Goal: Communication & Community: Answer question/provide support

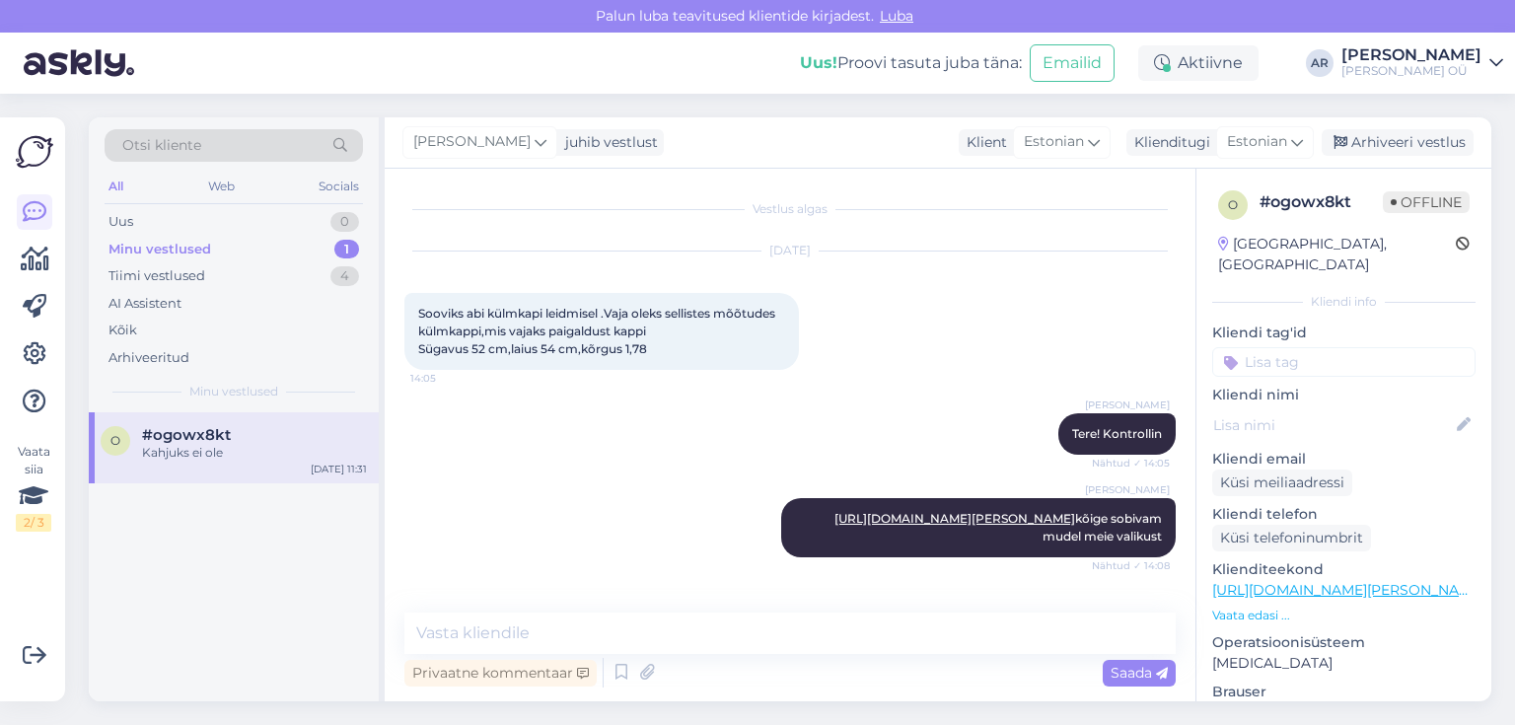
scroll to position [283, 0]
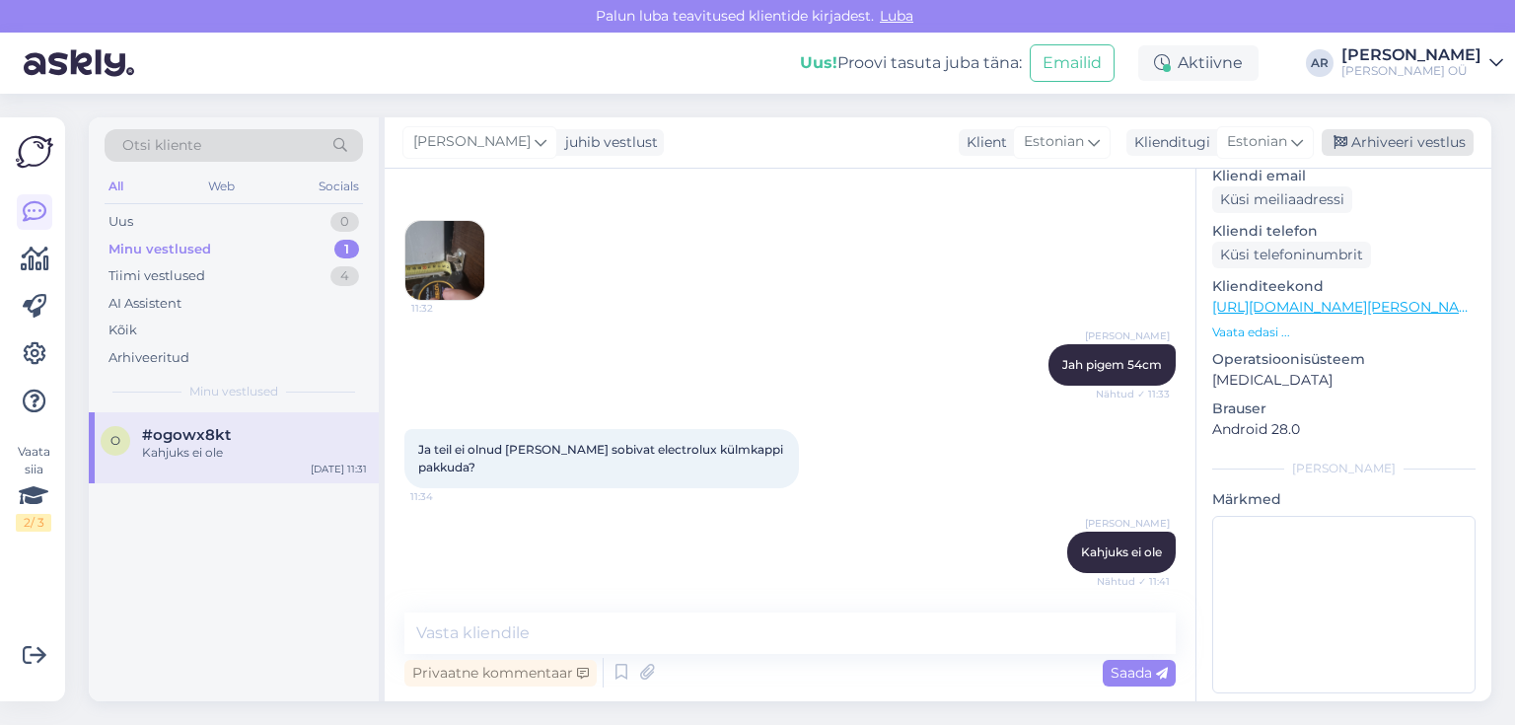
click at [1377, 141] on div "Arhiveeri vestlus" at bounding box center [1398, 142] width 152 height 27
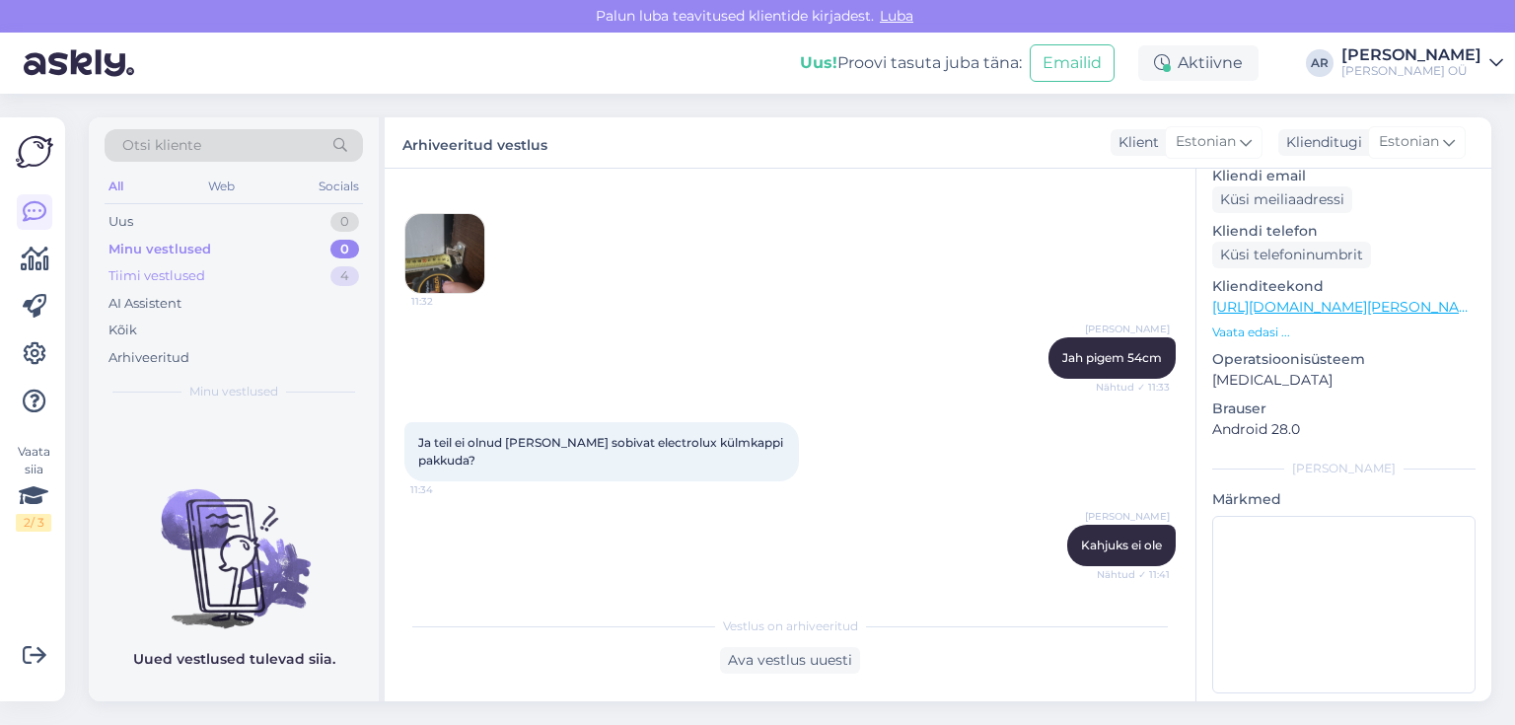
click at [276, 278] on div "Tiimi vestlused 4" at bounding box center [234, 276] width 258 height 28
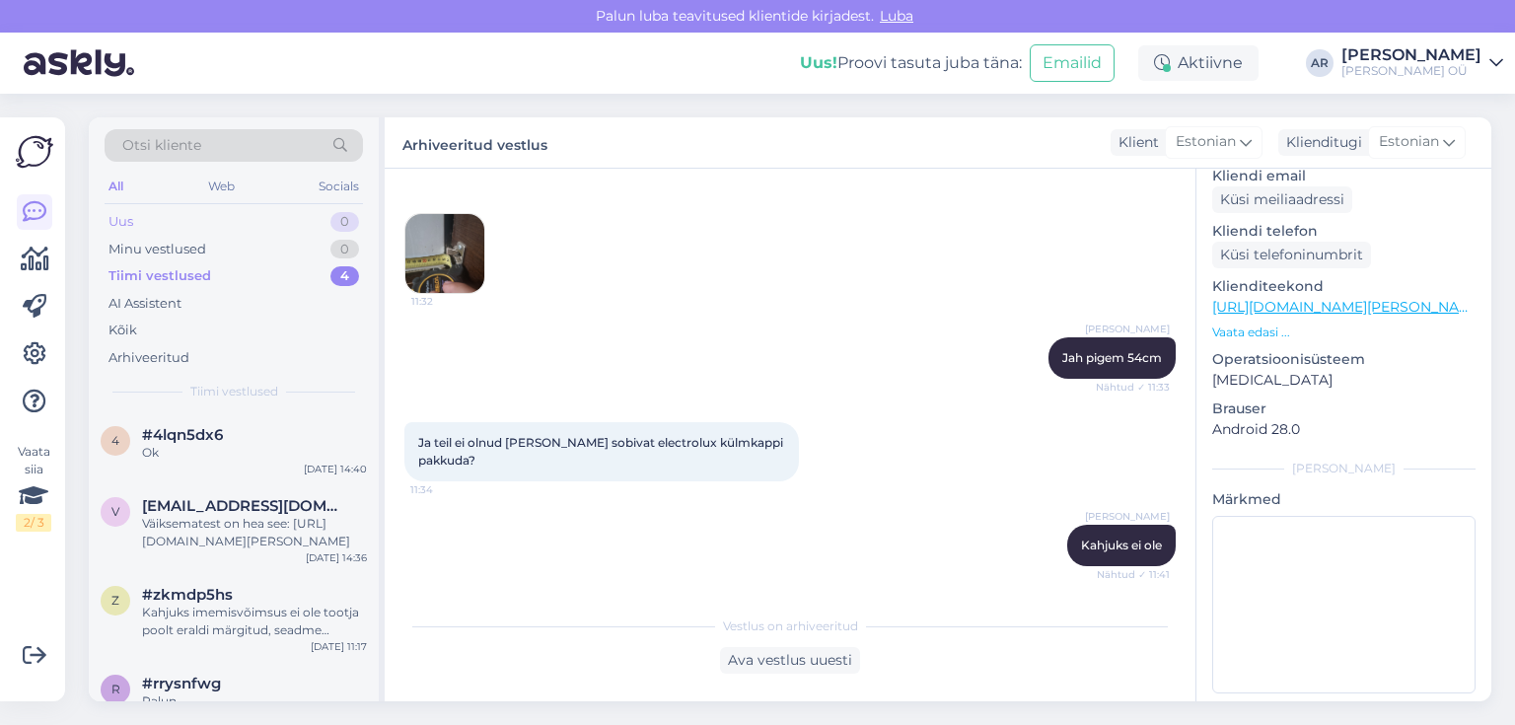
click at [284, 231] on div "Uus 0" at bounding box center [234, 222] width 258 height 28
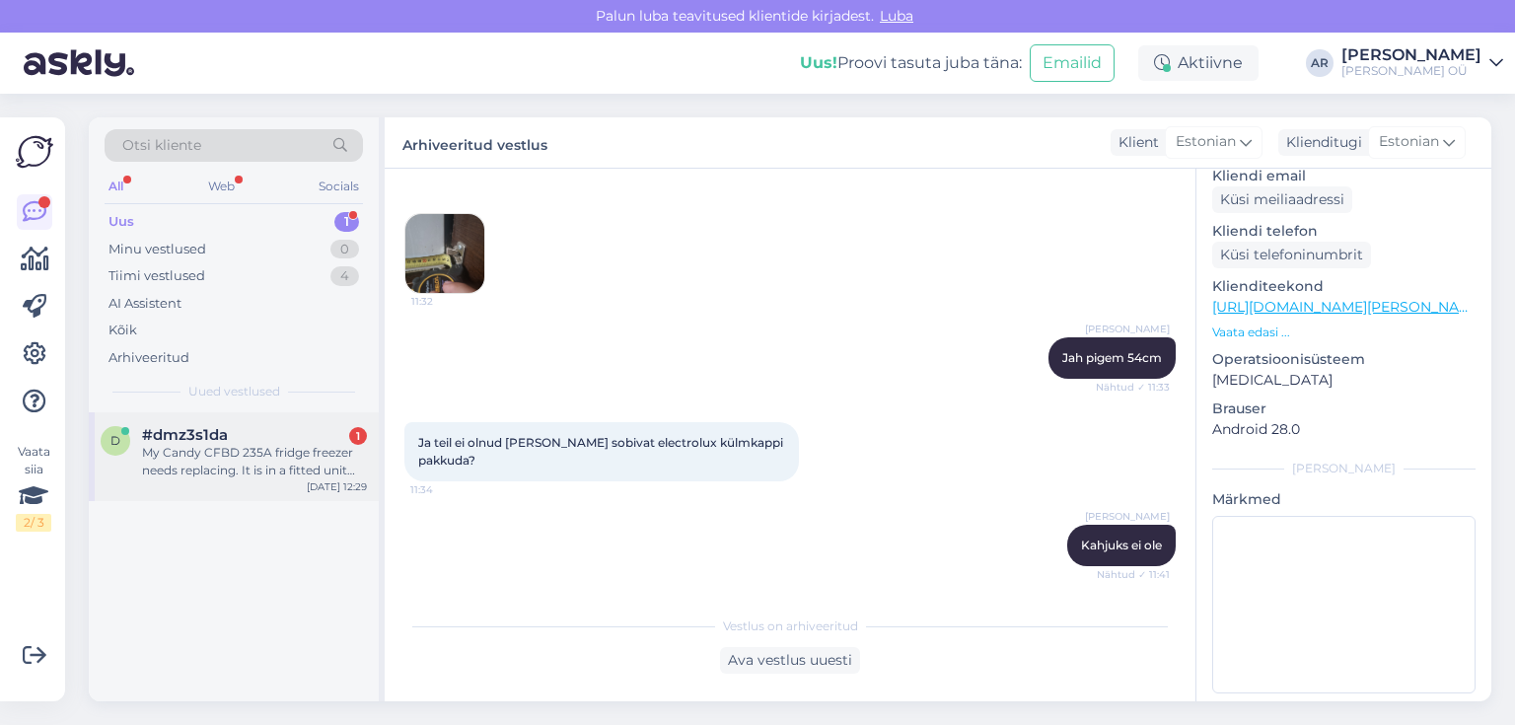
click at [264, 458] on div "My Candy CFBD 235A fridge freezer needs replacing. It is in a fitted unit with …" at bounding box center [254, 462] width 225 height 36
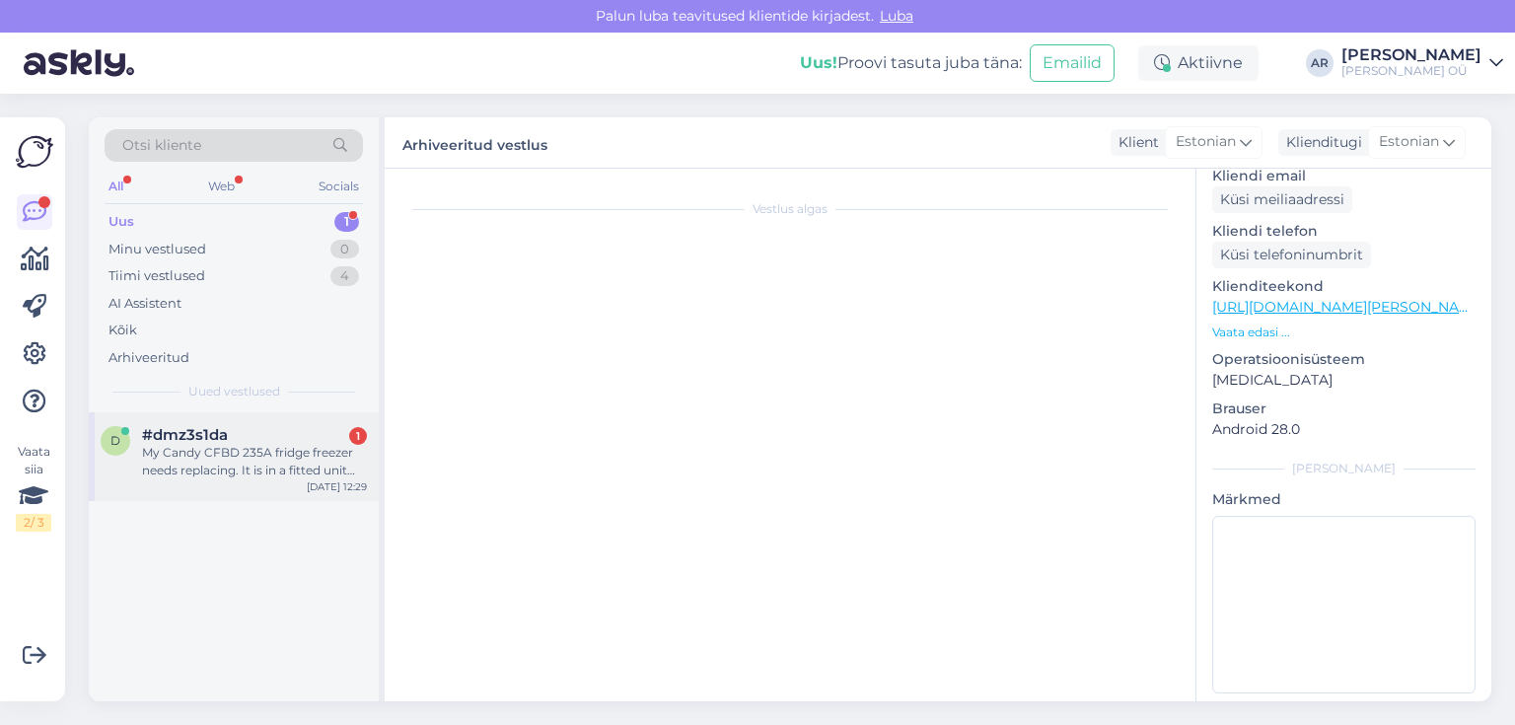
scroll to position [0, 0]
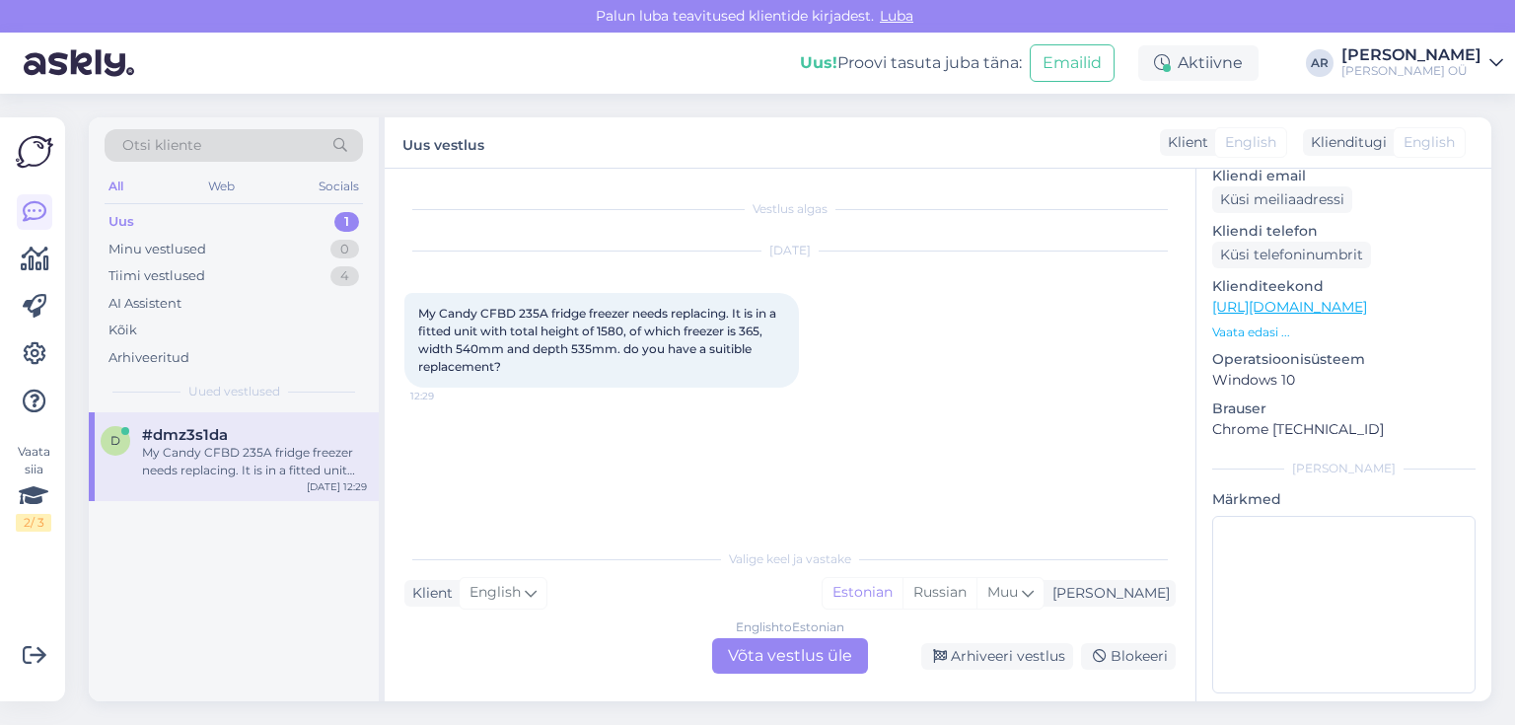
click at [771, 677] on div "Vestlus algas [DATE] My Candy CFBD 235A fridge freezer needs replacing. It is i…" at bounding box center [790, 435] width 811 height 533
click at [767, 659] on div "English to Estonian Võta vestlus üle" at bounding box center [790, 656] width 156 height 36
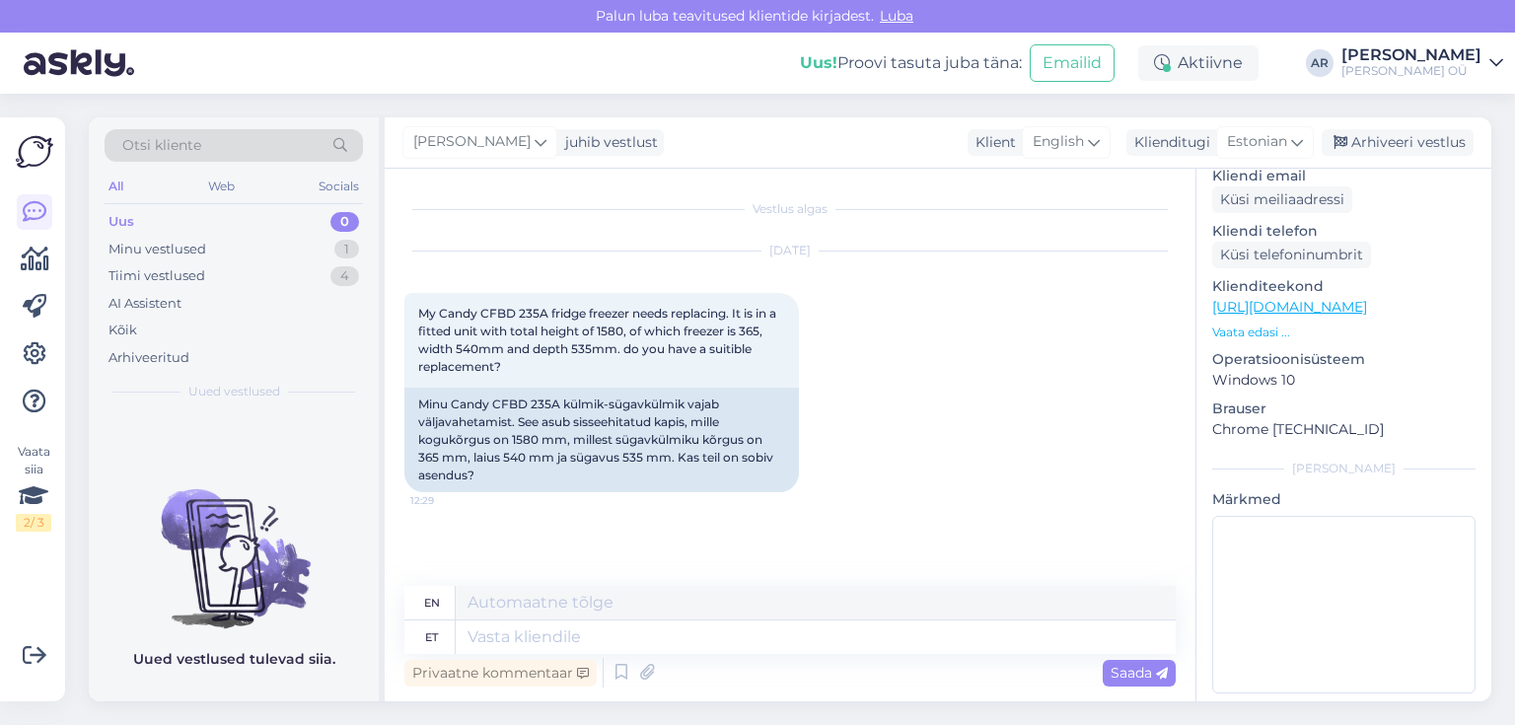
click at [1286, 298] on link "[URL][DOMAIN_NAME]" at bounding box center [1289, 307] width 155 height 18
click at [528, 639] on textarea at bounding box center [816, 638] width 720 height 34
type textarea "Tere!"
type textarea "Hello!"
type textarea "Tere! Ka"
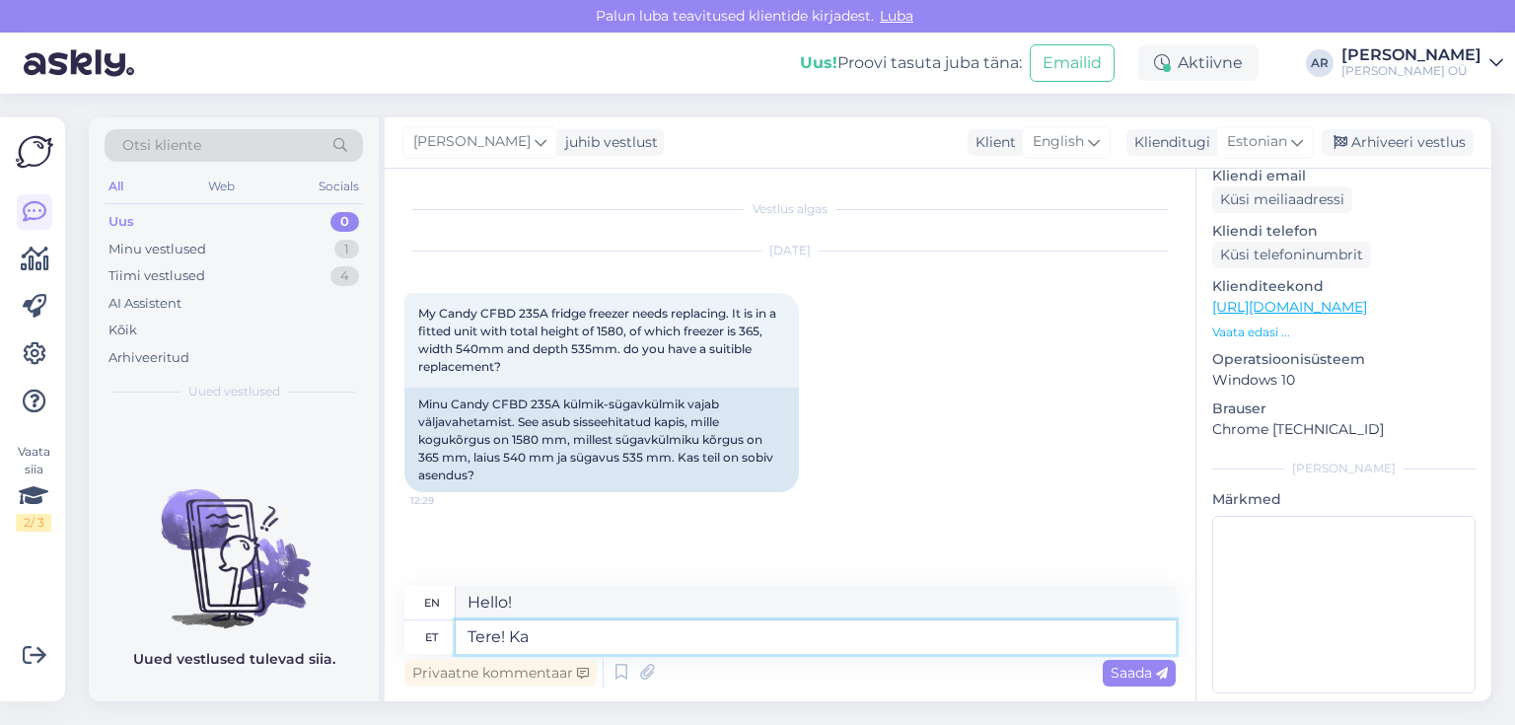
type textarea "Hello! Also"
type textarea "Tere! Kahjuks"
type textarea "Hello! Unfortunately"
type textarea "Tere! Kahjuks se"
type textarea "Hello! Unfortunately, this"
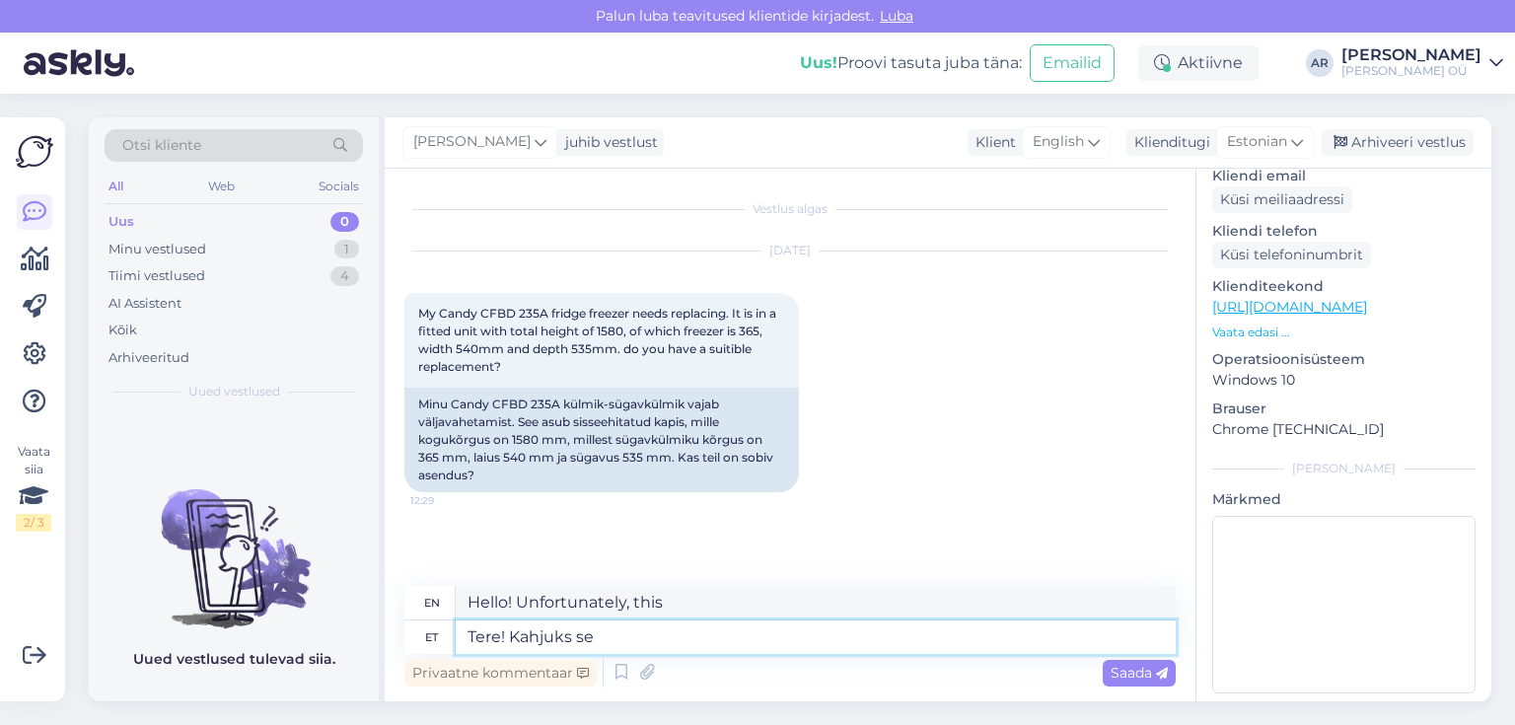
click at [730, 642] on textarea "Tere! Kahjuks se" at bounding box center [816, 638] width 720 height 34
type textarea "Tere! Kahjuks sellis"
type textarea "Hello! Unfortunately, that's it."
type textarea "Tere! Kahjuks sellise"
type textarea "Hello! Unfortunately, such"
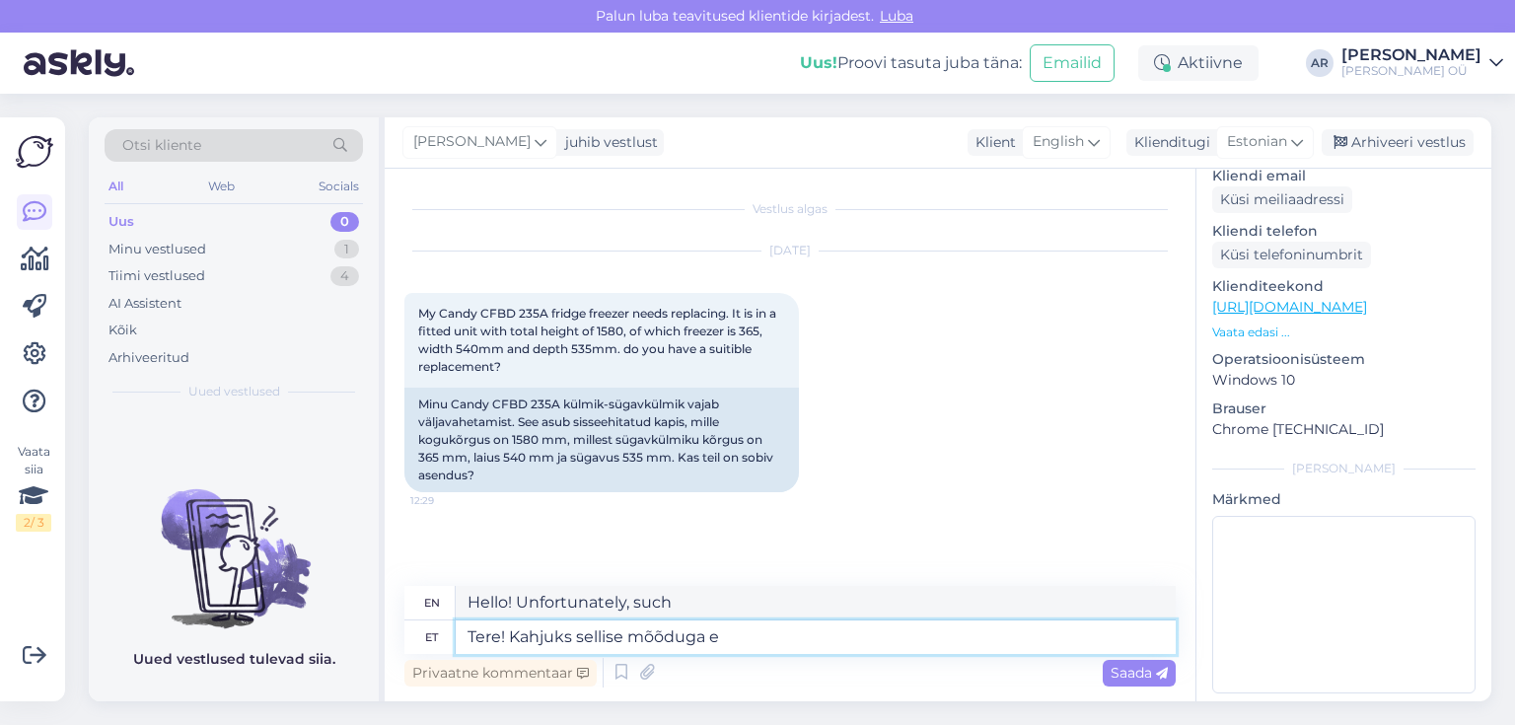
type textarea "Tere! Kahjuks sellise mõõduga ei"
type textarea "Hello! Unfortunately, with this size"
type textarea "Tere! Kahjuks sellise mõõduga ei o"
type textarea "Hello! Unfortunately, not in this size."
type textarea "Tere! Kahjuks sellise mõõduga ei ole"
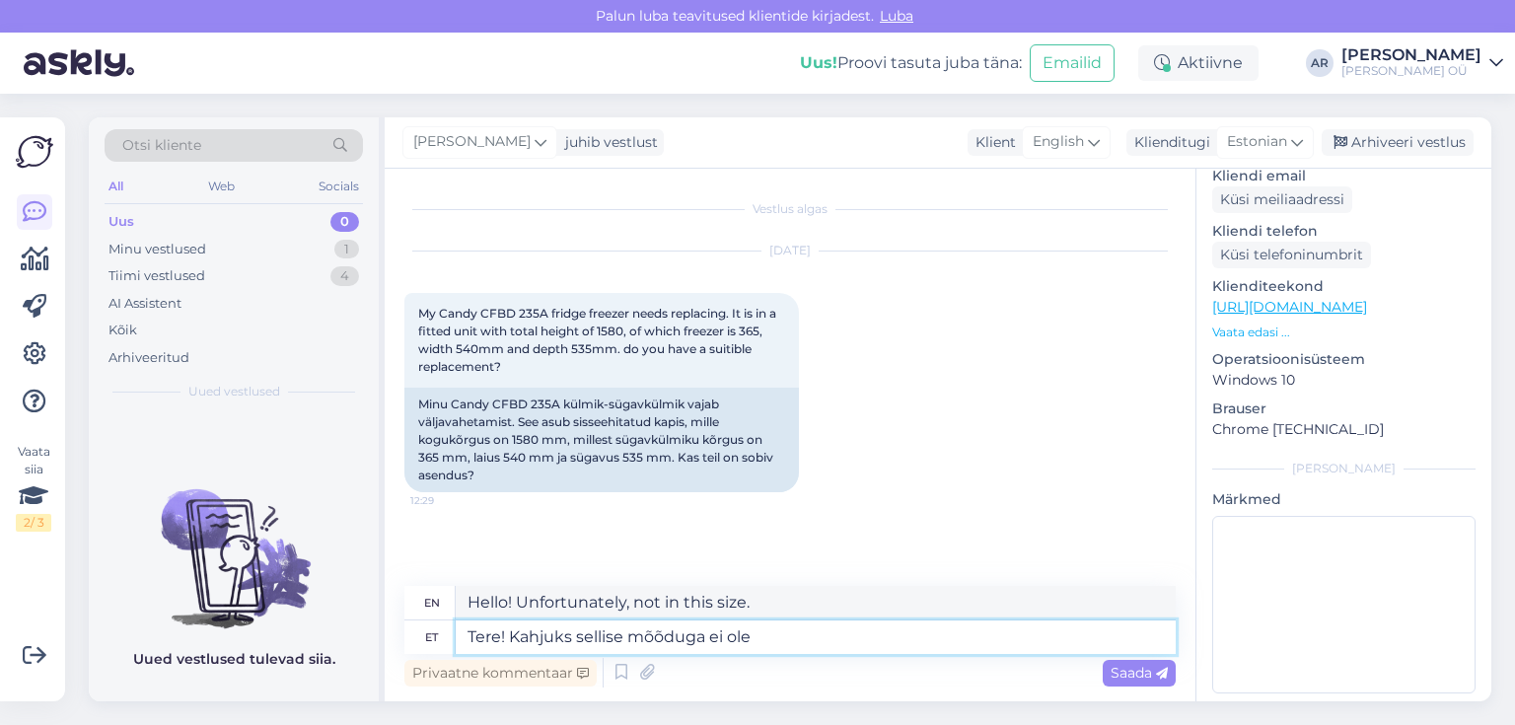
type textarea "Hello! Unfortunately, this size is not available."
type textarea "Tere! Kahjuks sellise mõõduga ei ole"
click at [1138, 677] on span "Saada" at bounding box center [1139, 673] width 57 height 18
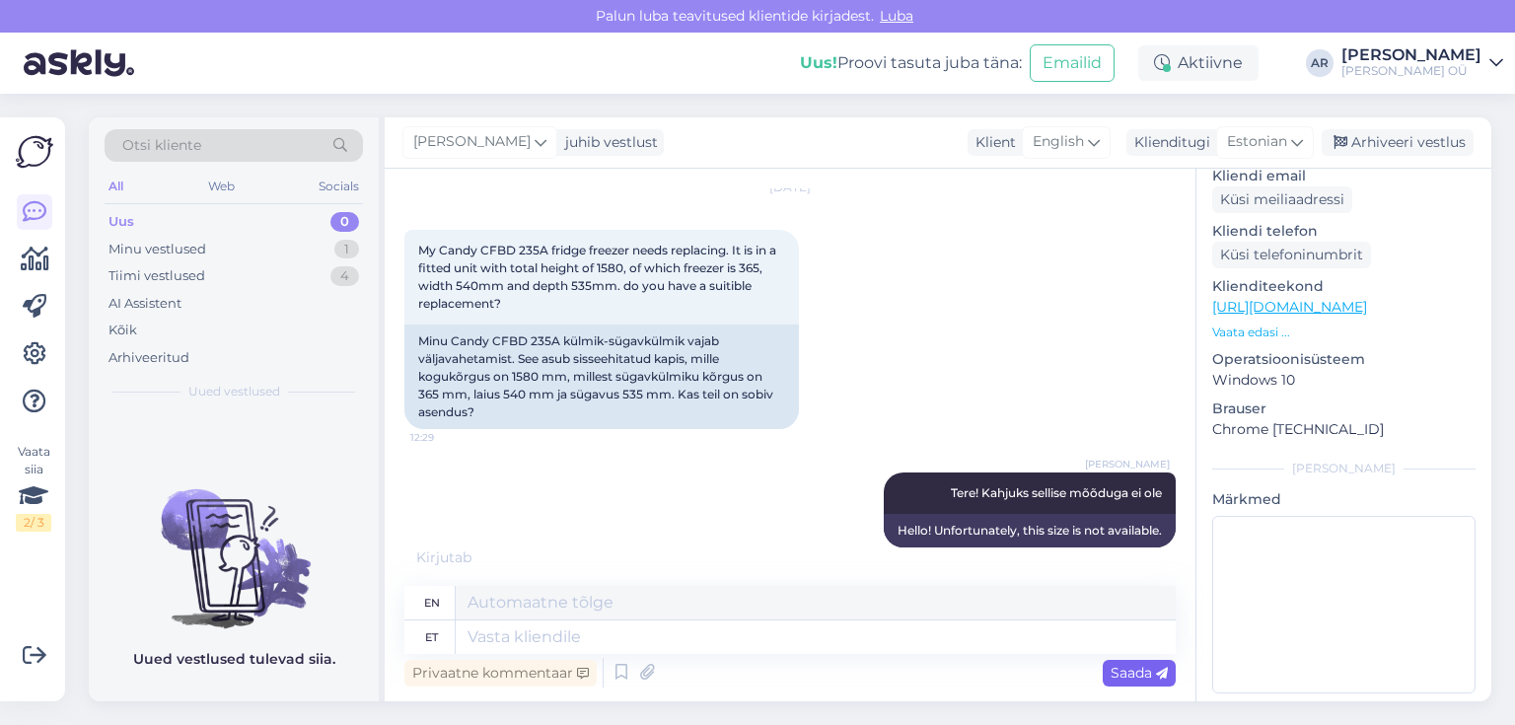
scroll to position [217, 0]
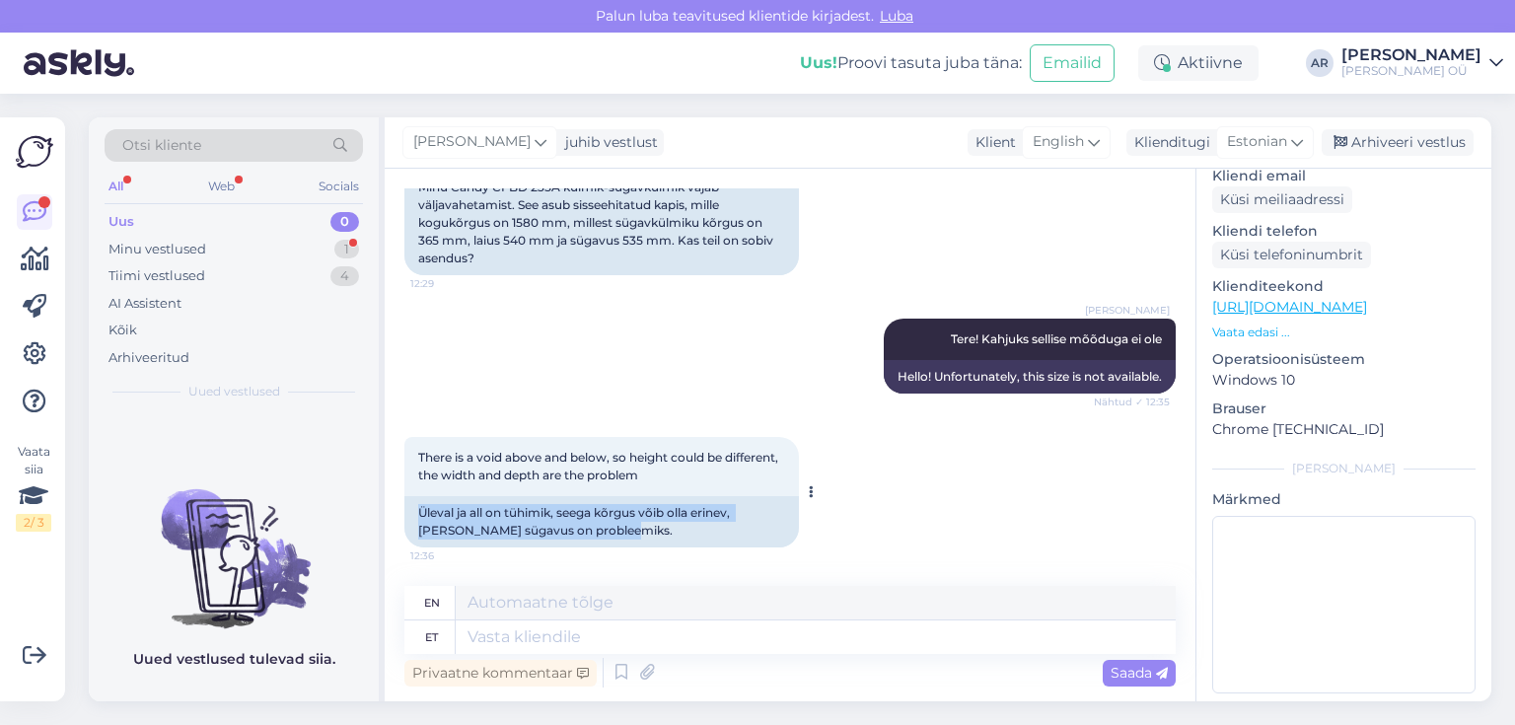
drag, startPoint x: 583, startPoint y: 537, endPoint x: 413, endPoint y: 508, distance: 172.1
click at [413, 508] on div "Üleval ja all on tühimik, seega kõrgus võib olla erinev, [PERSON_NAME] sügavus …" at bounding box center [601, 521] width 395 height 51
copy div "Üleval ja all on tühimik, seega kõrgus võib olla erinev, [PERSON_NAME] sügavus …"
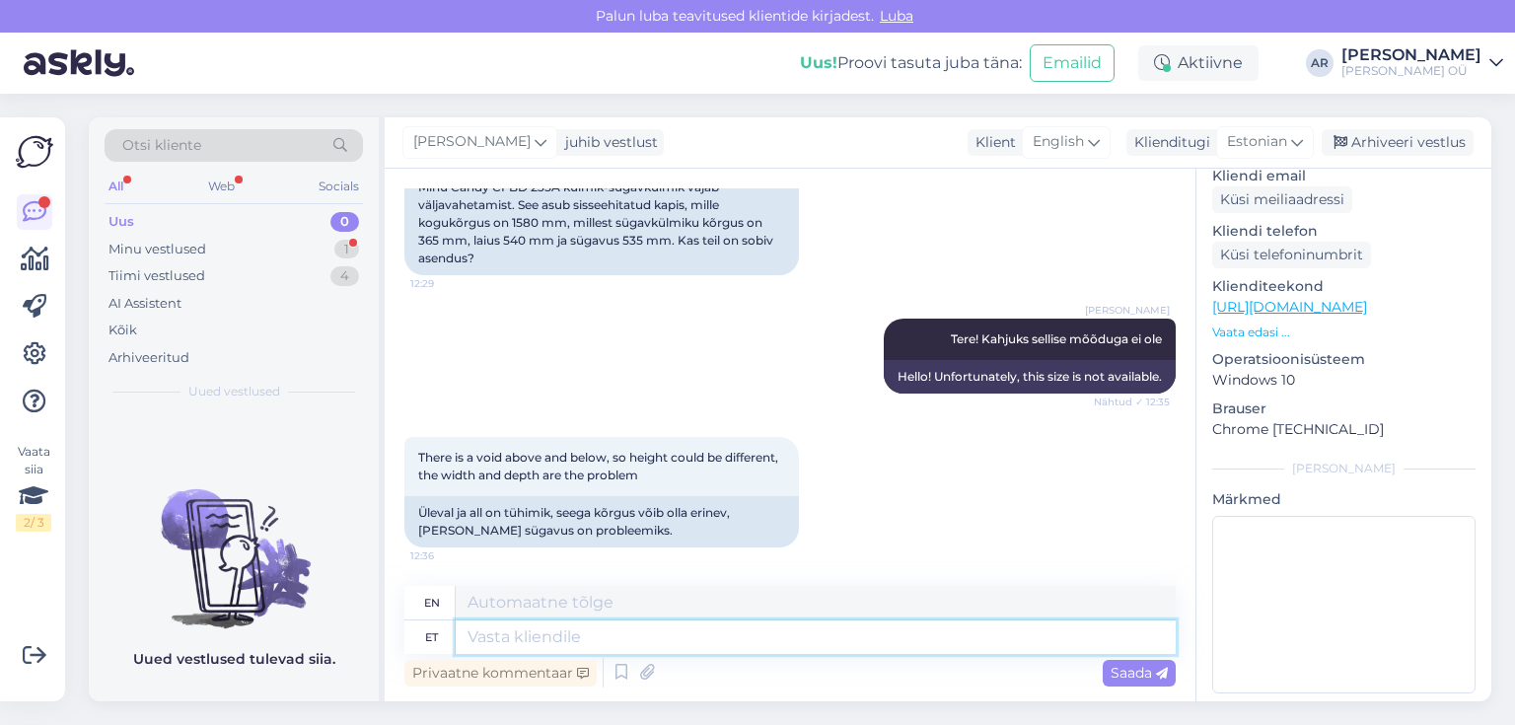
click at [559, 634] on textarea at bounding box center [816, 638] width 720 height 34
paste textarea "[URL][DOMAIN_NAME]"
type textarea "[URL][DOMAIN_NAME]"
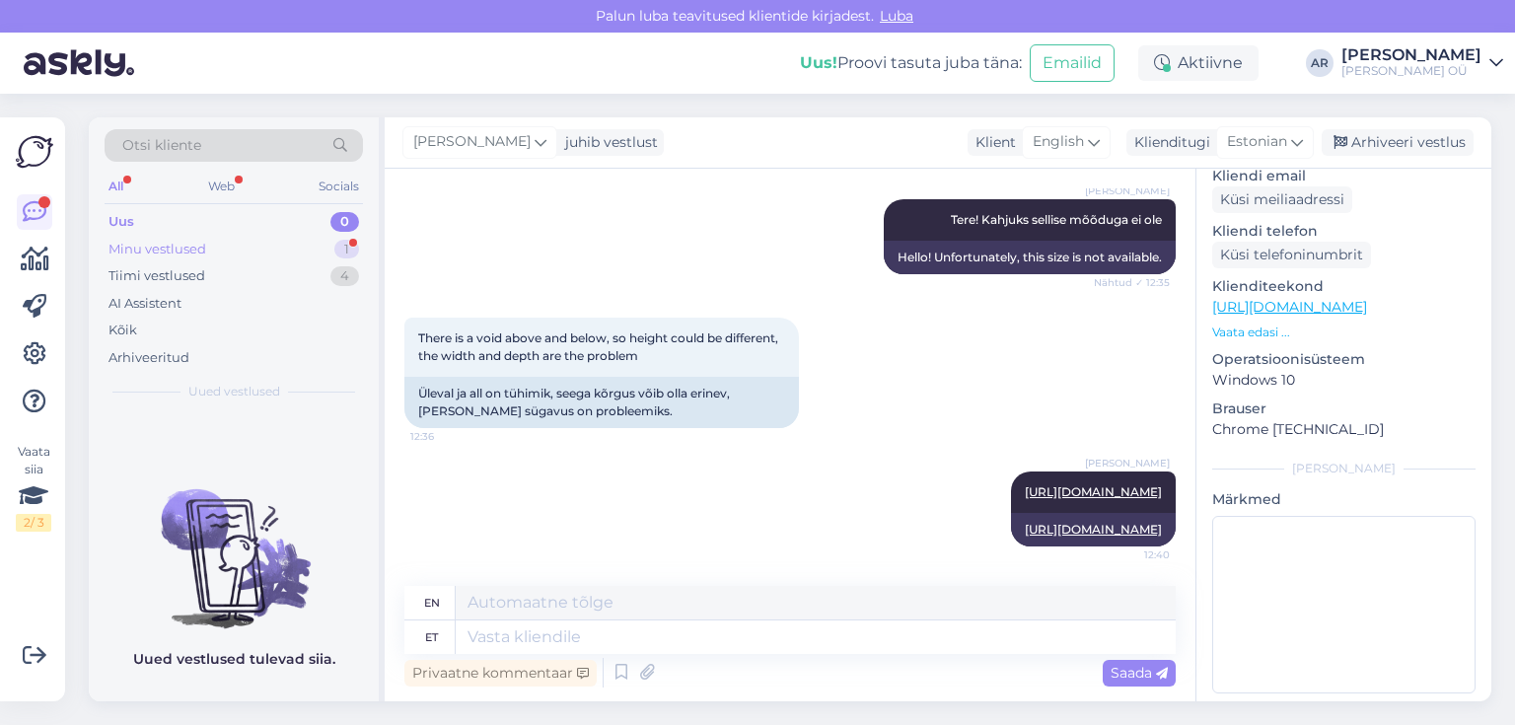
click at [172, 245] on div "Minu vestlused" at bounding box center [158, 250] width 98 height 20
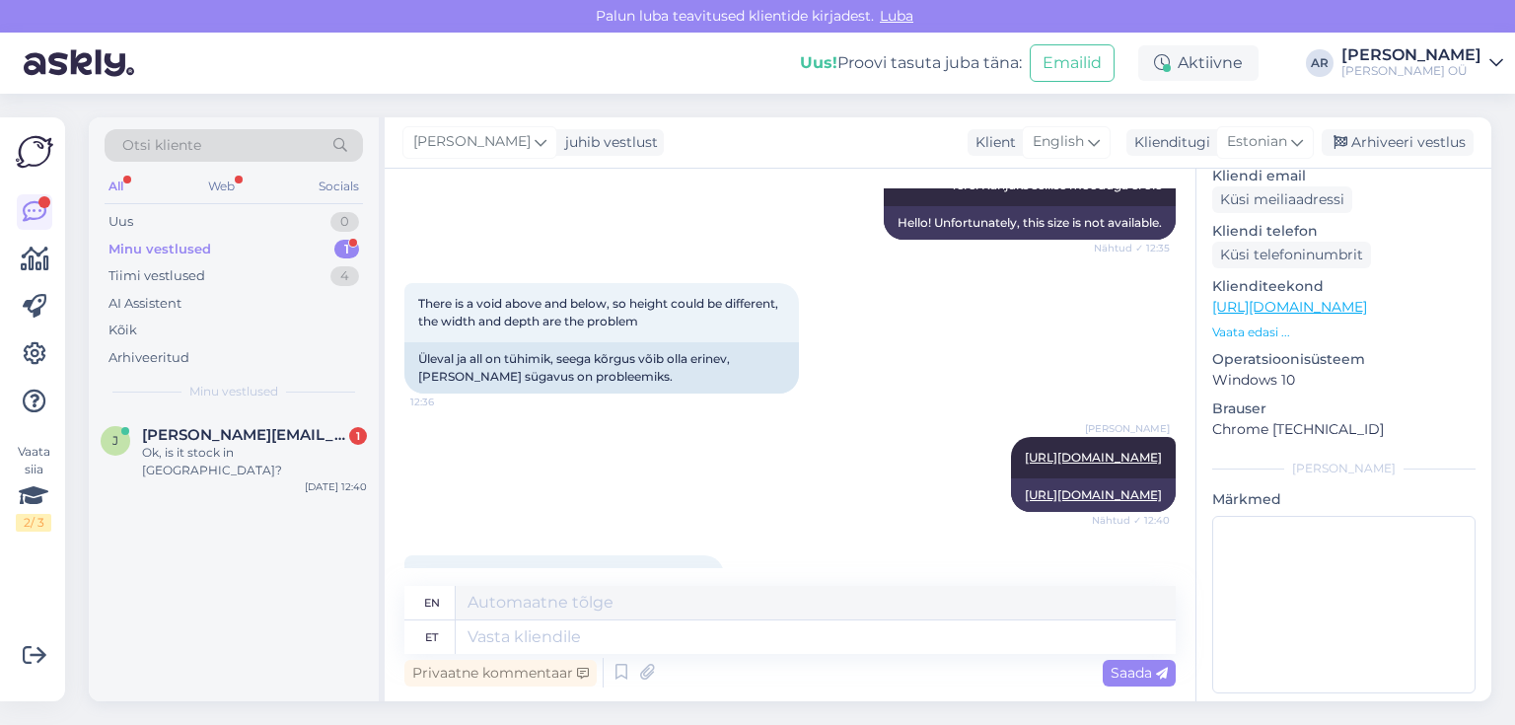
scroll to position [489, 0]
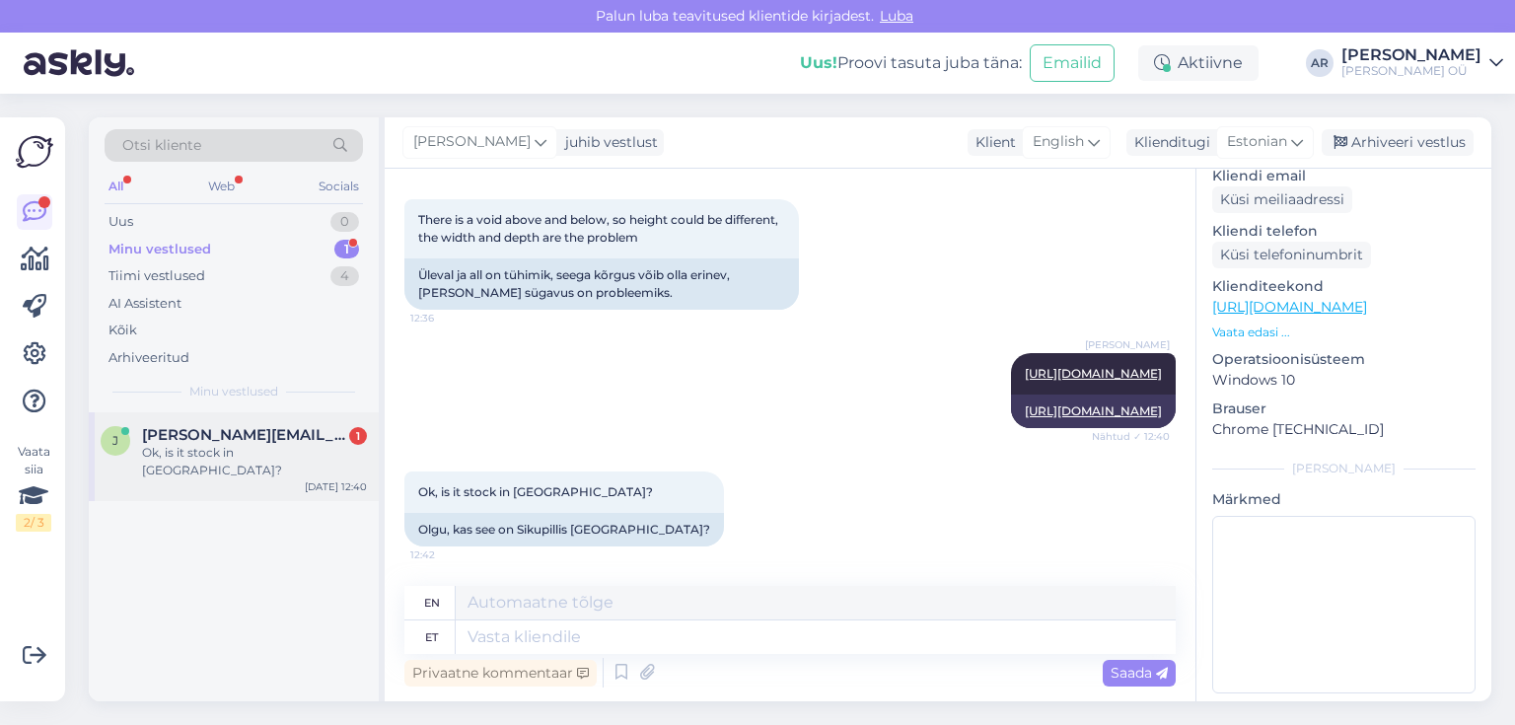
click at [266, 419] on div "[PERSON_NAME] [PERSON_NAME][EMAIL_ADDRESS][DOMAIN_NAME] 1 Ok, is it stock in [G…" at bounding box center [234, 456] width 290 height 89
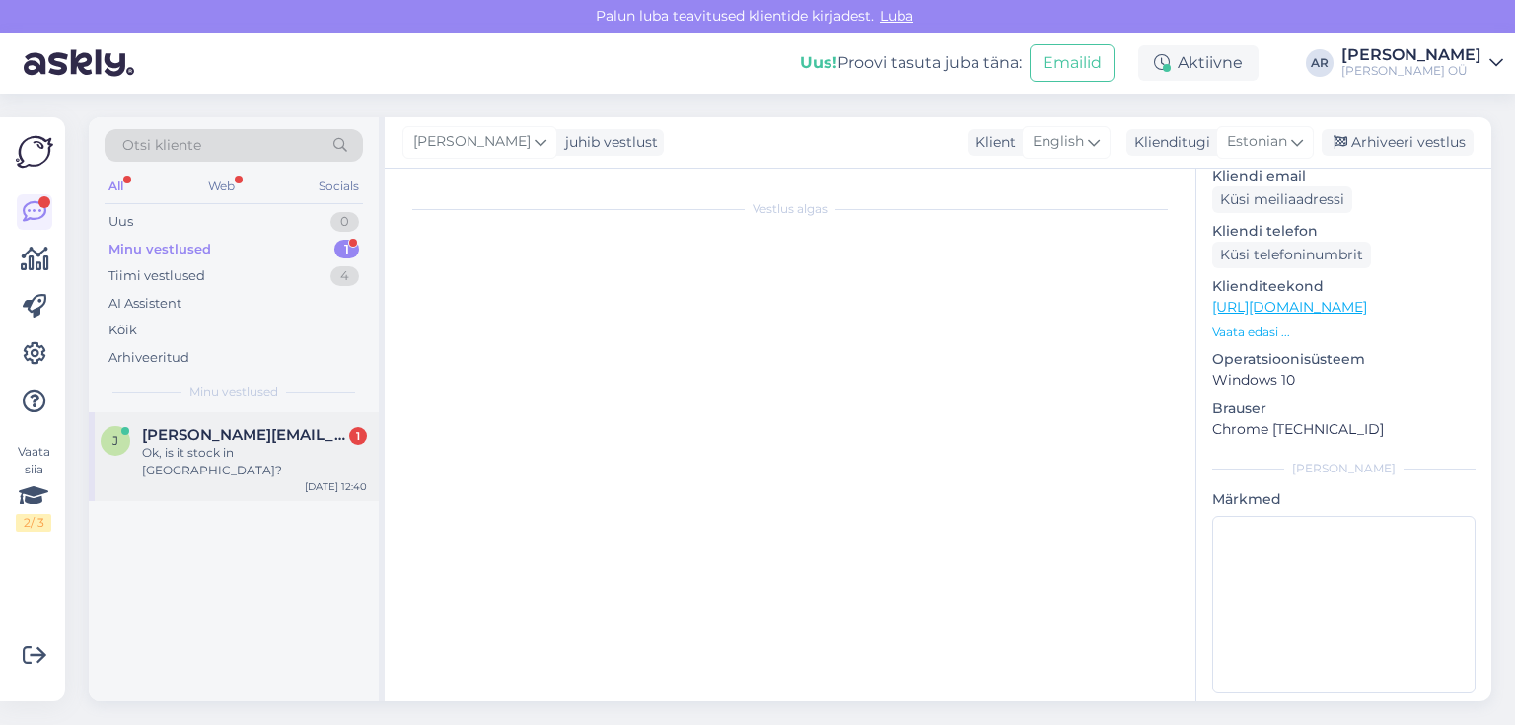
scroll to position [276, 0]
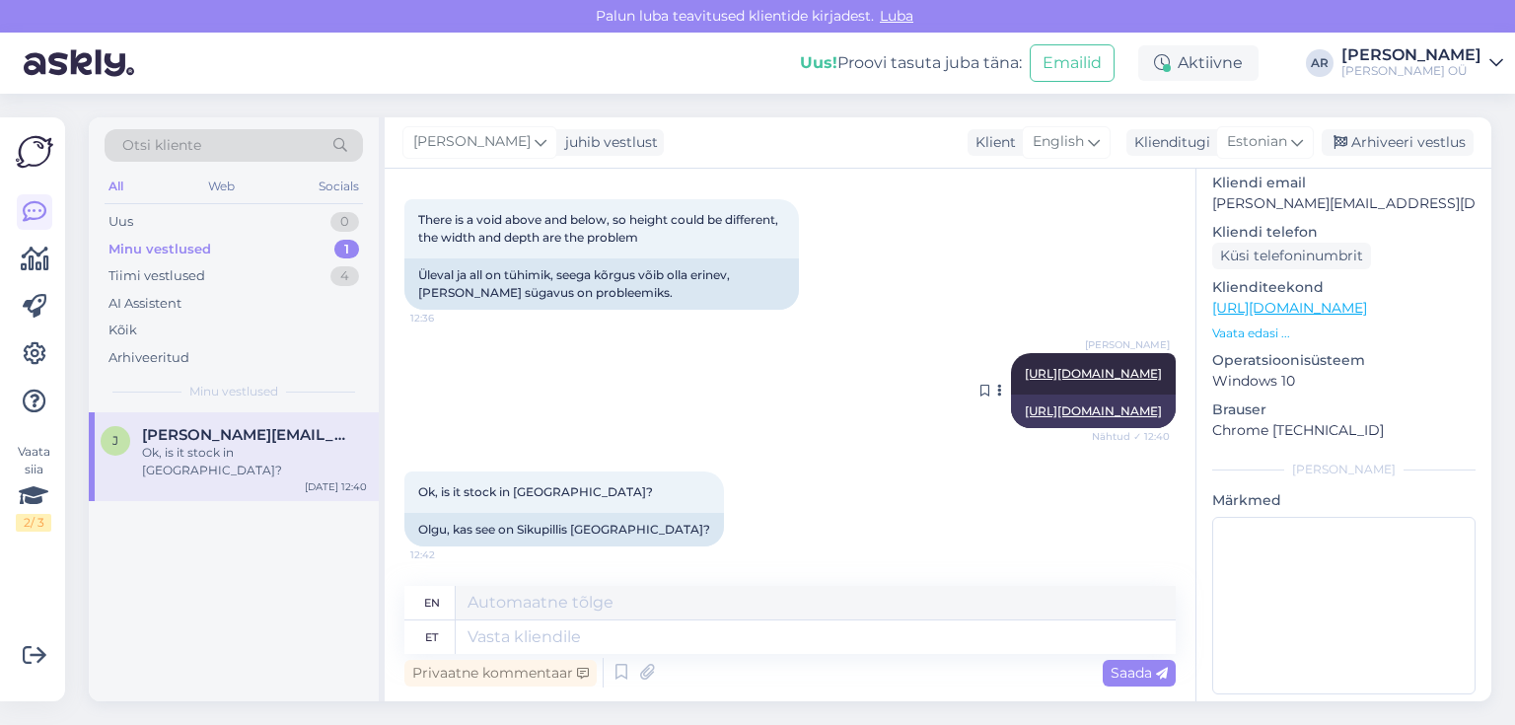
click at [1025, 416] on link "[URL][DOMAIN_NAME]" at bounding box center [1093, 410] width 137 height 15
click at [505, 643] on textarea at bounding box center [816, 638] width 720 height 34
type textarea "Ы"
type textarea "Saadaval"
type textarea "Available"
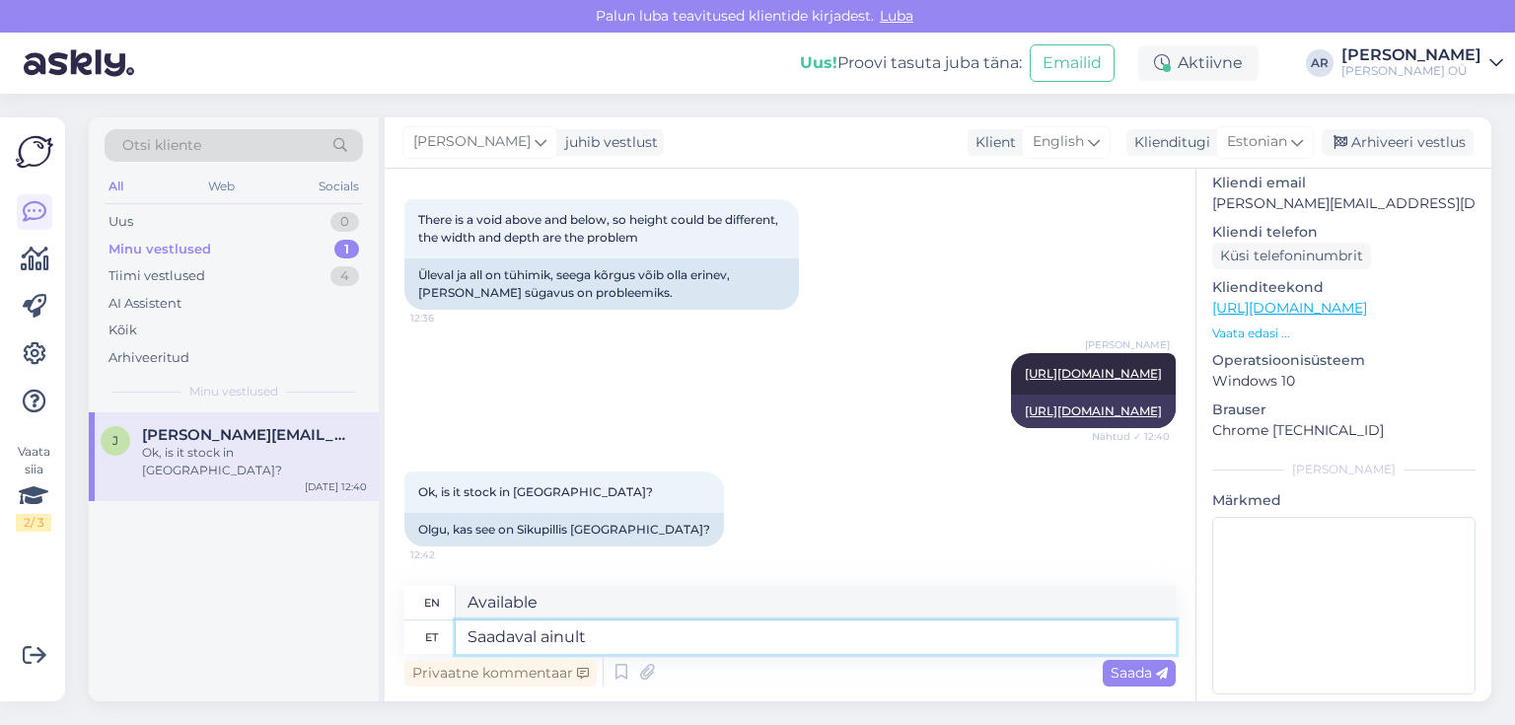
type textarea "Saadaval ainult"
type textarea "Available only"
type textarea "Saadaval ainult [GEOGRAPHIC_DATA]"
type textarea "Available only in stock"
type textarea "Saadaval ainult [GEOGRAPHIC_DATA]"
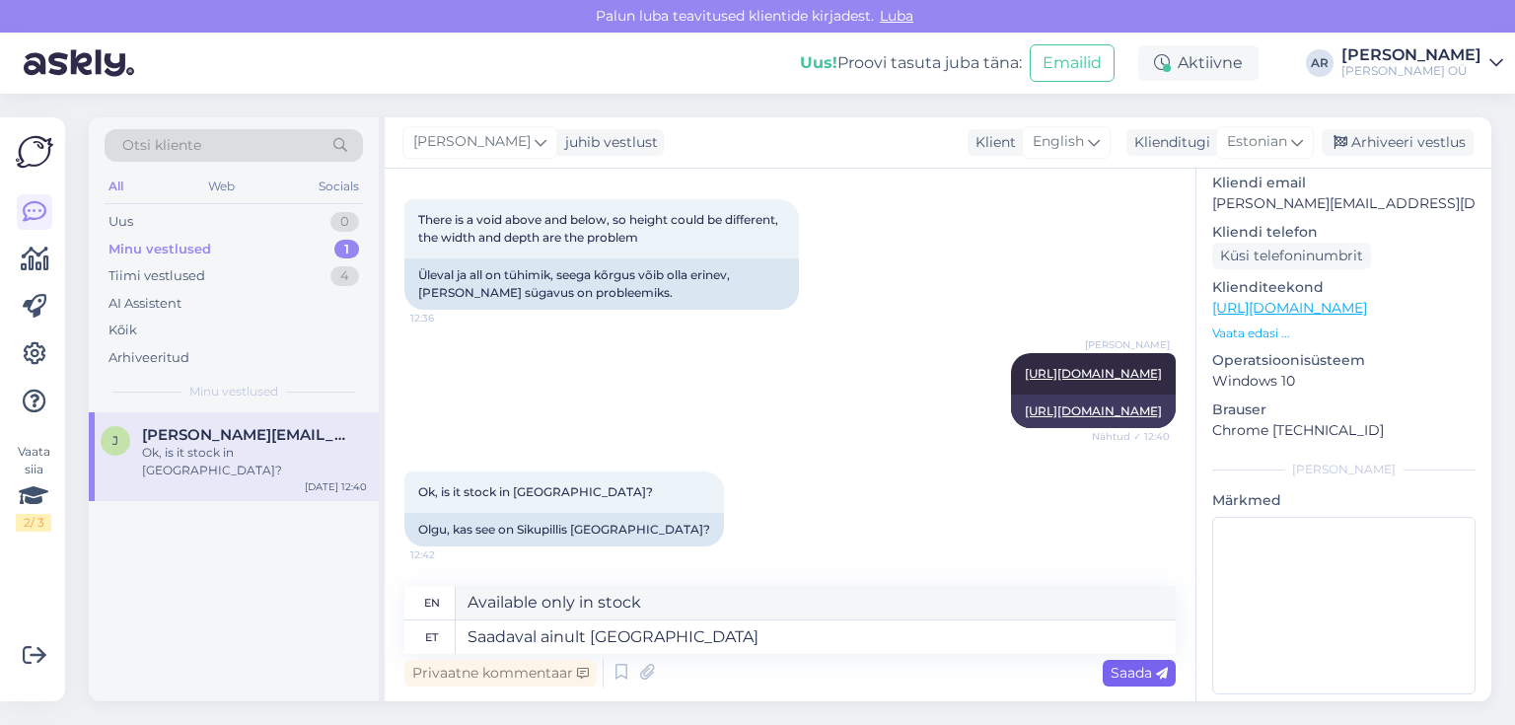
click at [1124, 679] on span "Saada" at bounding box center [1139, 673] width 57 height 18
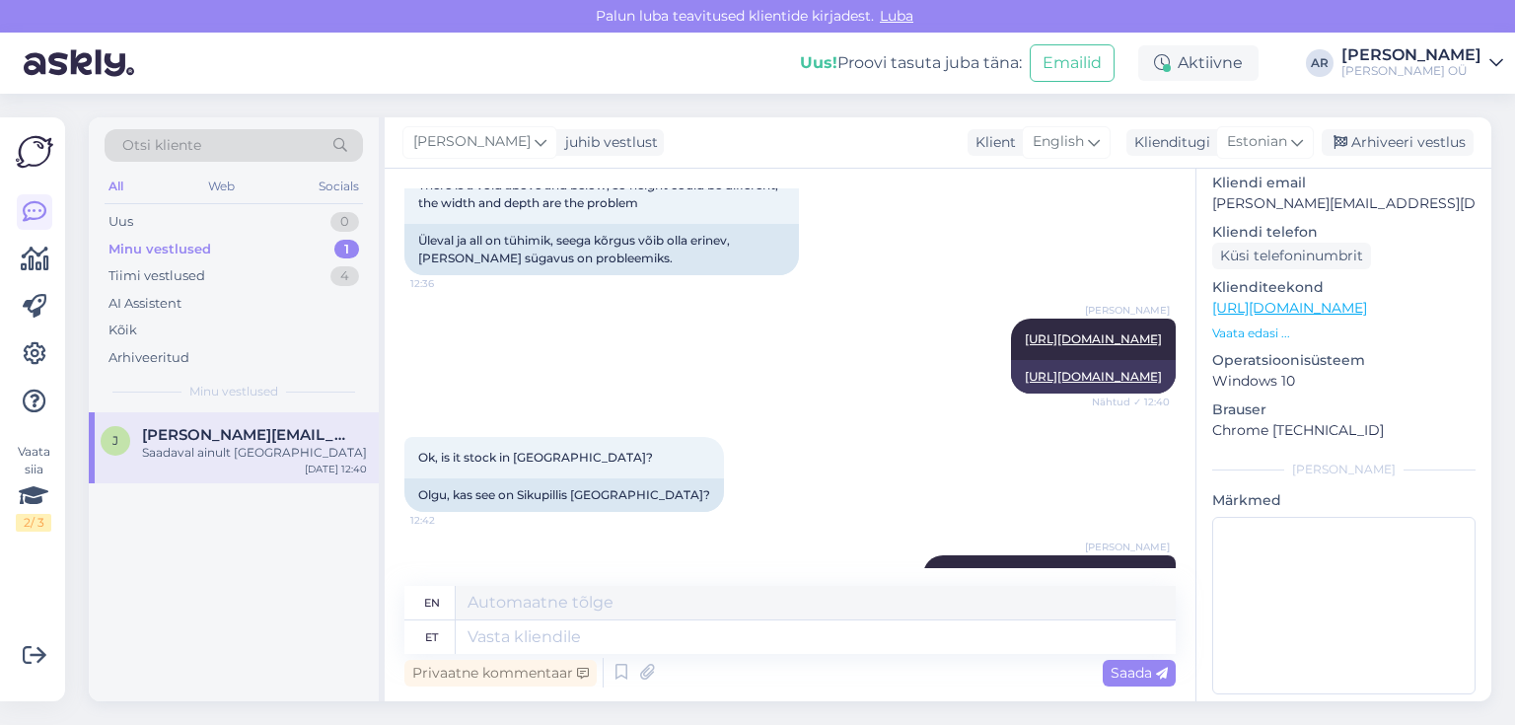
scroll to position [608, 0]
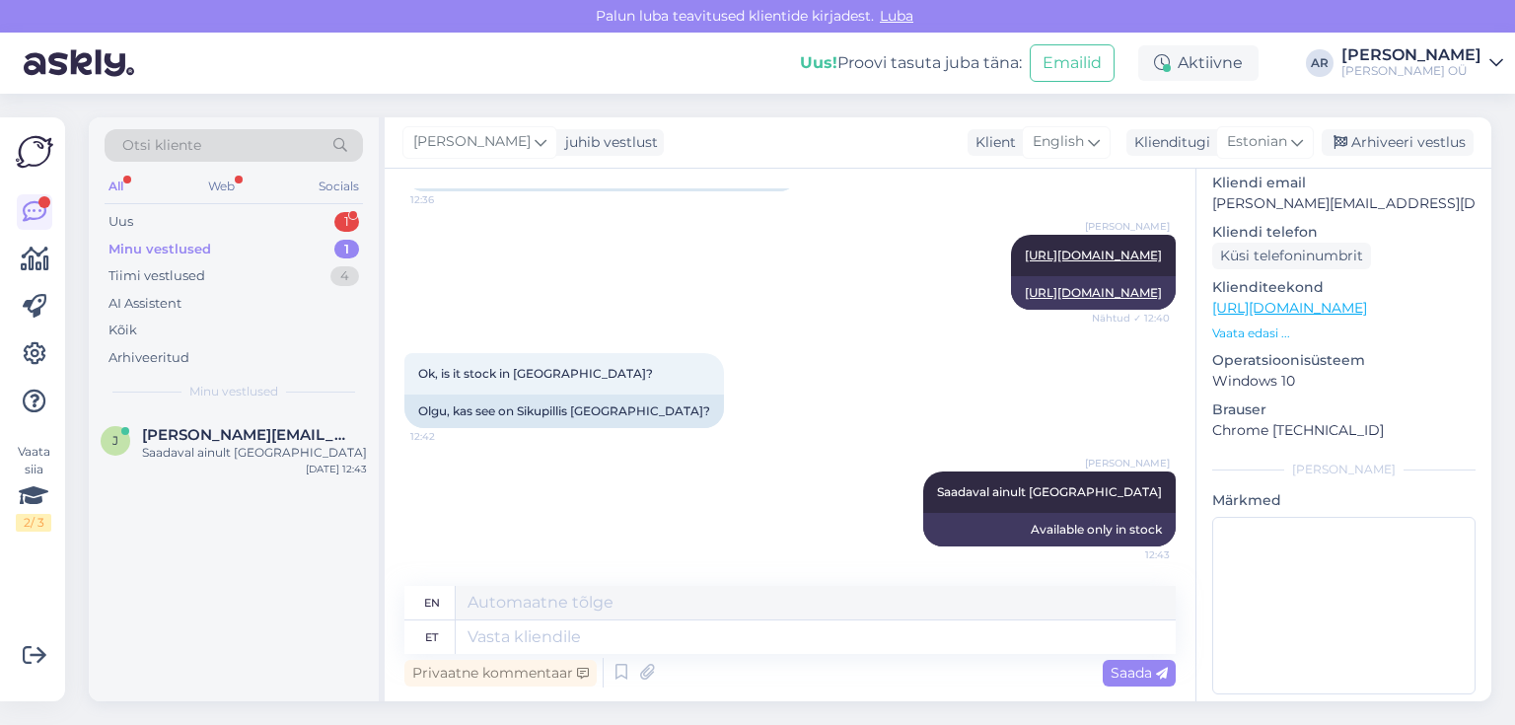
click at [257, 206] on div "Otsi kliente All Web Socials Uus 1 Minu vestlused 1 Tiimi vestlused 4 AI Assist…" at bounding box center [234, 264] width 290 height 295
click at [257, 214] on div "Uus 1" at bounding box center [234, 222] width 258 height 28
click at [284, 462] on div "palun soovitage pesumasinat ja kuivatit mis saaks üksteise [PERSON_NAME] laduda" at bounding box center [254, 462] width 225 height 36
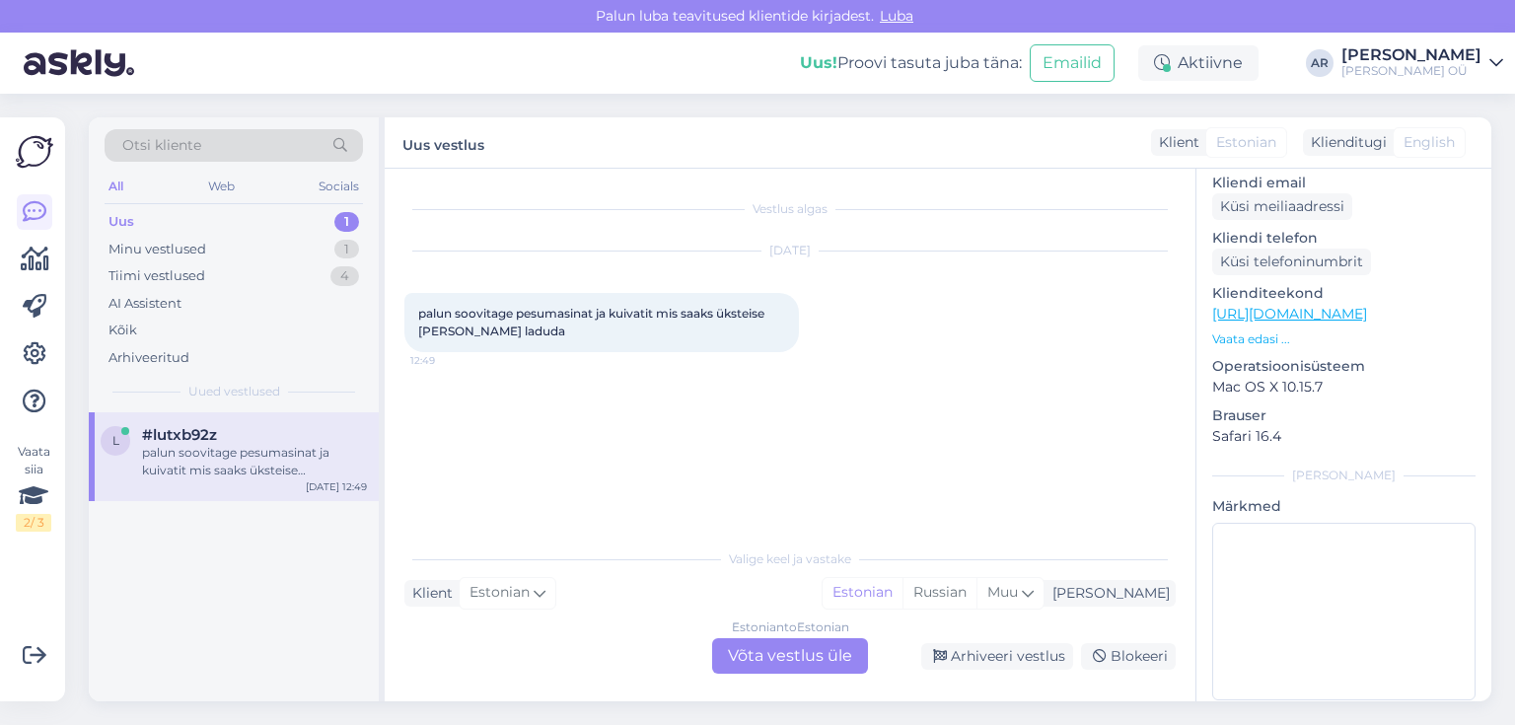
scroll to position [283, 0]
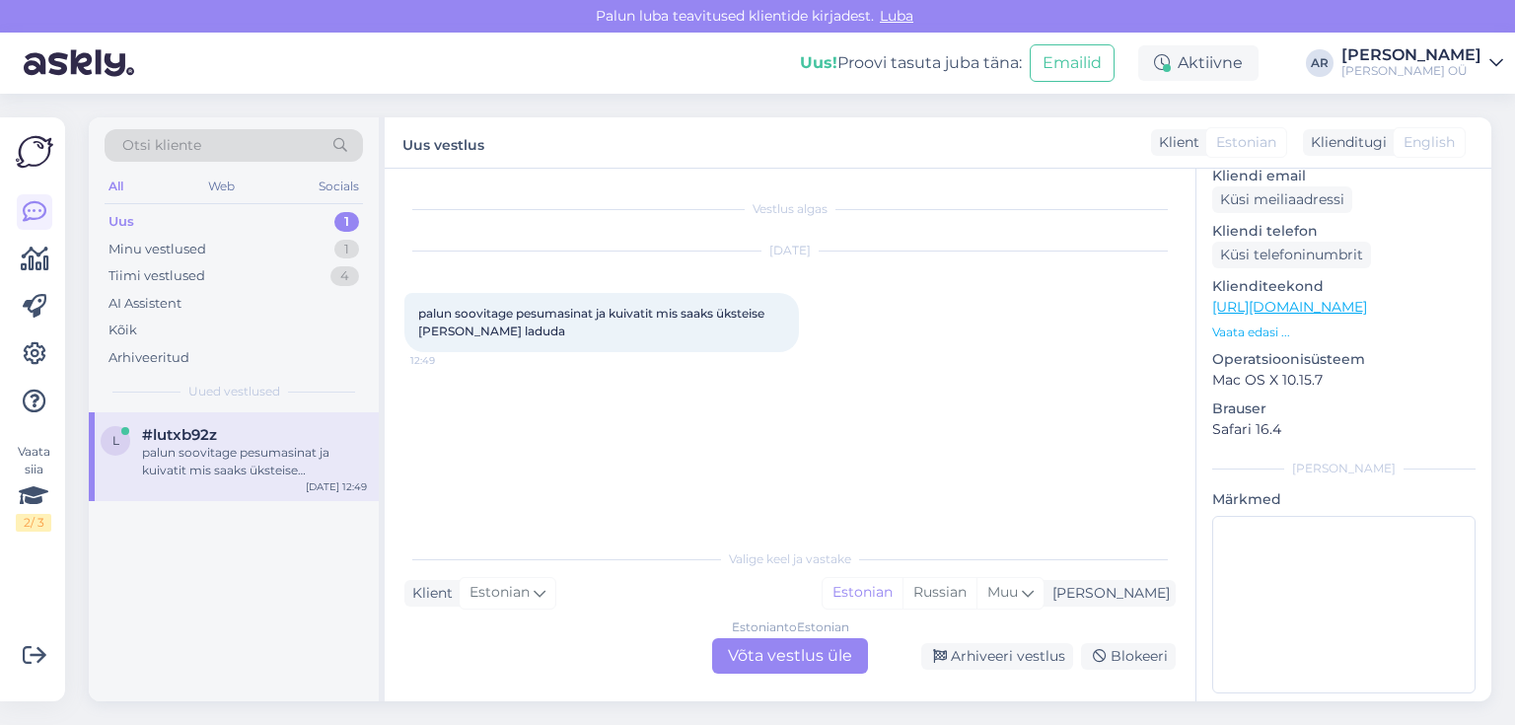
click at [753, 658] on div "Estonian to Estonian Võta vestlus üle" at bounding box center [790, 656] width 156 height 36
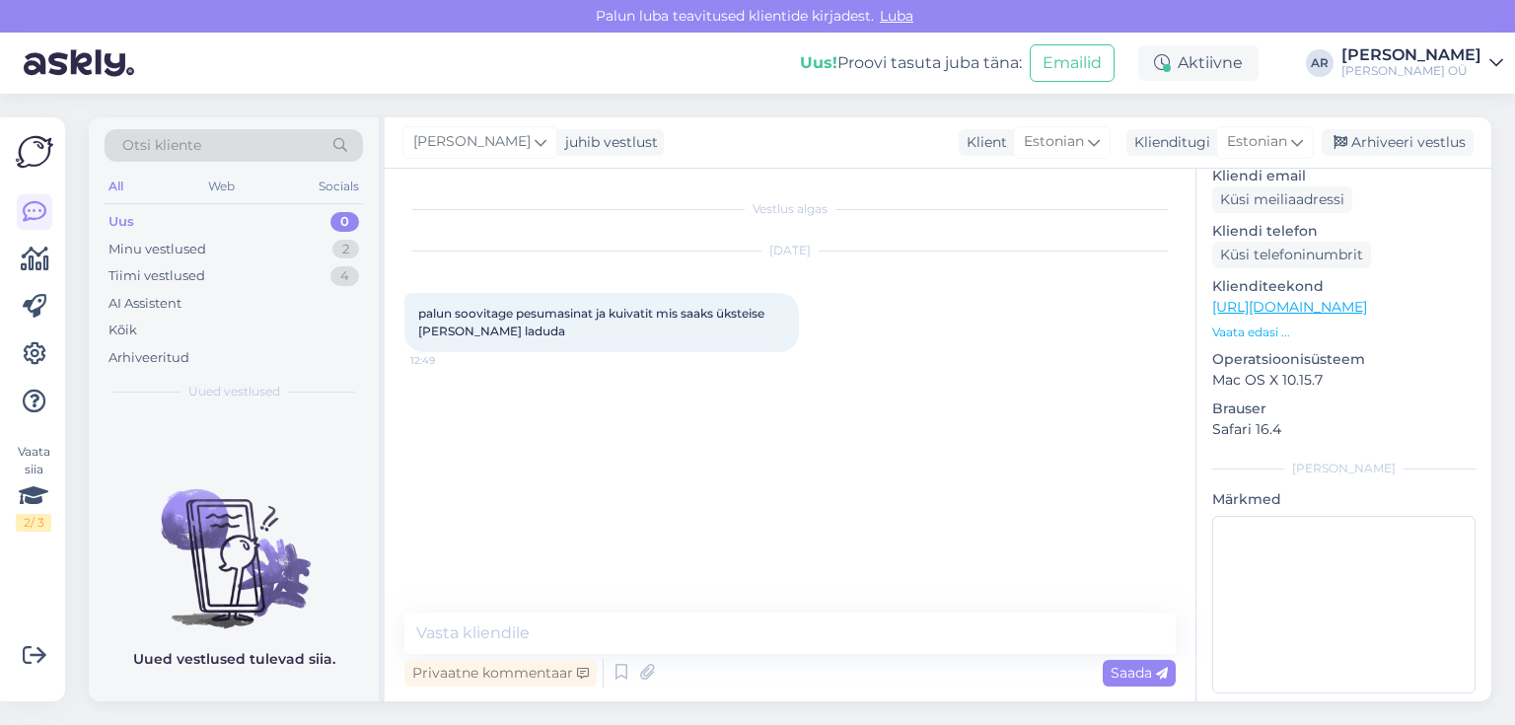
click at [1337, 298] on link "[URL][DOMAIN_NAME]" at bounding box center [1289, 307] width 155 height 18
click at [493, 335] on span "palun soovitage pesumasinat ja kuivatit mis saaks üksteise [PERSON_NAME] laduda" at bounding box center [592, 322] width 349 height 33
copy div "palun soovitage pesumasinat ja kuivatit mis saaks üksteise [PERSON_NAME] laduda…"
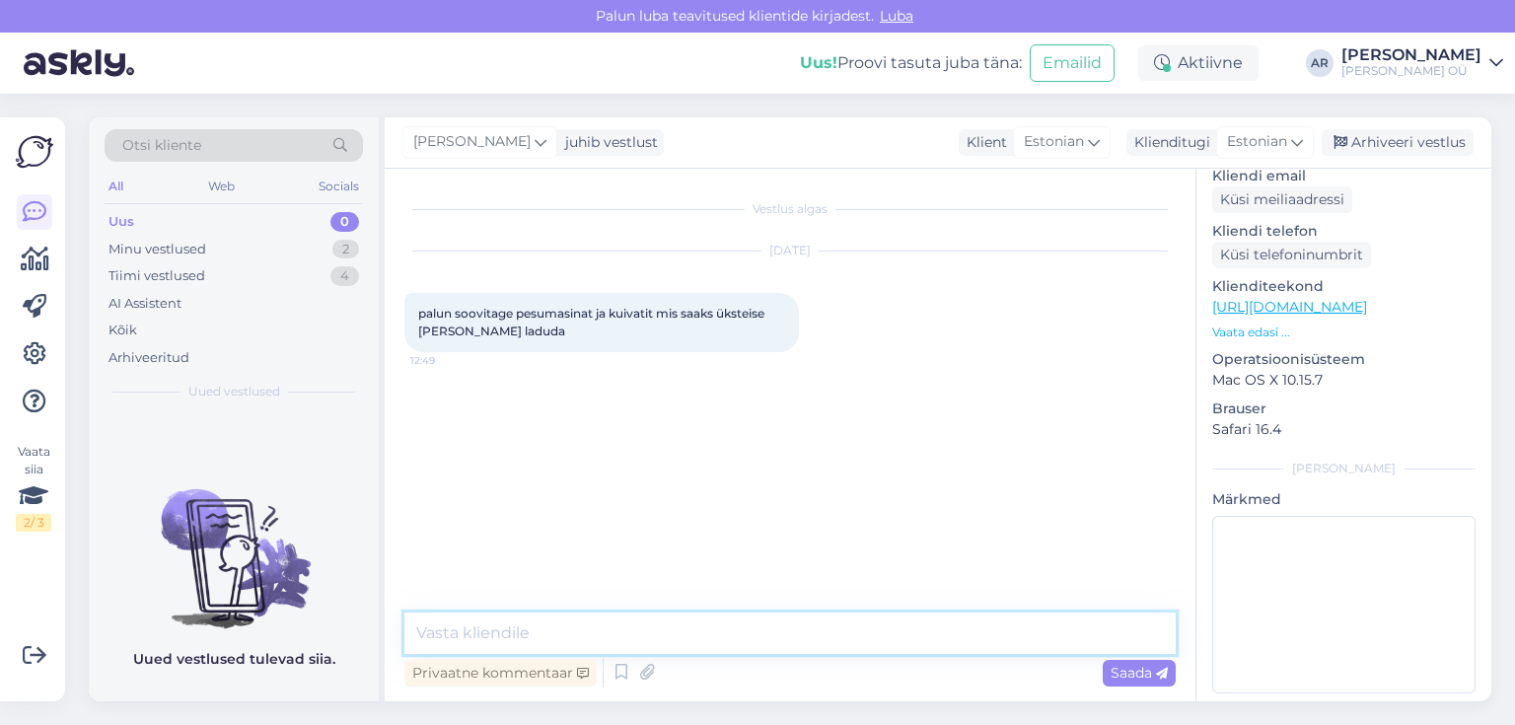
click at [642, 630] on textarea at bounding box center [789, 633] width 771 height 41
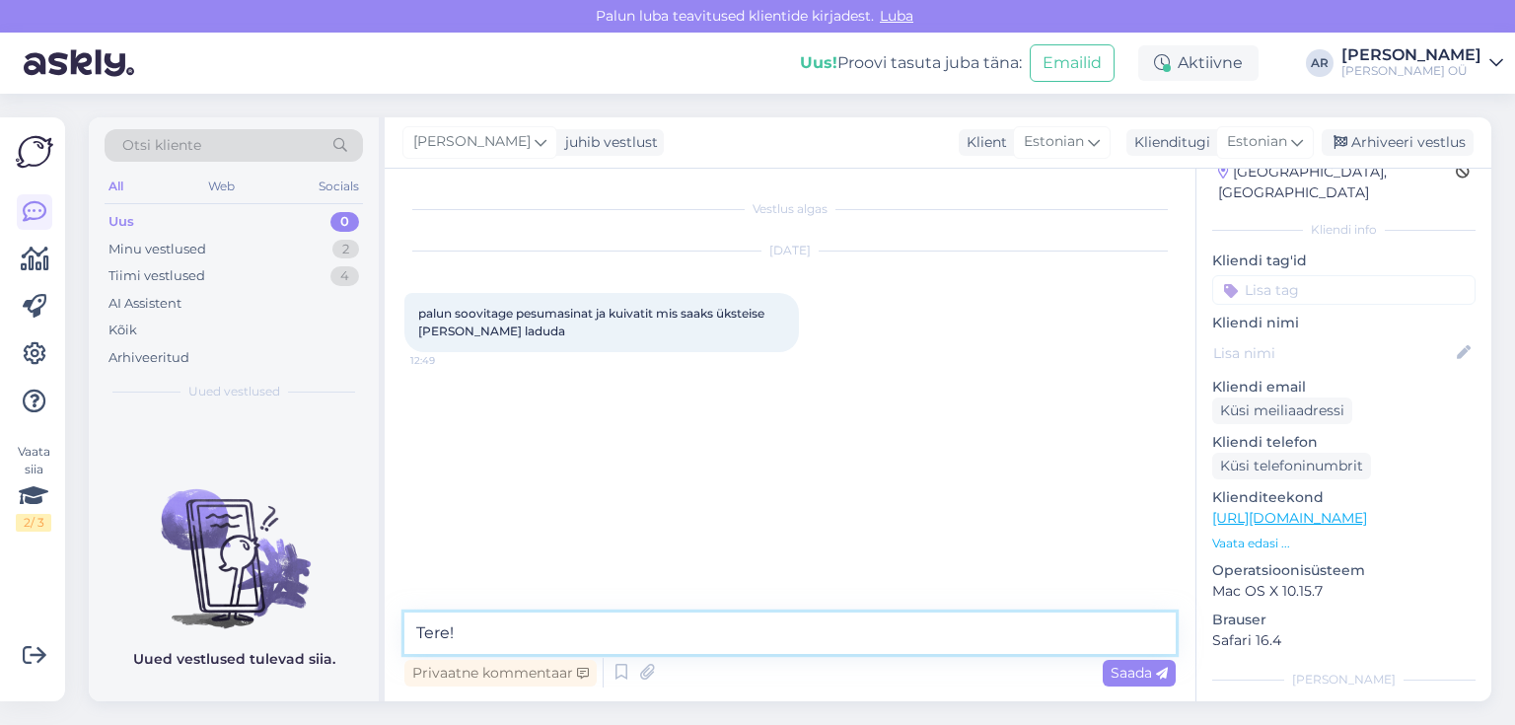
scroll to position [0, 0]
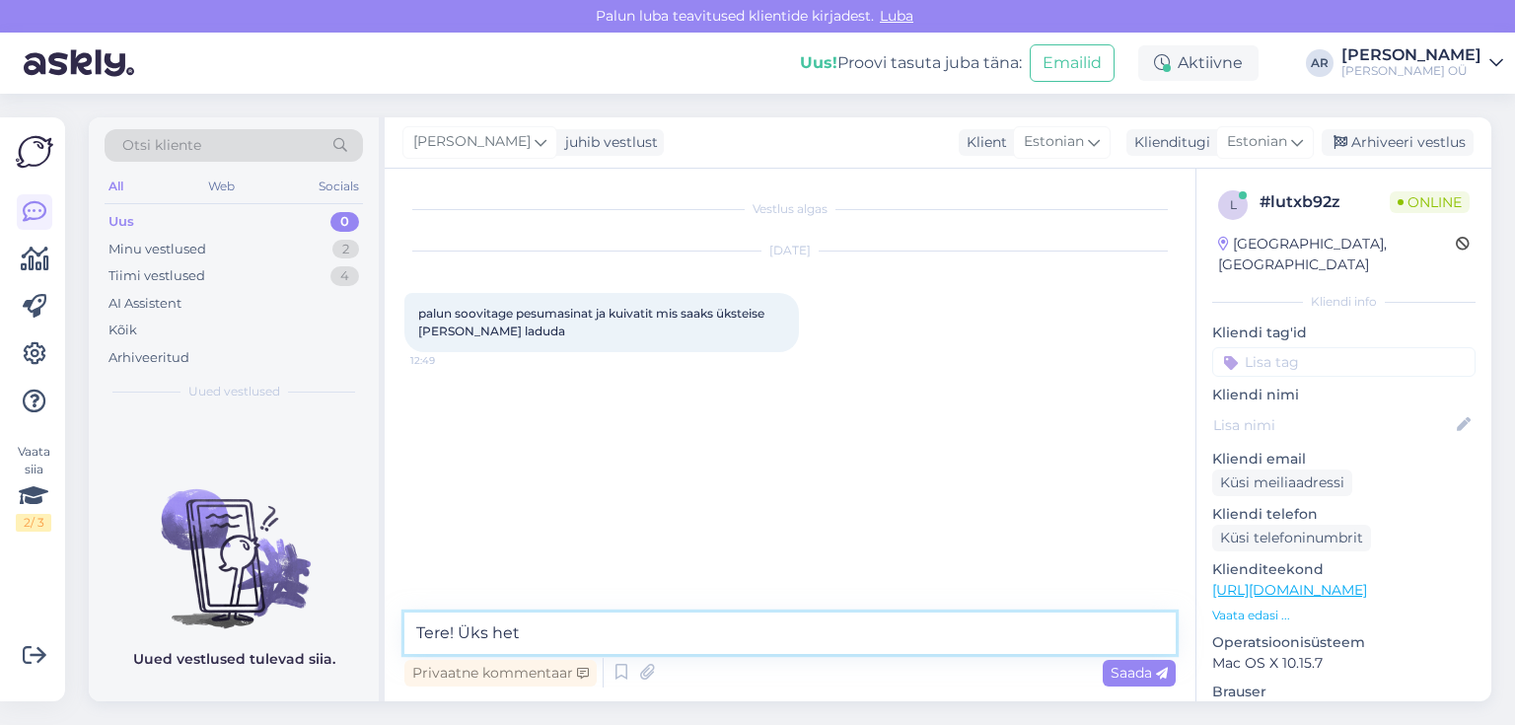
type textarea "Tere! Üks hetk"
click at [525, 632] on textarea at bounding box center [789, 633] width 771 height 41
paste textarea "[URL][DOMAIN_NAME]"
type textarea "[URL][DOMAIN_NAME]"
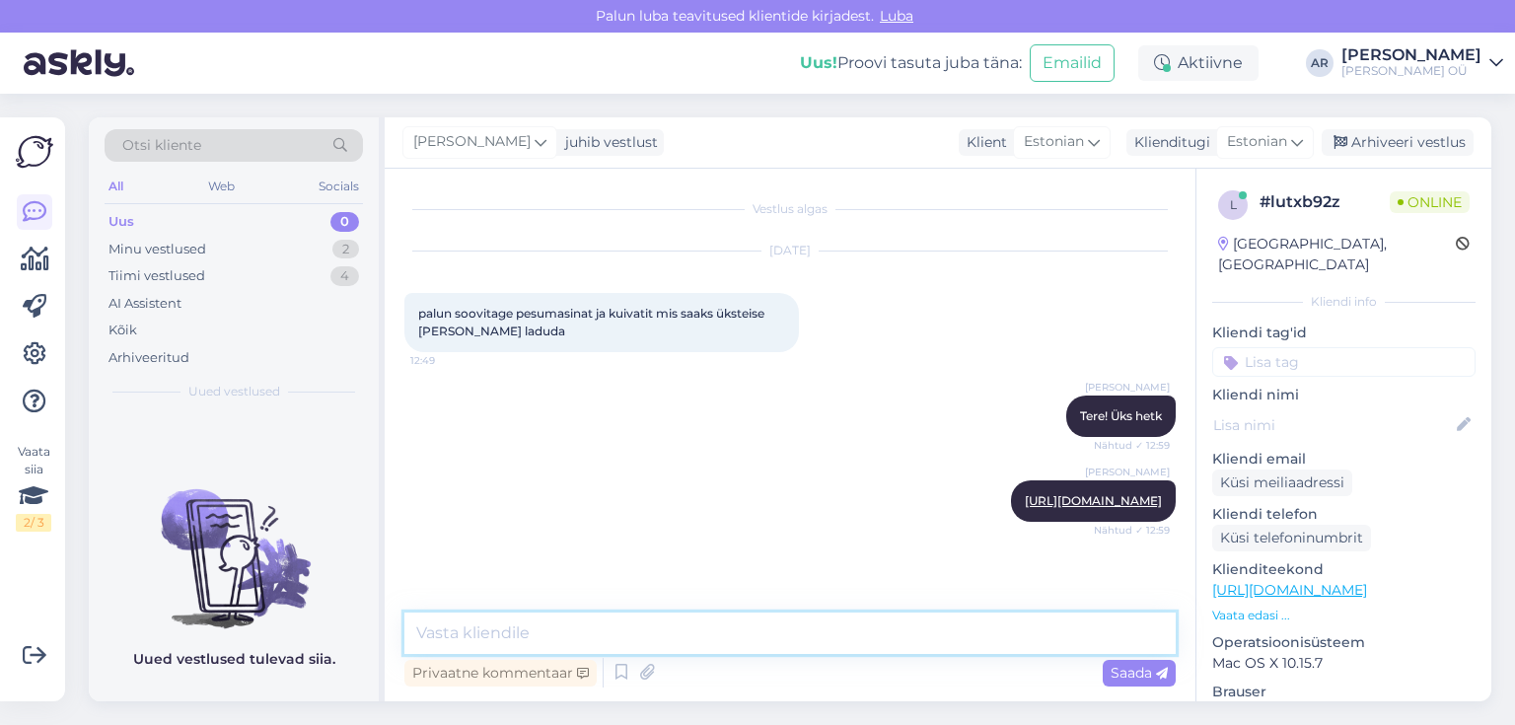
paste textarea "[URL][DOMAIN_NAME]"
type textarea "[URL][DOMAIN_NAME]"
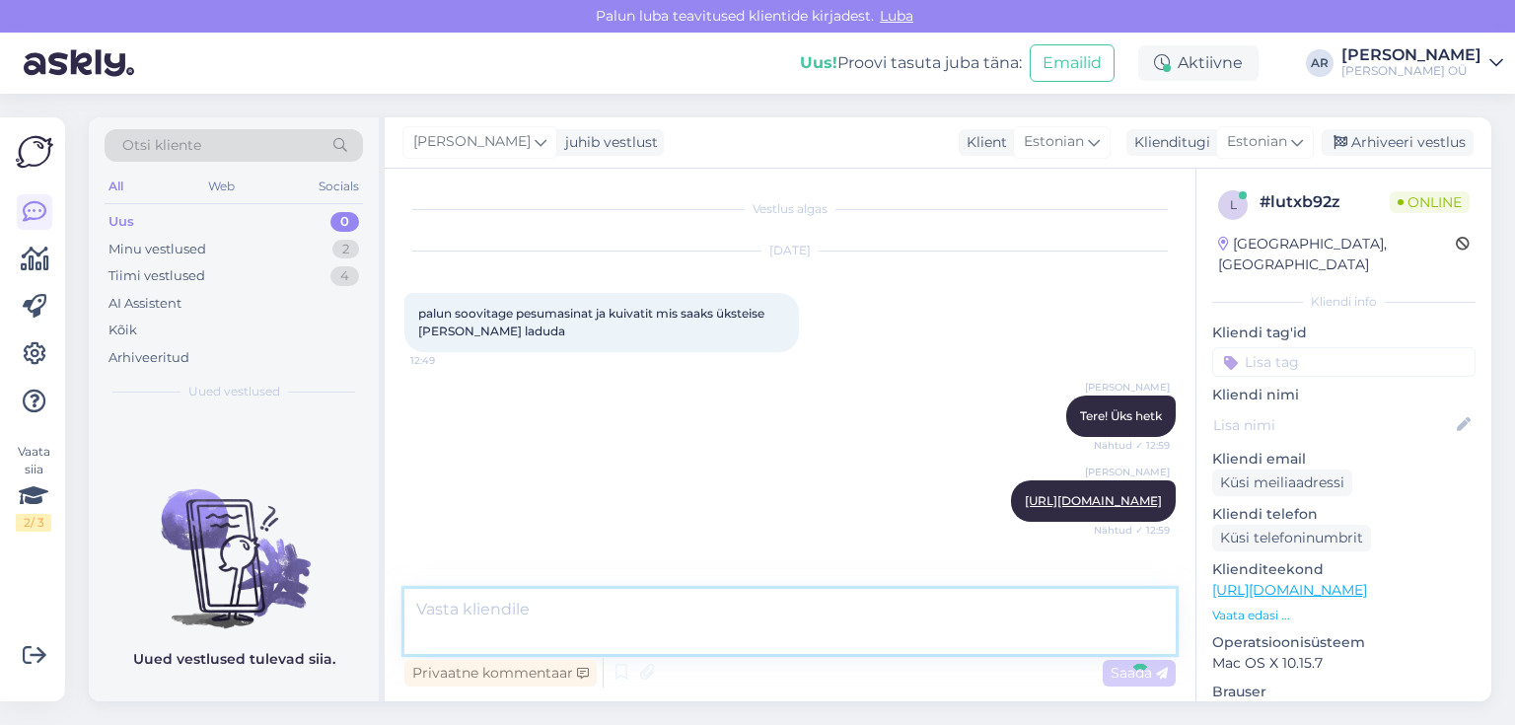
scroll to position [87, 0]
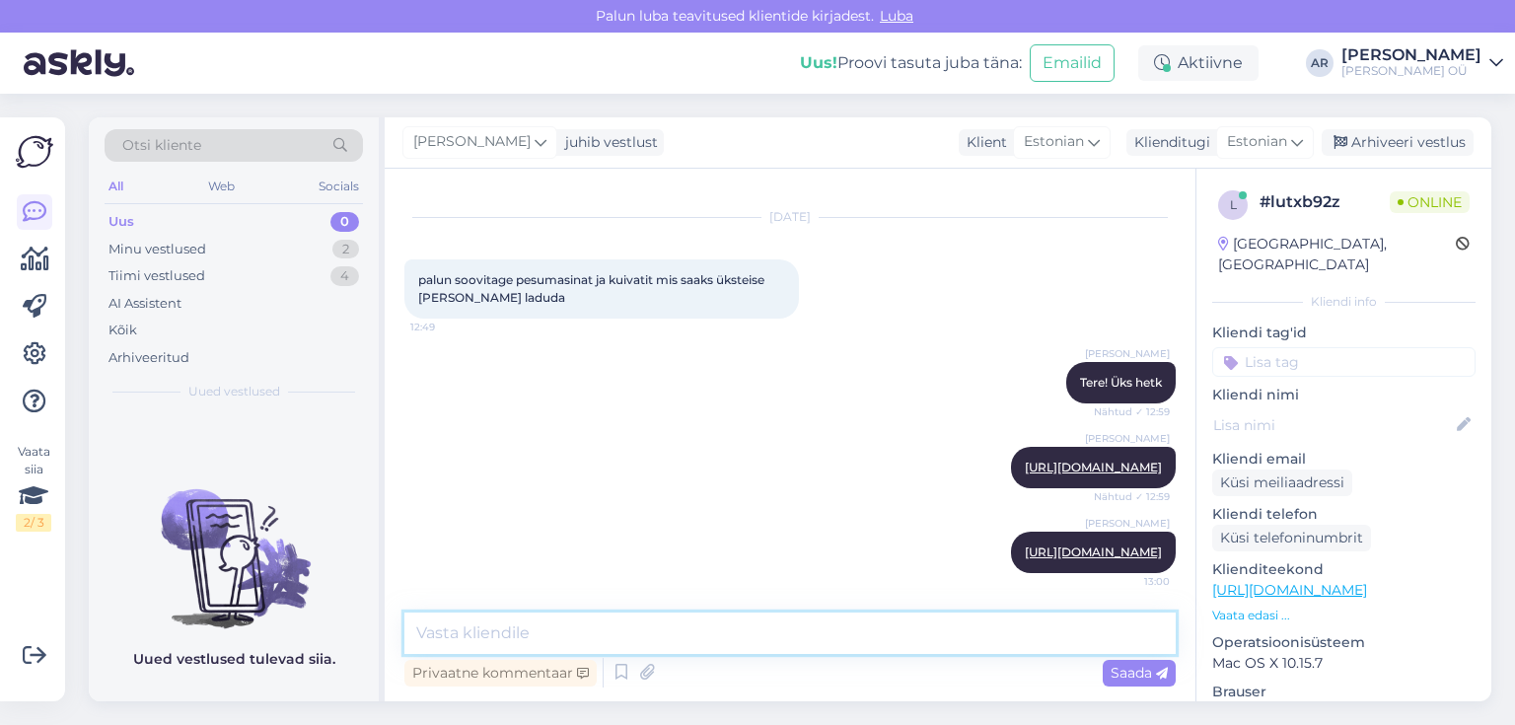
click at [565, 636] on textarea at bounding box center [789, 633] width 771 height 41
paste textarea "[URL][DOMAIN_NAME]"
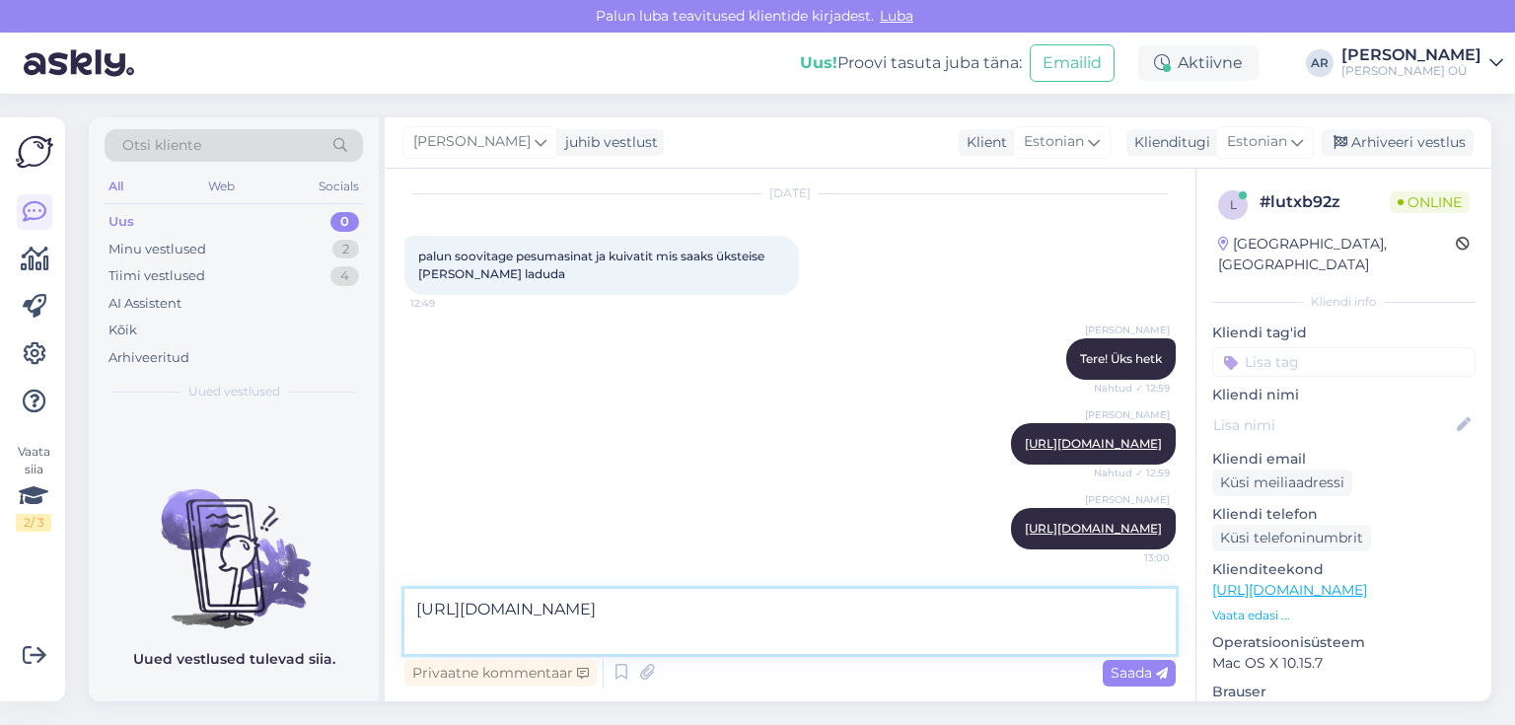
scroll to position [110, 0]
type textarea "[URL][DOMAIN_NAME]"
click at [596, 637] on textarea "[URL][DOMAIN_NAME]" at bounding box center [789, 621] width 771 height 65
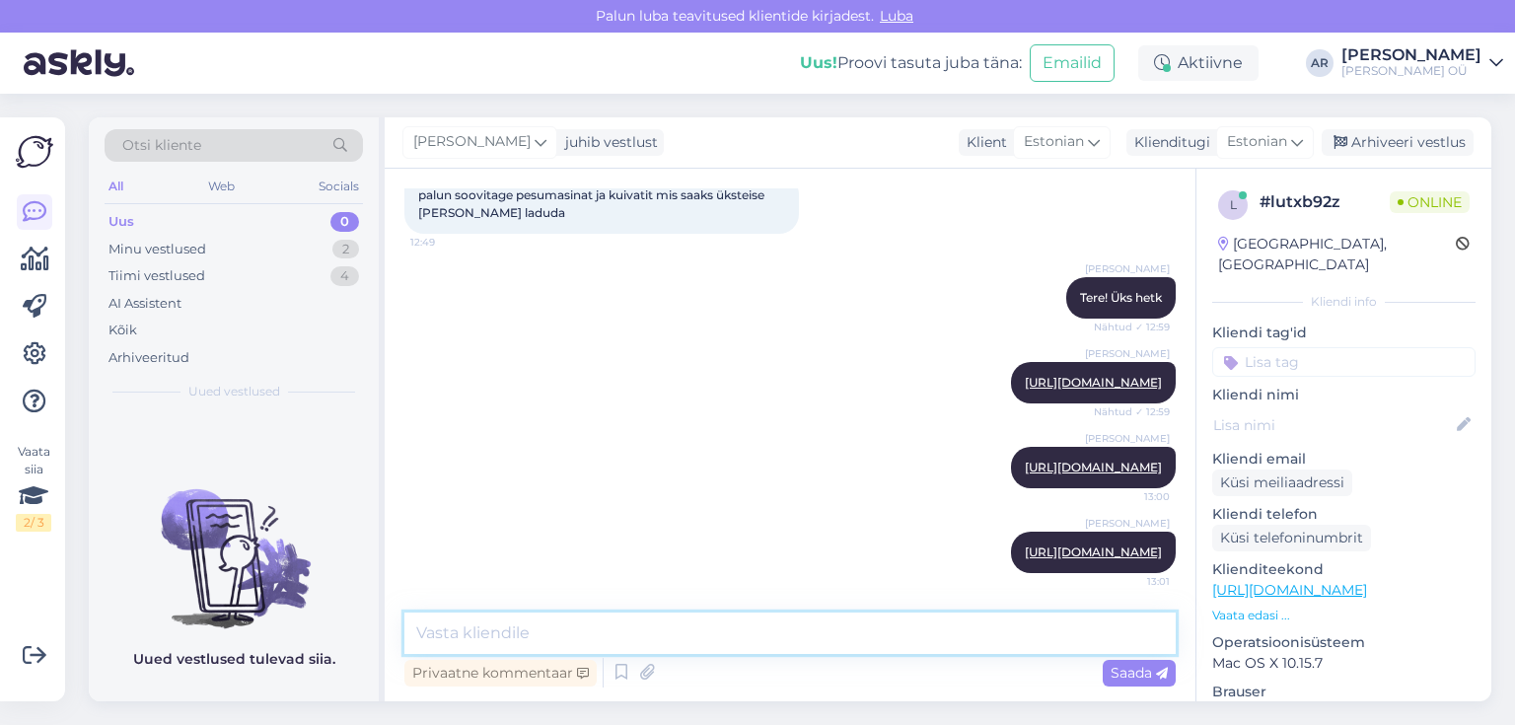
paste textarea "[URL][DOMAIN_NAME]"
type textarea "[URL][DOMAIN_NAME]"
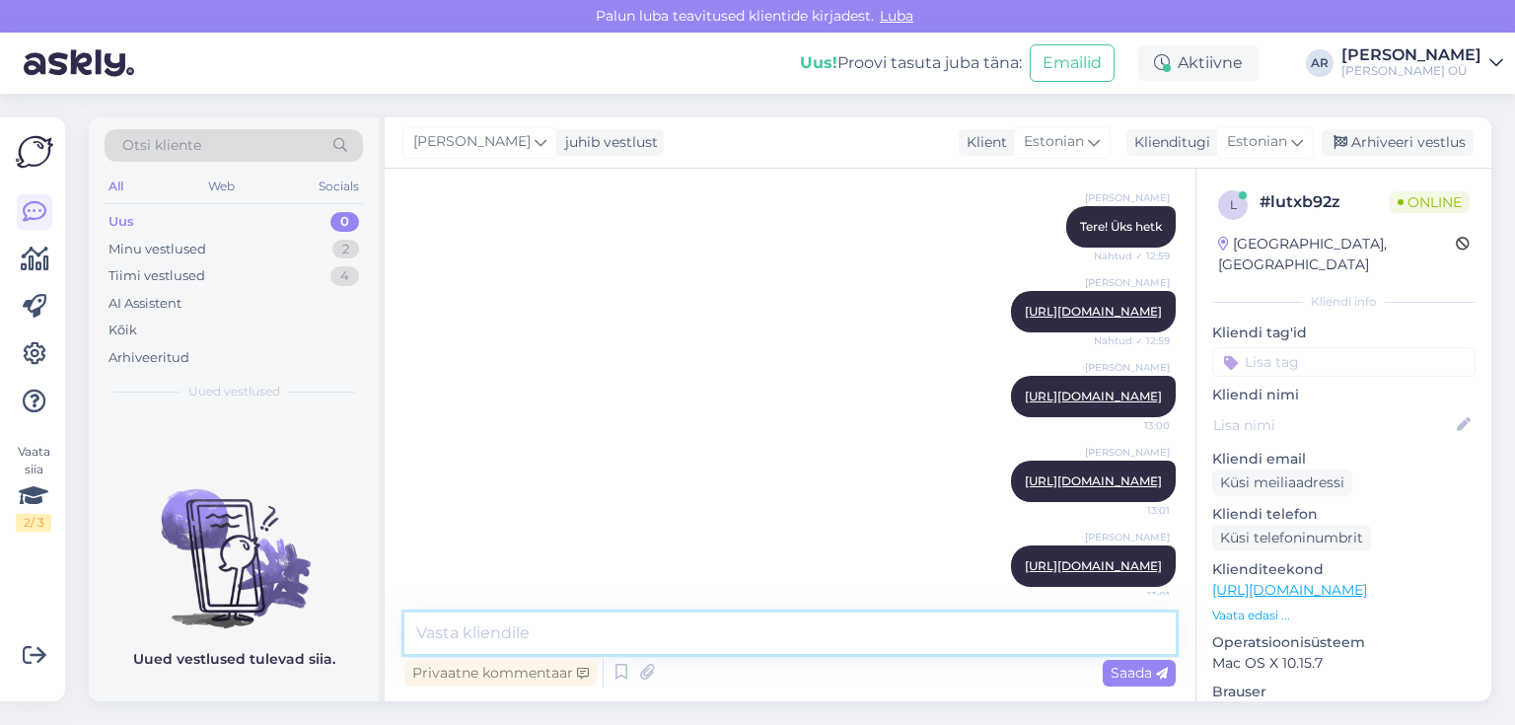
scroll to position [292, 0]
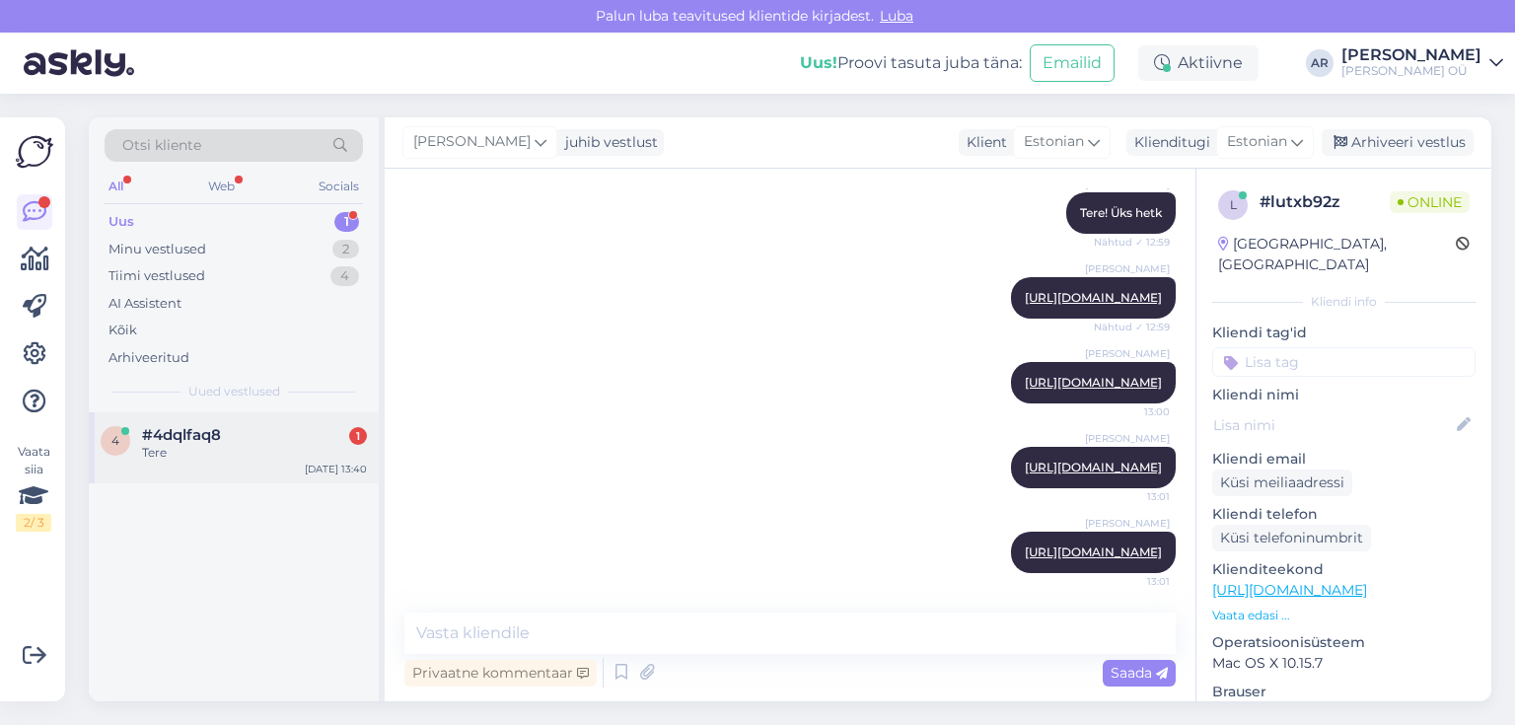
click at [172, 448] on div "Tere" at bounding box center [254, 453] width 225 height 18
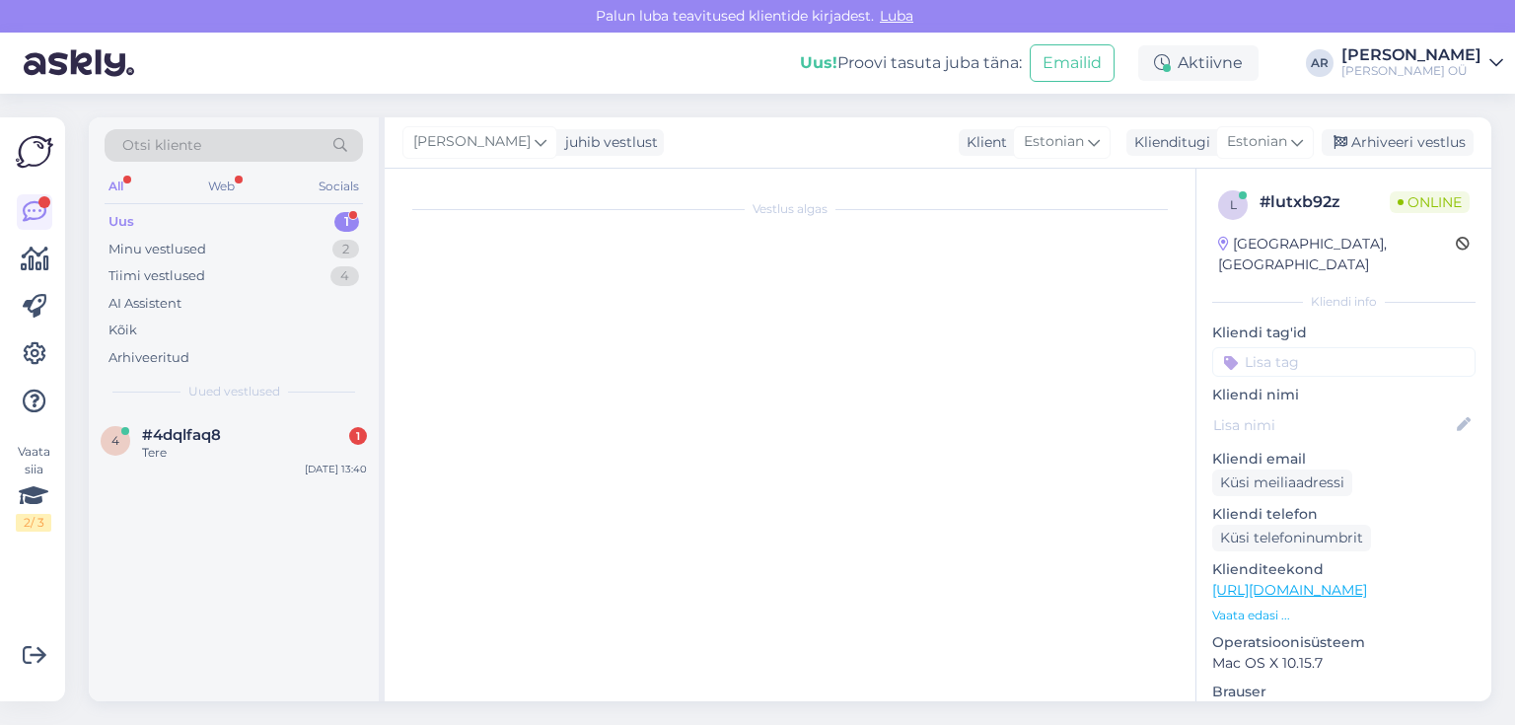
scroll to position [0, 0]
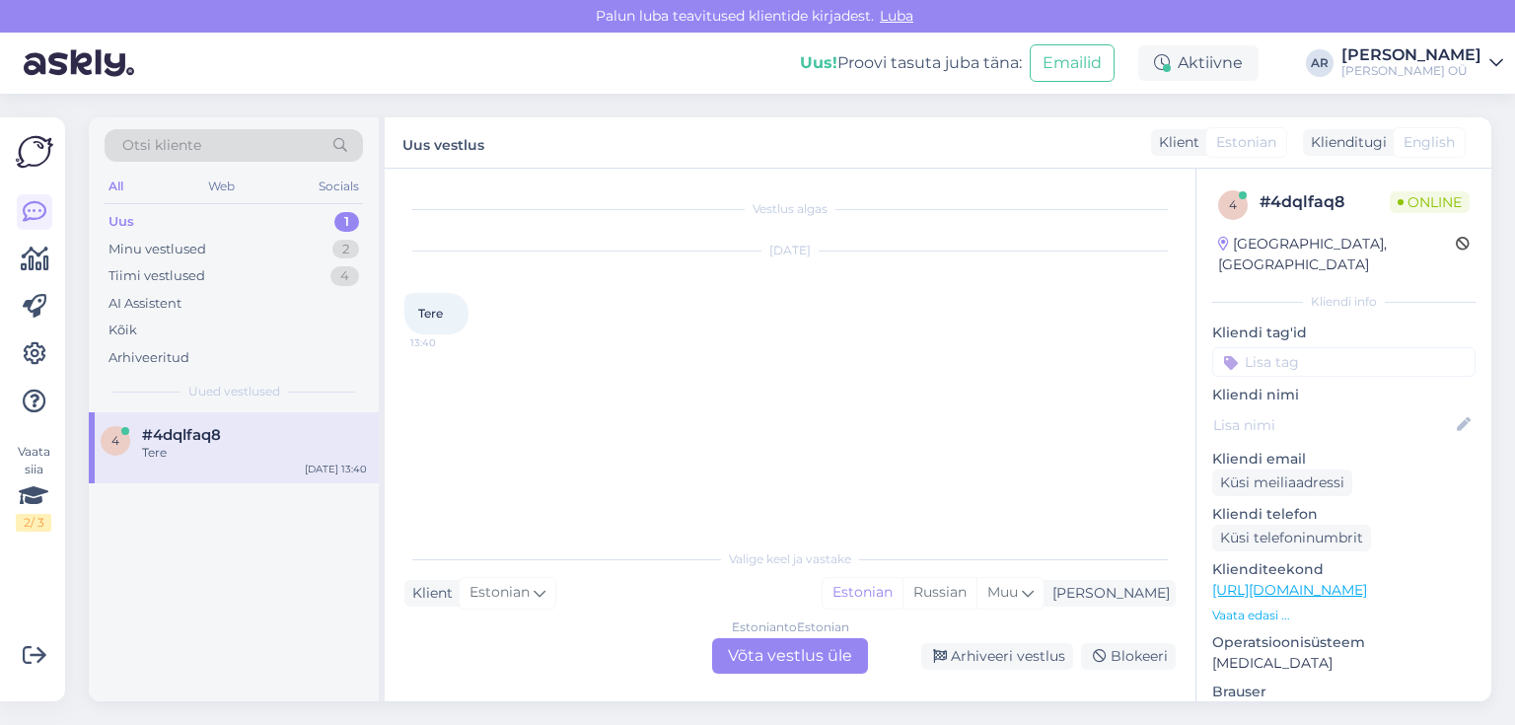
click at [805, 649] on div "Estonian to Estonian Võta vestlus üle" at bounding box center [790, 656] width 156 height 36
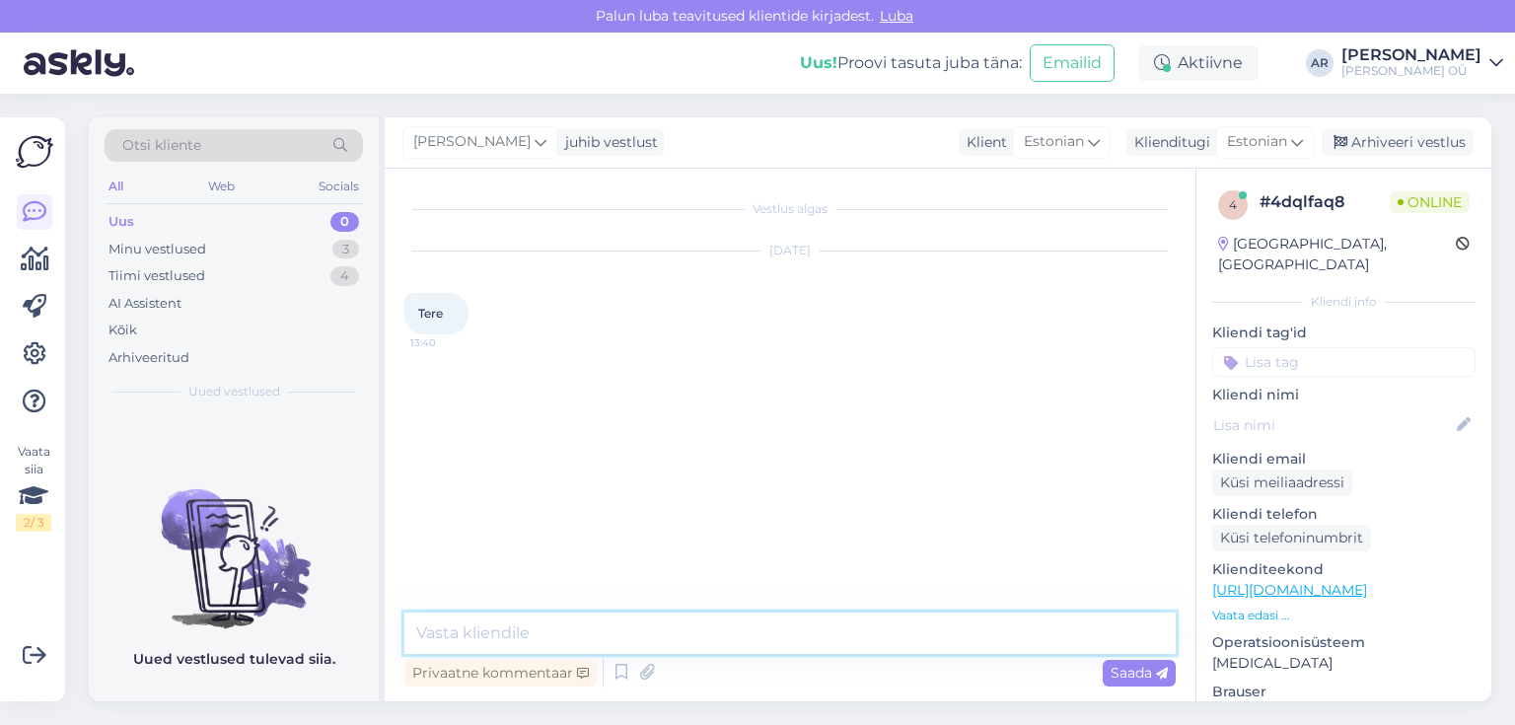
click at [706, 626] on textarea at bounding box center [789, 633] width 771 height 41
type textarea "Tere!"
click at [565, 632] on textarea at bounding box center [789, 633] width 771 height 41
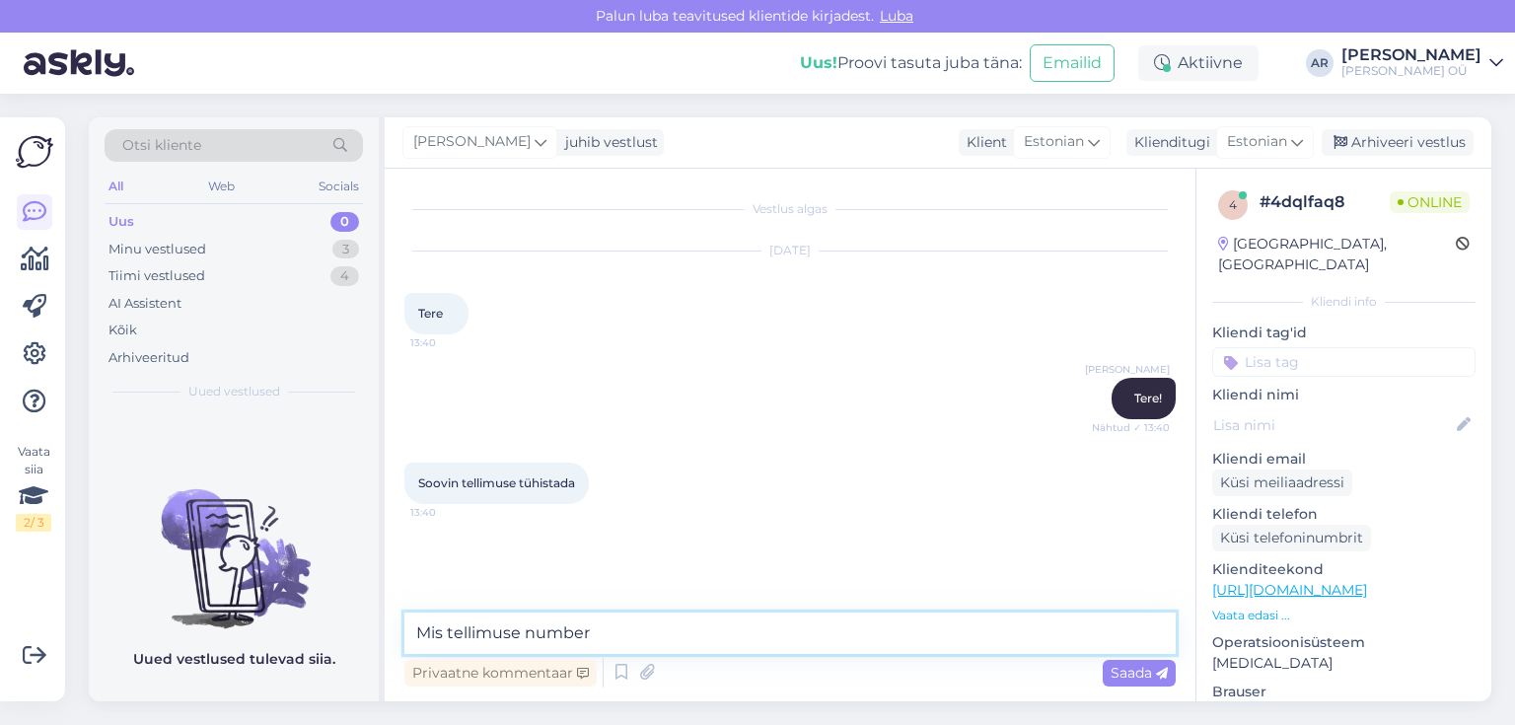
type textarea "Mis tellimuse number?"
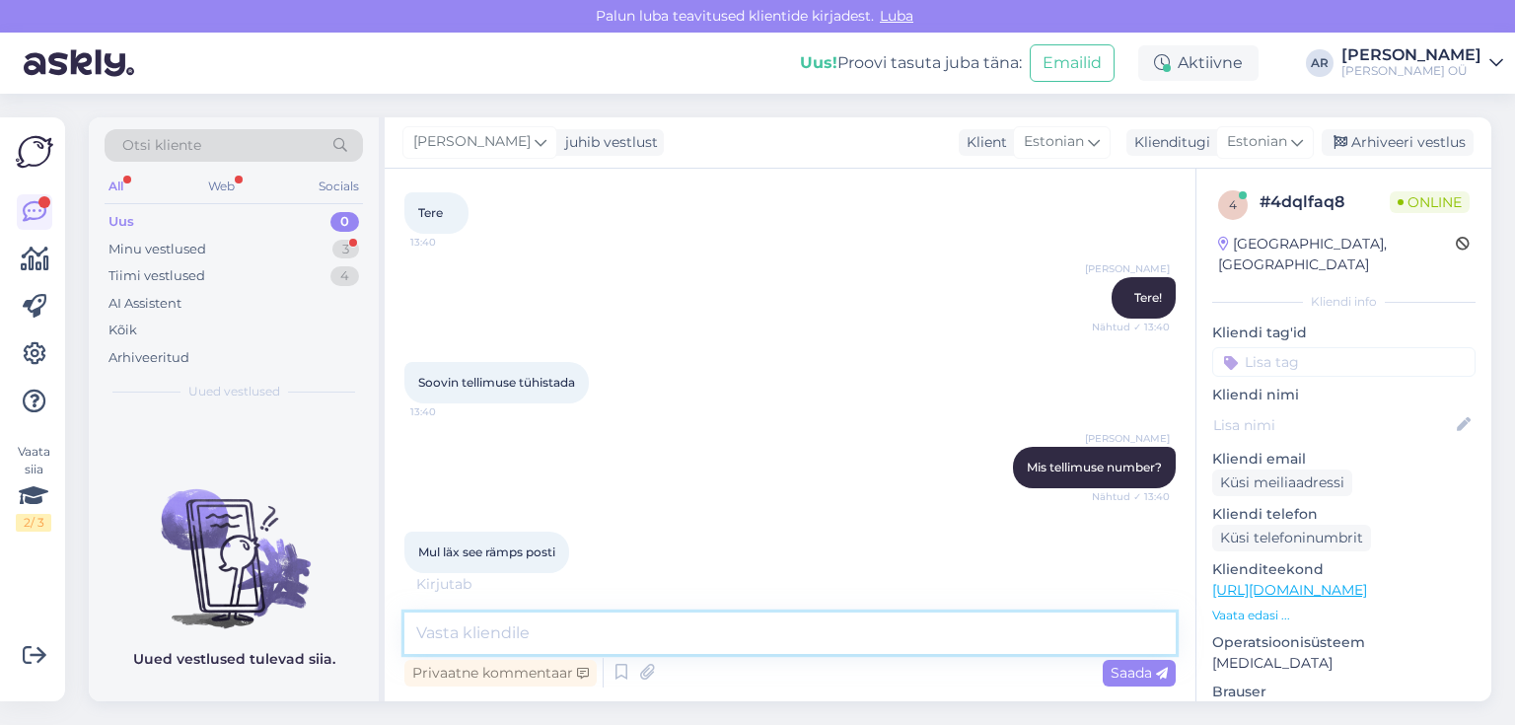
scroll to position [185, 0]
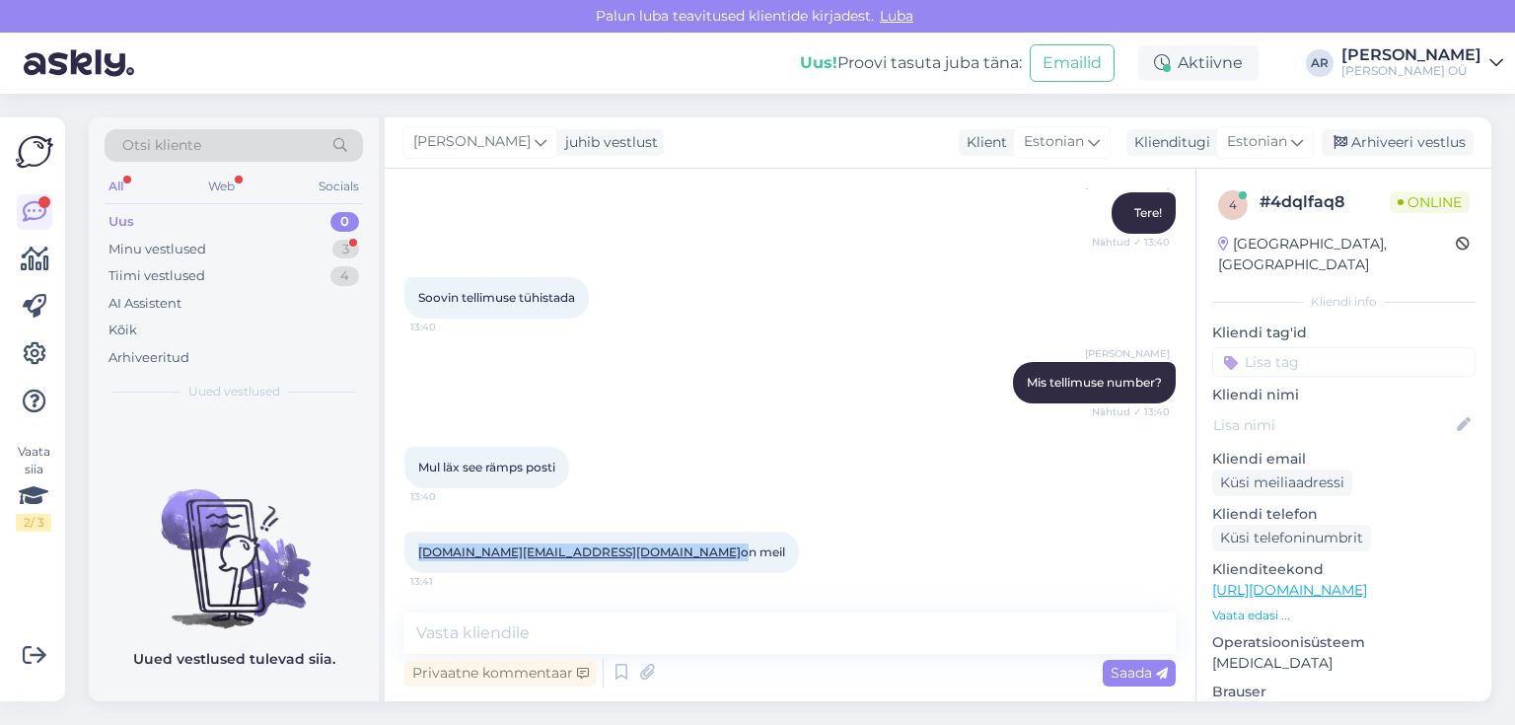
drag, startPoint x: 541, startPoint y: 549, endPoint x: 413, endPoint y: 558, distance: 127.6
click at [410, 558] on div "[DOMAIN_NAME][EMAIL_ADDRESS][DOMAIN_NAME] on meil 13:41" at bounding box center [601, 552] width 395 height 41
copy span "[DOMAIN_NAME][EMAIL_ADDRESS][DOMAIN_NAME]"
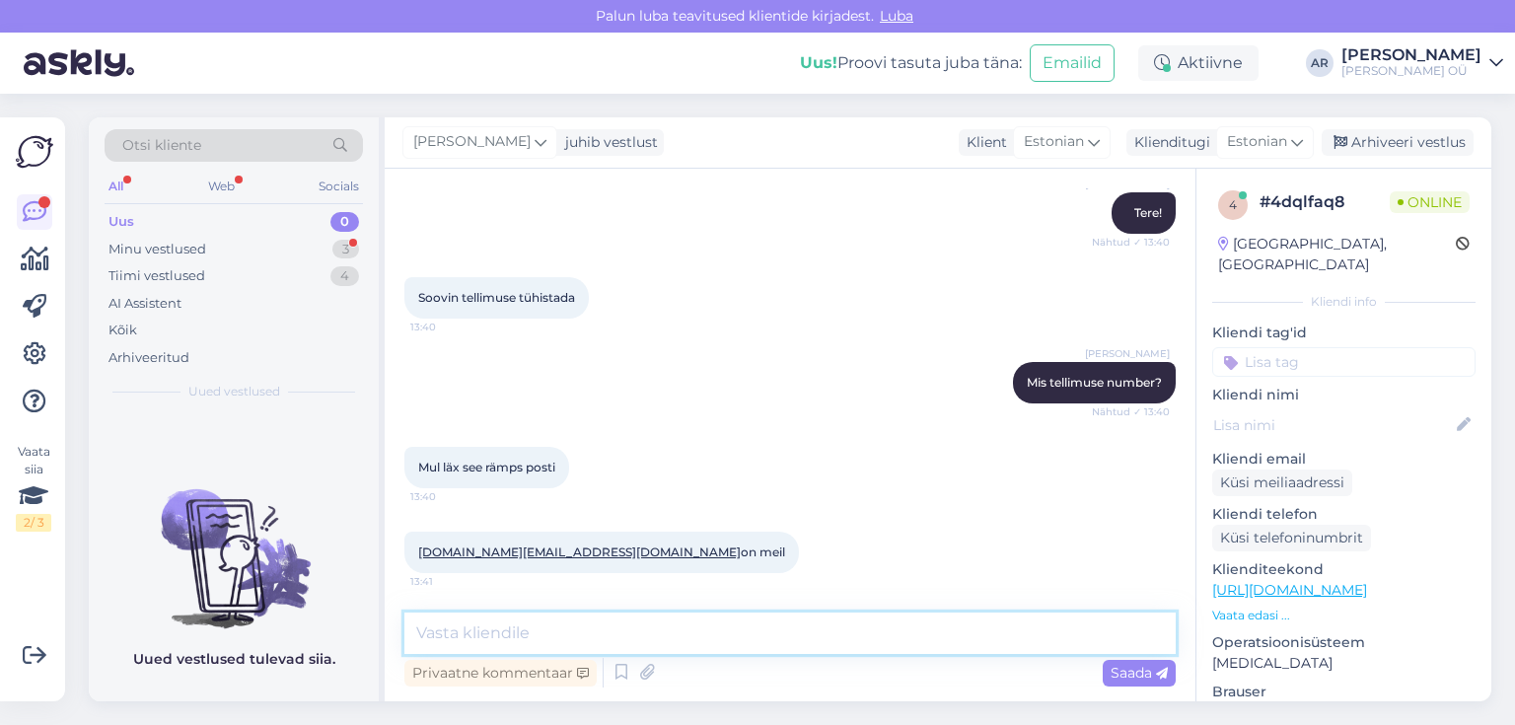
click at [679, 630] on textarea at bounding box center [789, 633] width 771 height 41
click at [600, 636] on textarea "Ei leia sellise [PERSON_NAME] aadresiga" at bounding box center [789, 633] width 771 height 41
type textarea "Ei leia sellise [PERSON_NAME] aadressiga"
click at [687, 649] on textarea "Ei leia sellise [PERSON_NAME] aadressiga" at bounding box center [789, 633] width 771 height 41
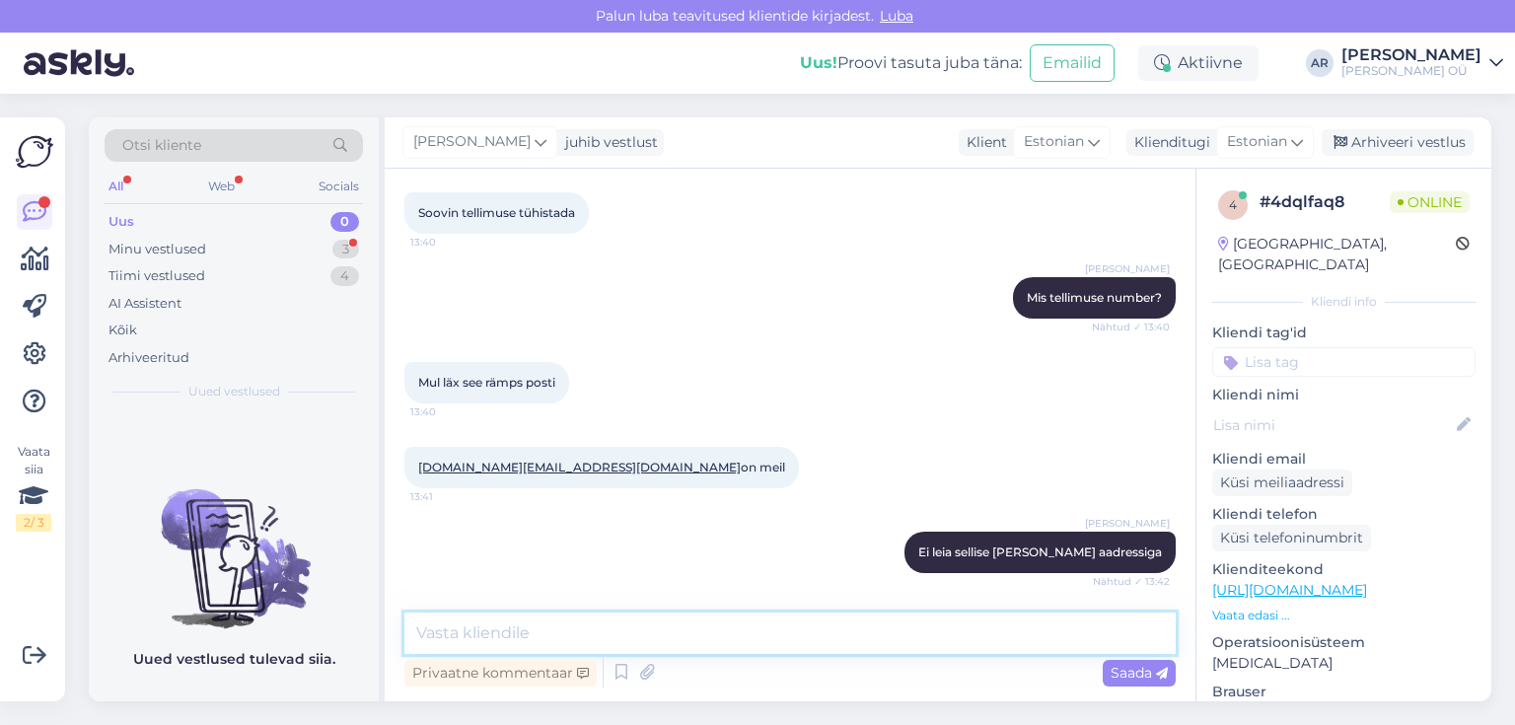
scroll to position [440, 0]
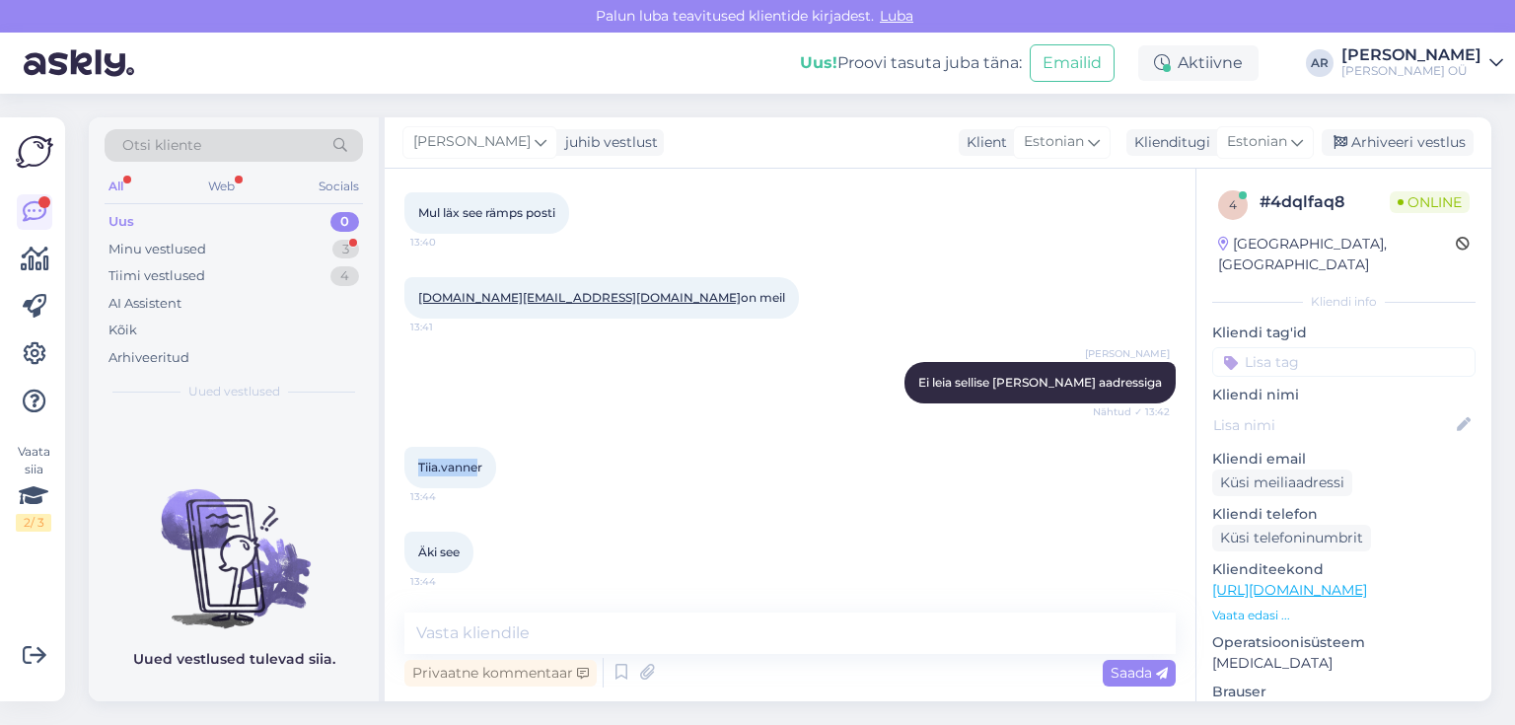
drag, startPoint x: 477, startPoint y: 466, endPoint x: 406, endPoint y: 465, distance: 71.0
click at [406, 465] on div "Tiia.vanner 13:44" at bounding box center [450, 467] width 92 height 41
click at [473, 462] on span "Tiia.vanner" at bounding box center [450, 467] width 64 height 15
drag, startPoint x: 484, startPoint y: 466, endPoint x: 416, endPoint y: 468, distance: 68.1
click at [416, 468] on div "Tiia.vanner 13:44" at bounding box center [450, 467] width 92 height 41
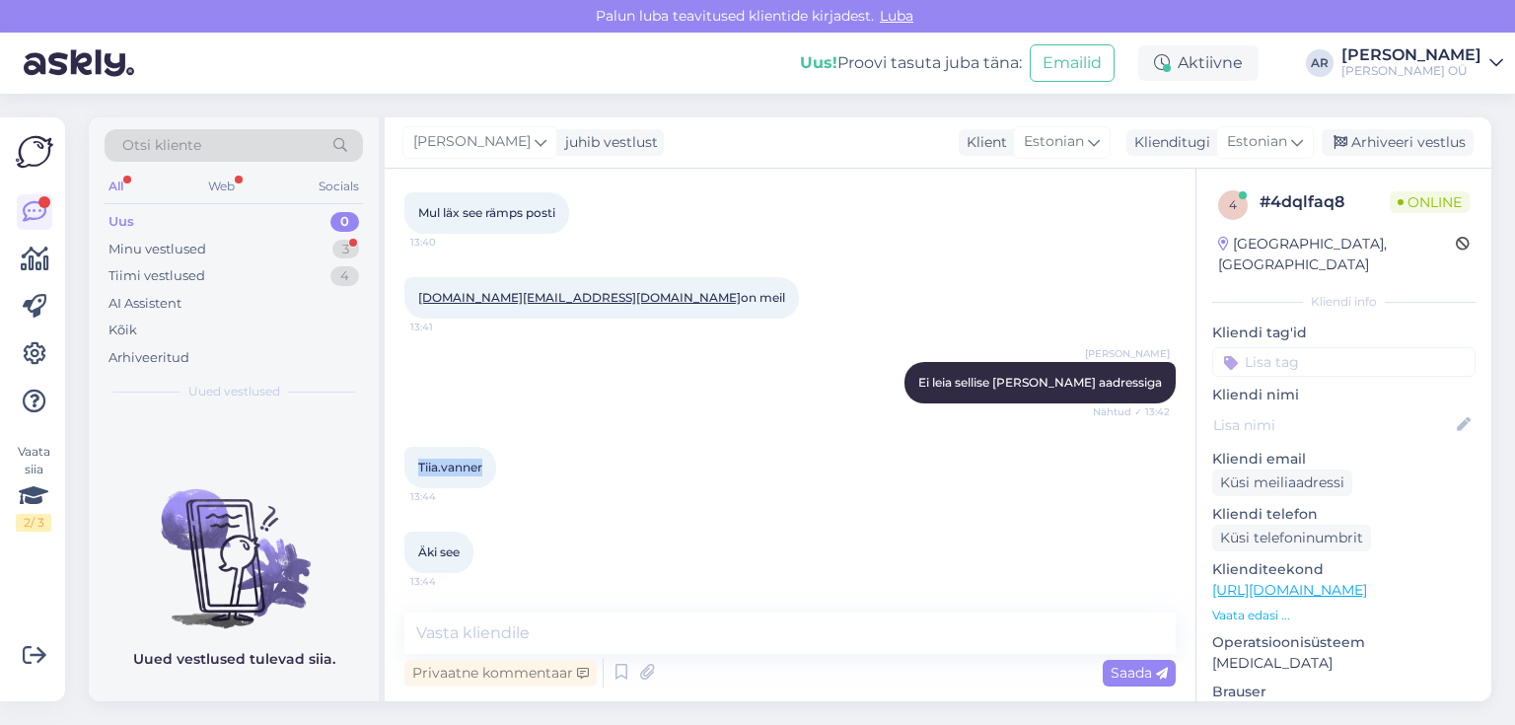
copy span "Tiia.vanner"
click at [560, 609] on div "Vestlus algas [DATE] Tere 13:40 [PERSON_NAME] Tere! Nähtud ✓ 13:40 Soovin telli…" at bounding box center [790, 435] width 811 height 533
click at [557, 640] on textarea at bounding box center [789, 633] width 771 height 41
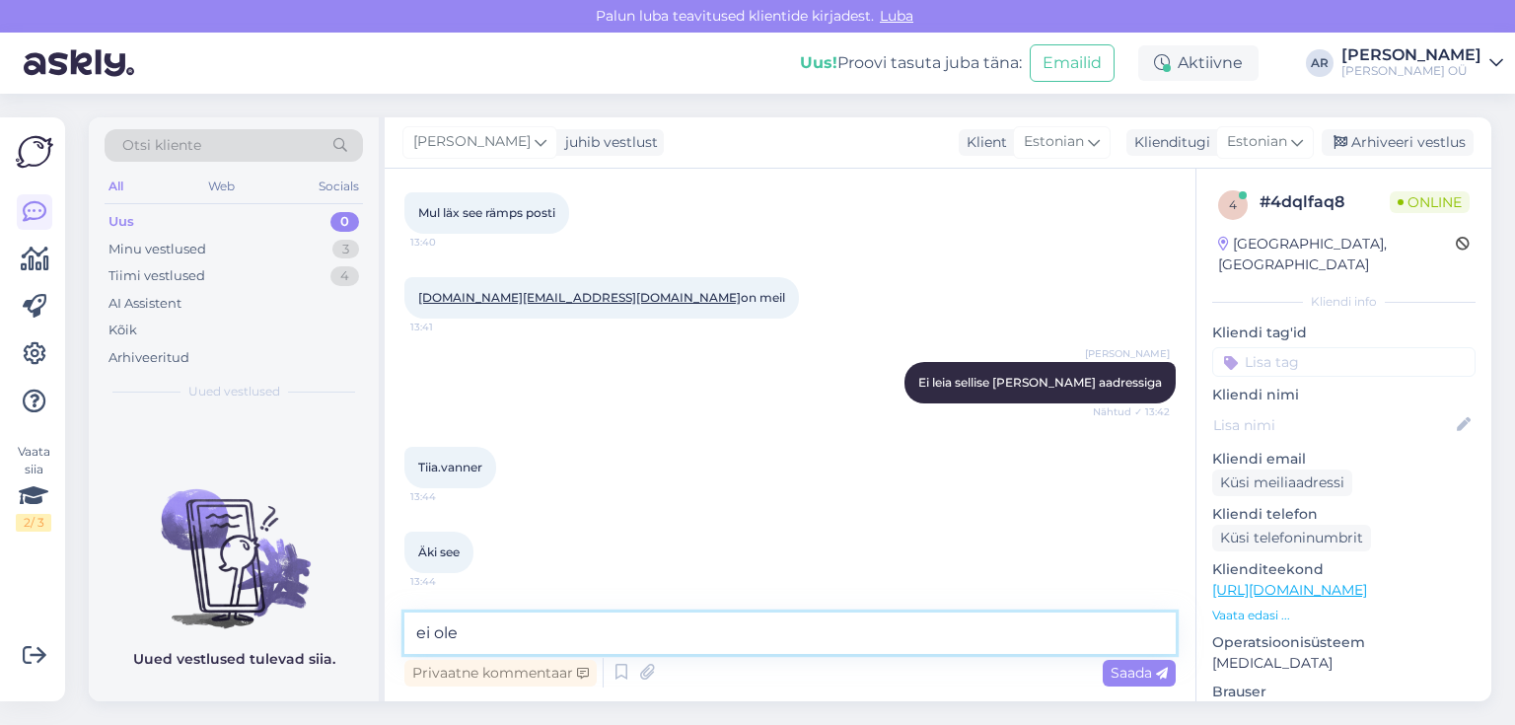
type textarea "ei ole"
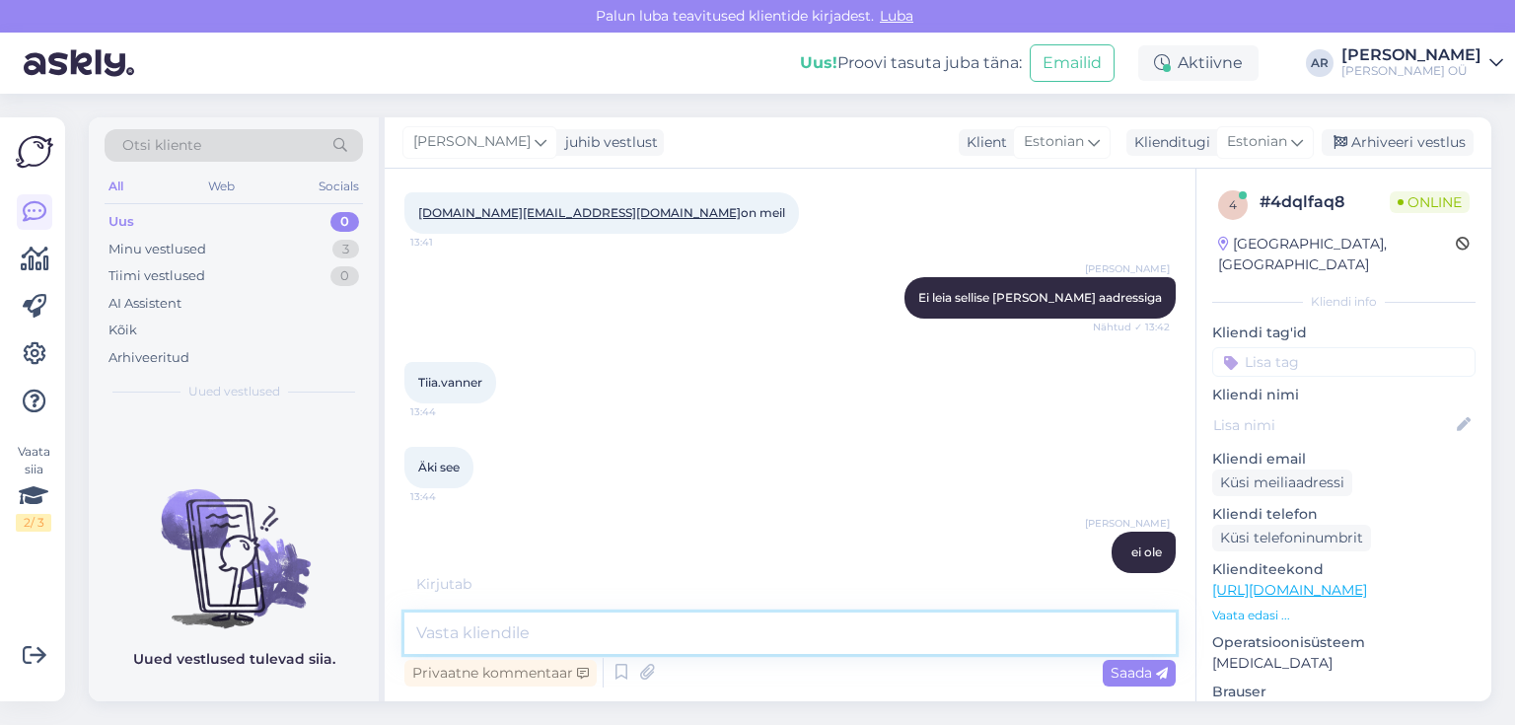
scroll to position [610, 0]
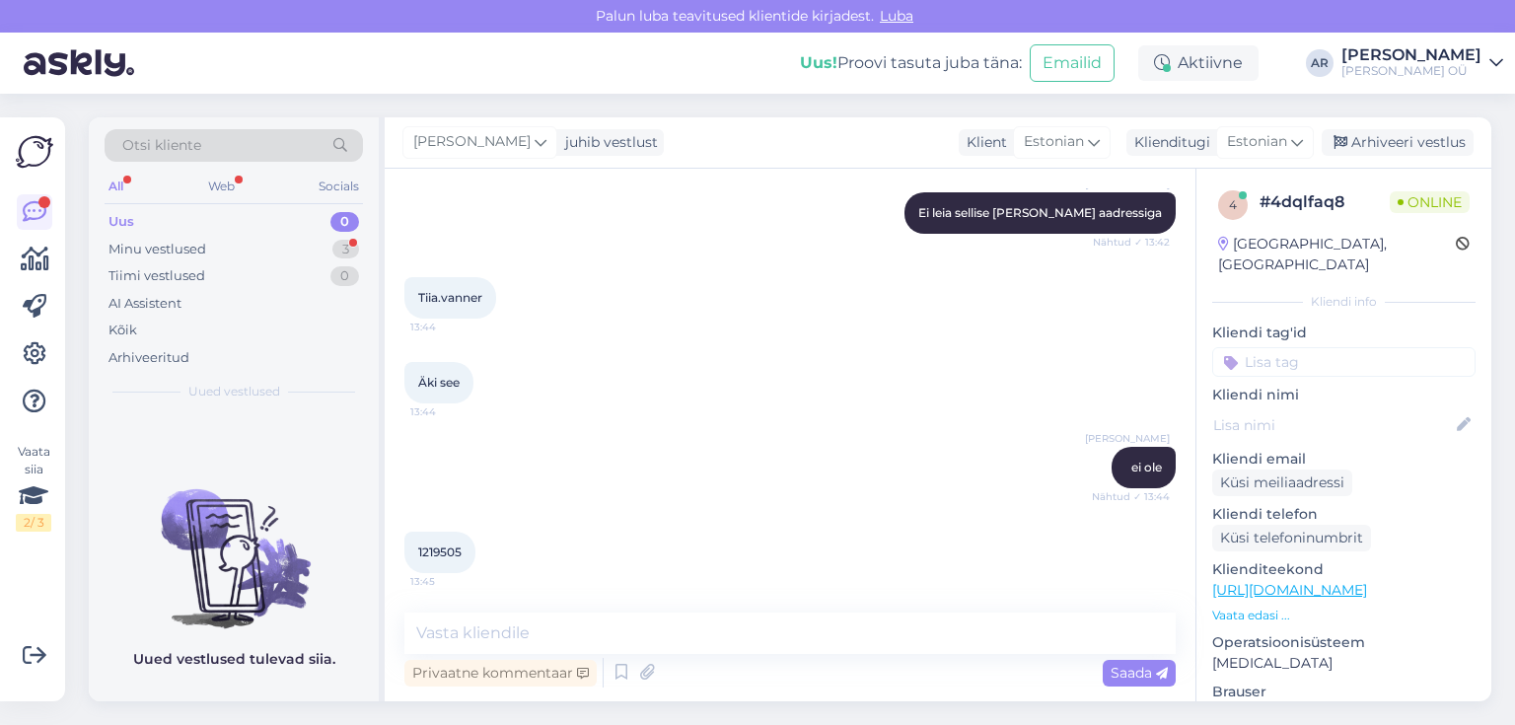
click at [461, 555] on span "1219505" at bounding box center [439, 552] width 43 height 15
copy div "1219505 13:45"
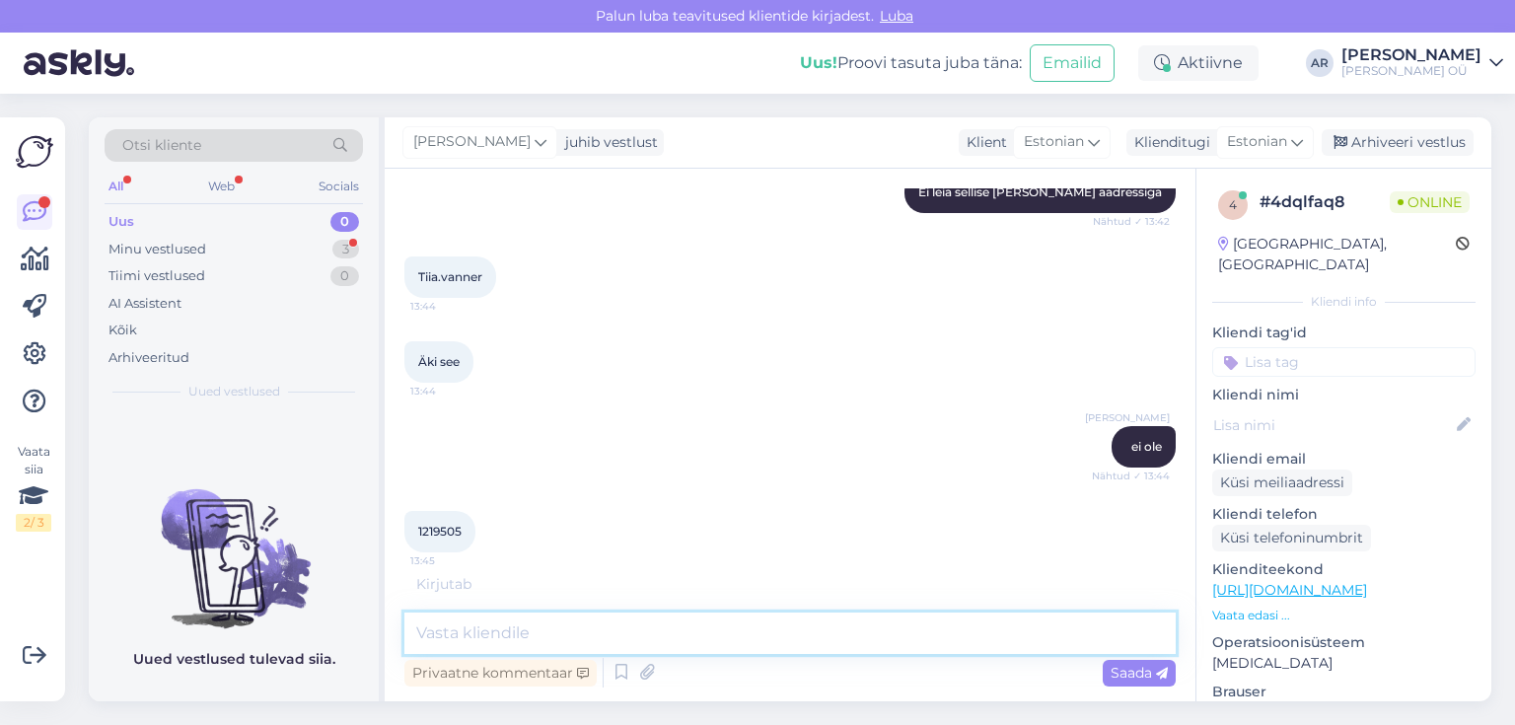
click at [631, 626] on textarea at bounding box center [789, 633] width 771 height 41
click at [609, 621] on textarea at bounding box center [789, 633] width 771 height 41
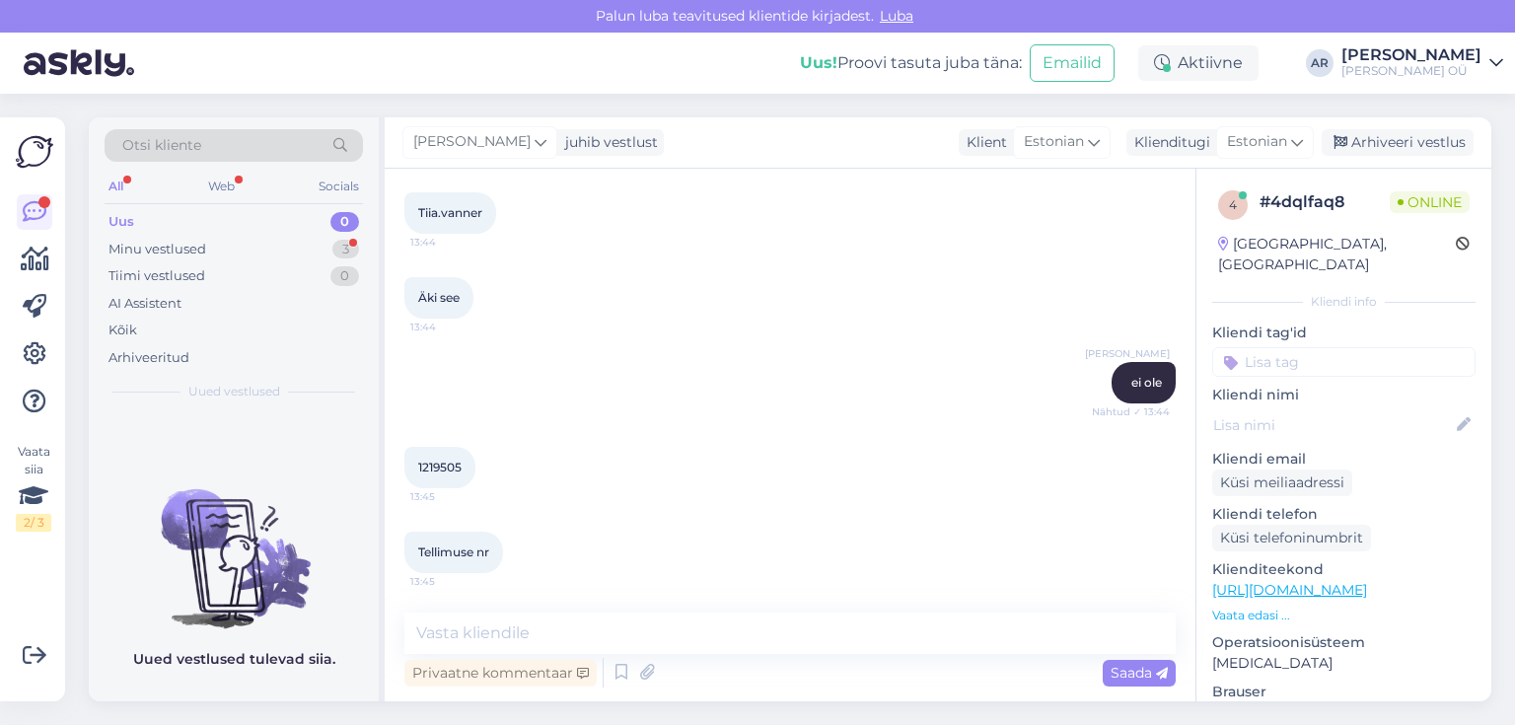
click at [432, 469] on span "1219505" at bounding box center [439, 467] width 43 height 15
click at [557, 667] on div "Privaatne kommentaar" at bounding box center [500, 673] width 192 height 27
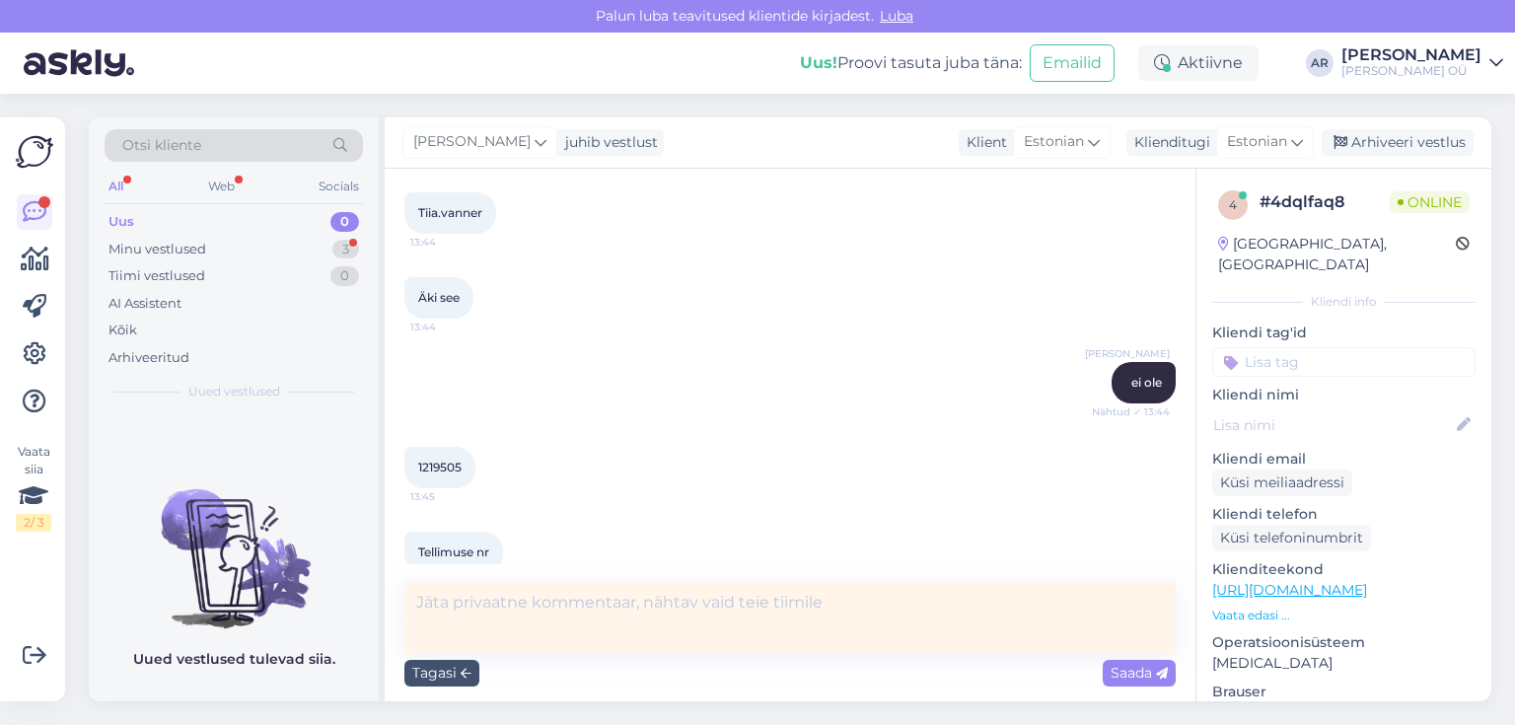
scroll to position [714, 0]
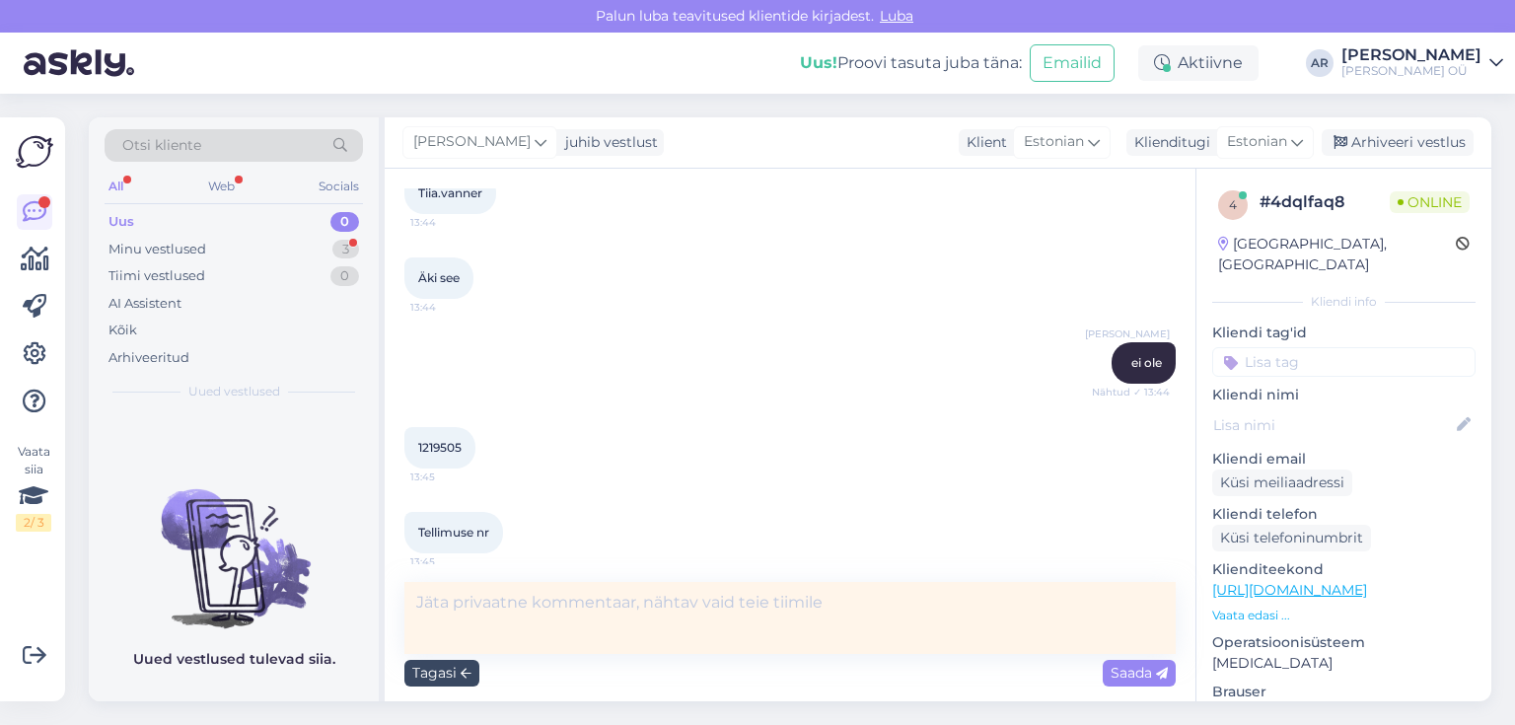
click at [444, 667] on div "Tagasi" at bounding box center [441, 673] width 75 height 27
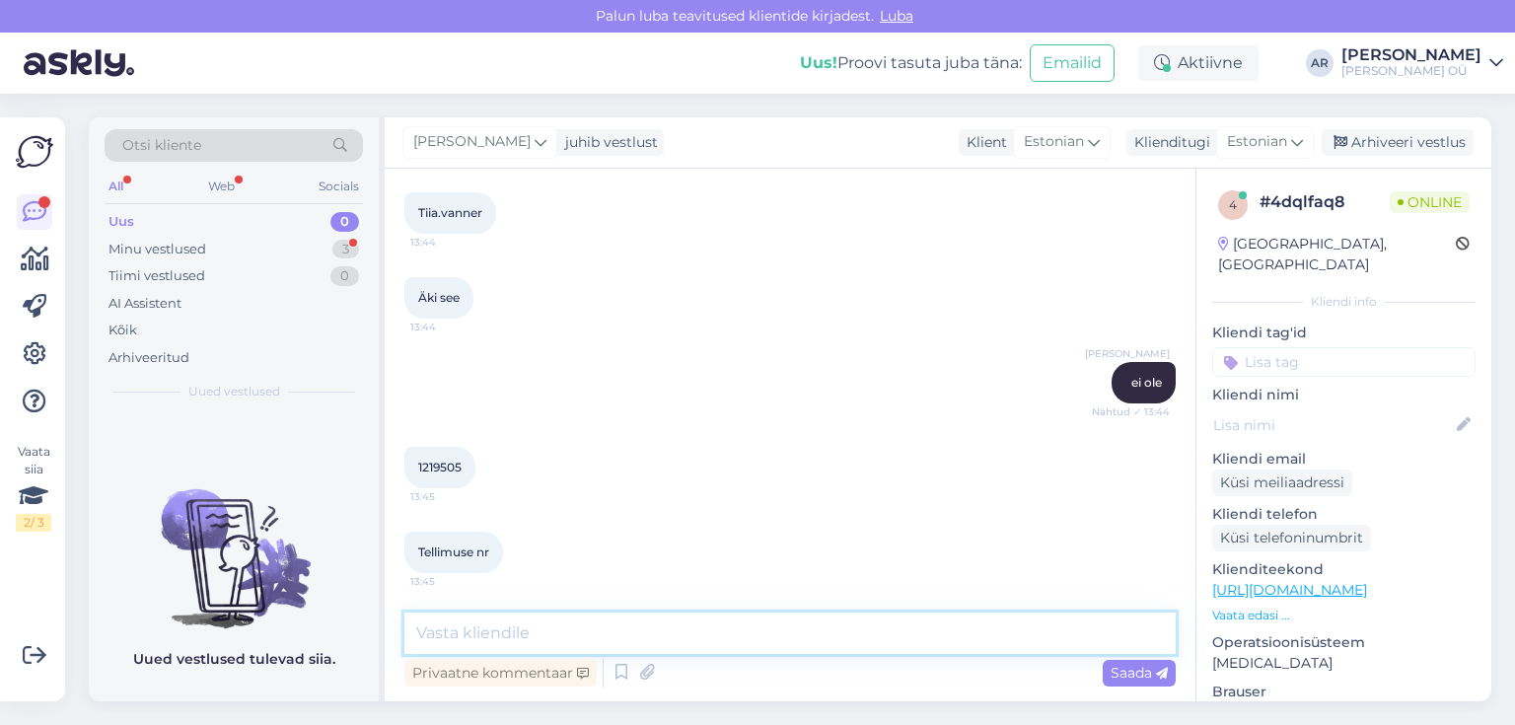
click at [561, 631] on textarea at bounding box center [789, 633] width 771 height 41
type textarea "S"
click at [545, 633] on textarea "Saatke palun sceenshot" at bounding box center [789, 633] width 771 height 41
click at [546, 635] on textarea "Saatke palun sceenshot" at bounding box center [789, 633] width 771 height 41
click at [540, 633] on textarea "Saatke palun sceenshot" at bounding box center [789, 633] width 771 height 41
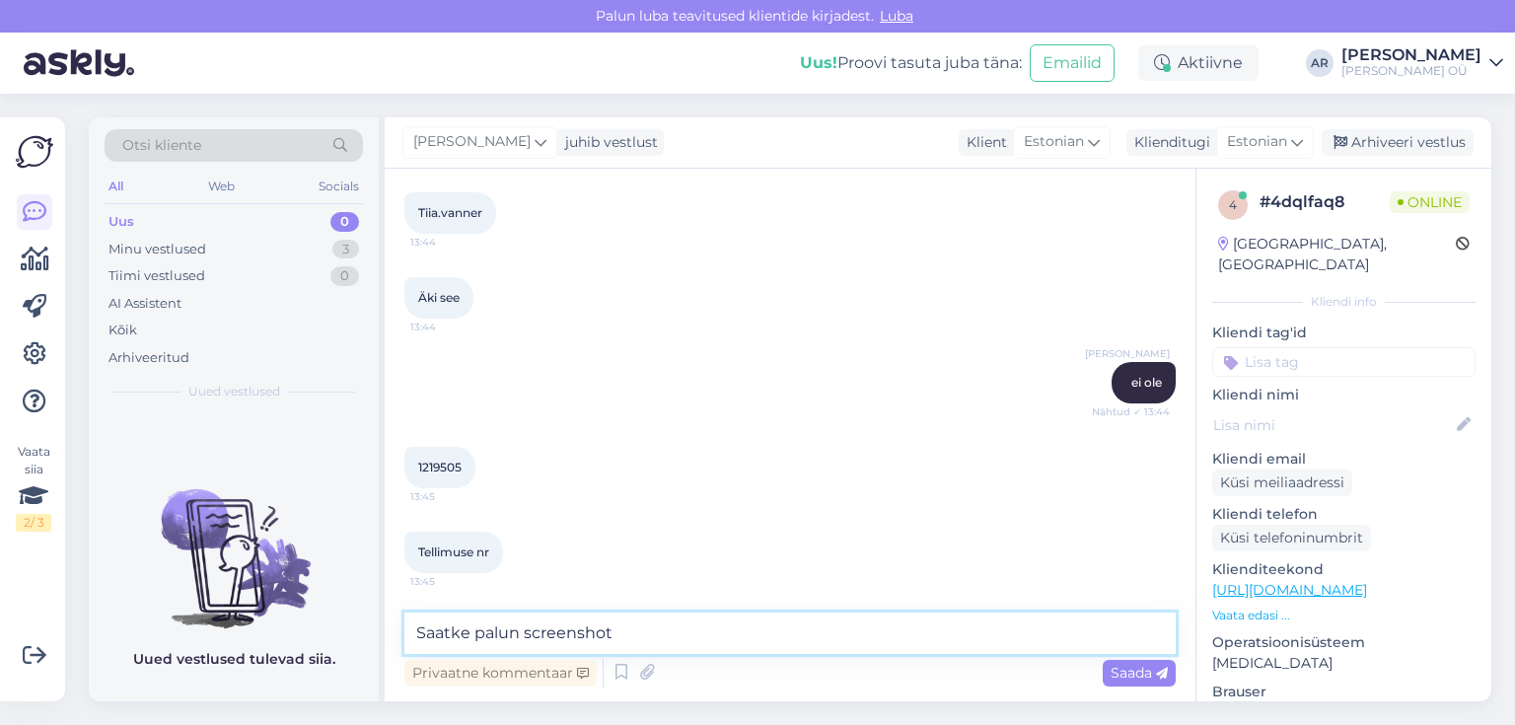
click at [662, 642] on textarea "Saatke palun screenshot" at bounding box center [789, 633] width 771 height 41
type textarea "Saatke palun screenshot"
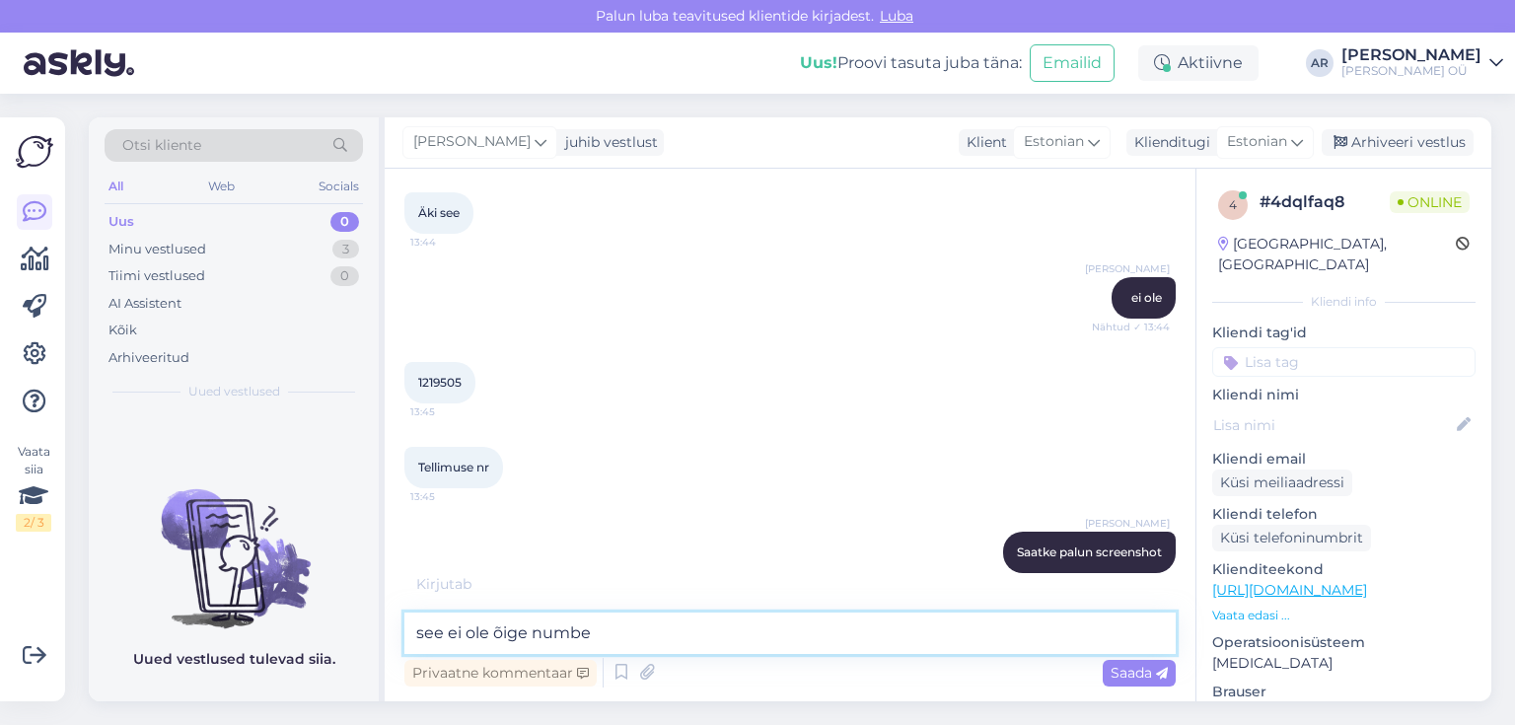
type textarea "see ei ole õige number"
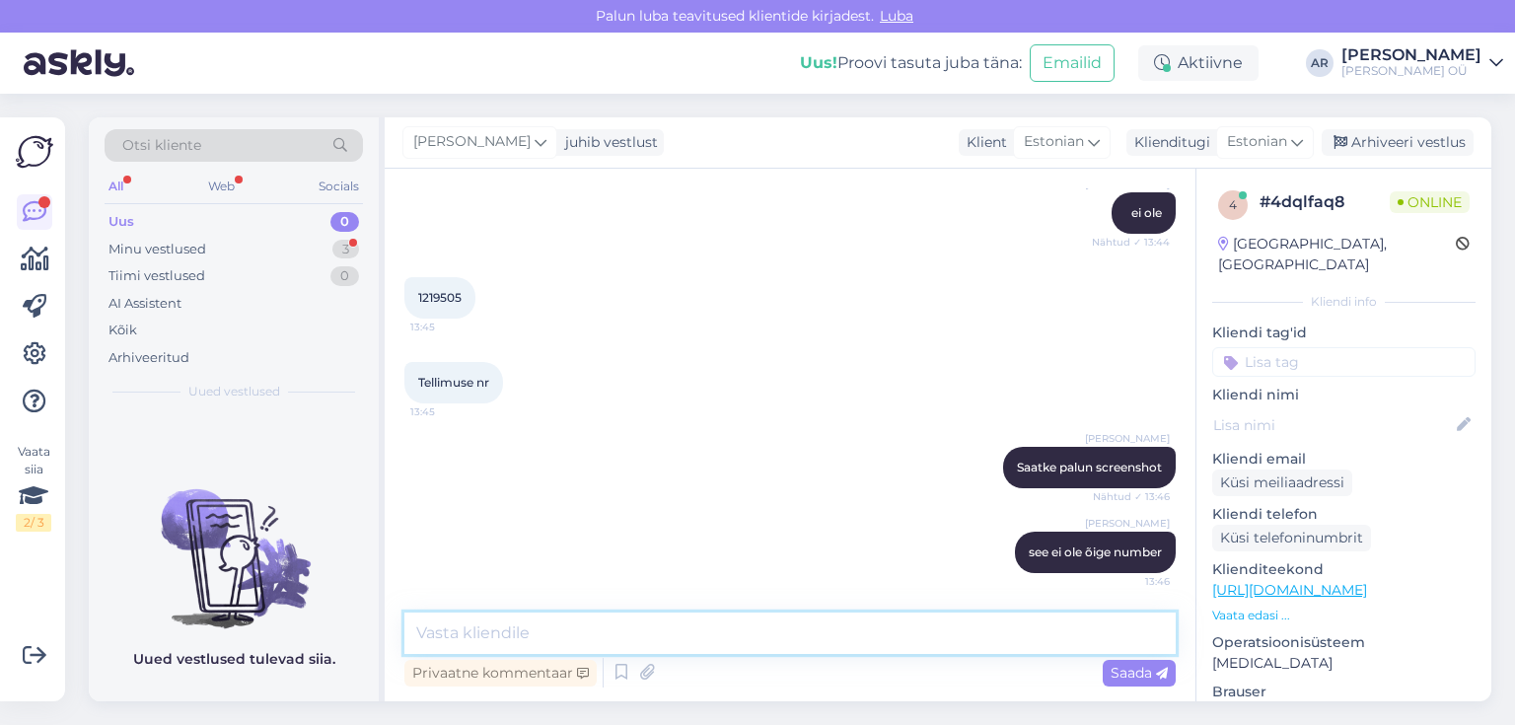
scroll to position [949, 0]
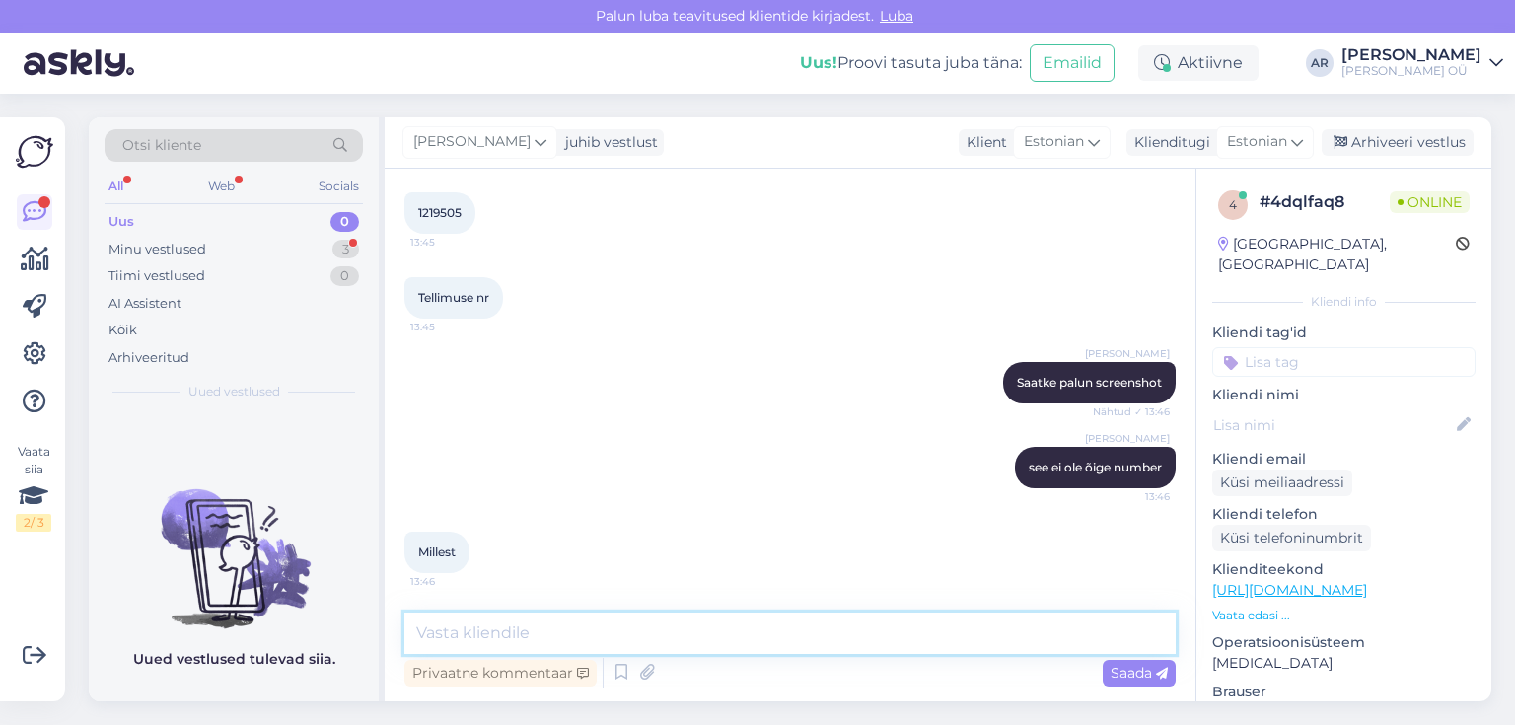
click at [662, 636] on textarea at bounding box center [789, 633] width 771 height 41
type textarea "arvest või tellimusest"
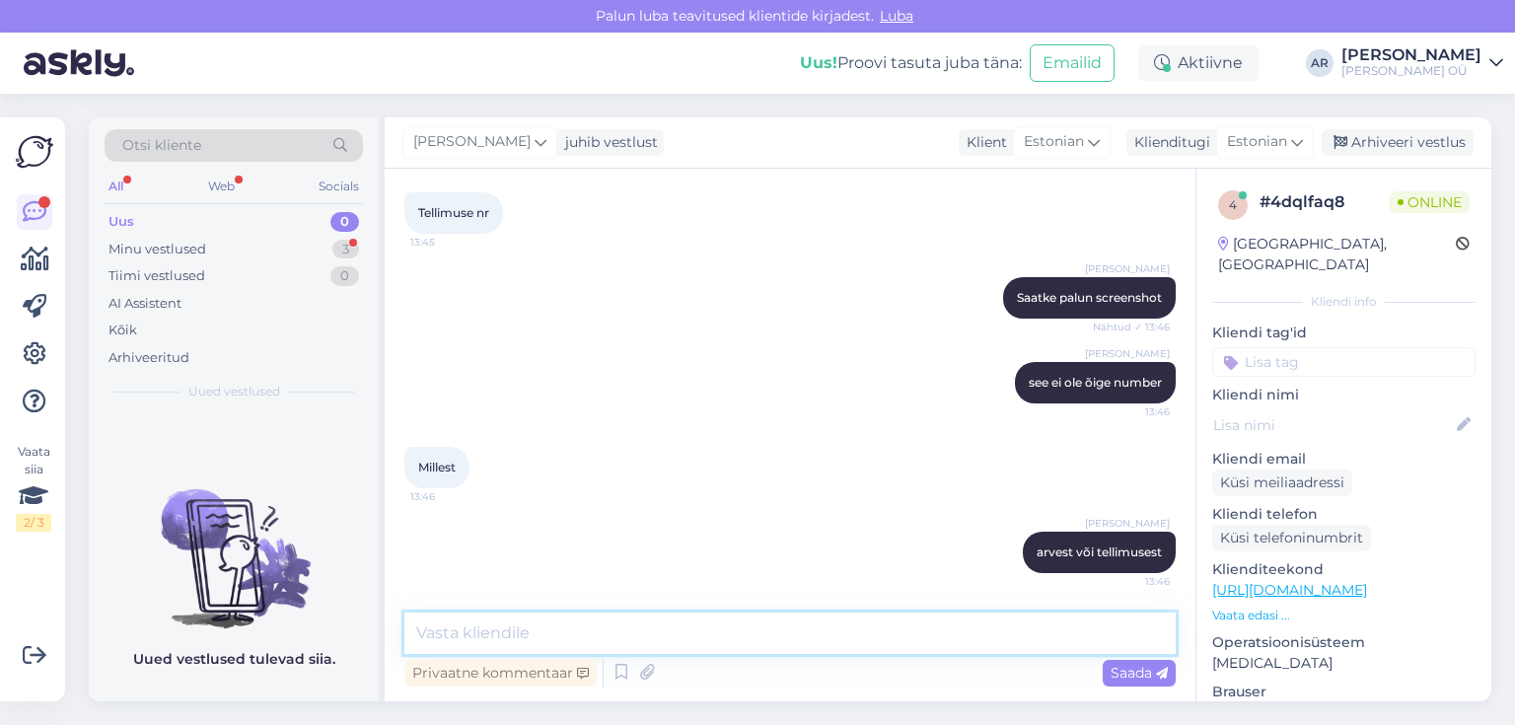
scroll to position [1157, 0]
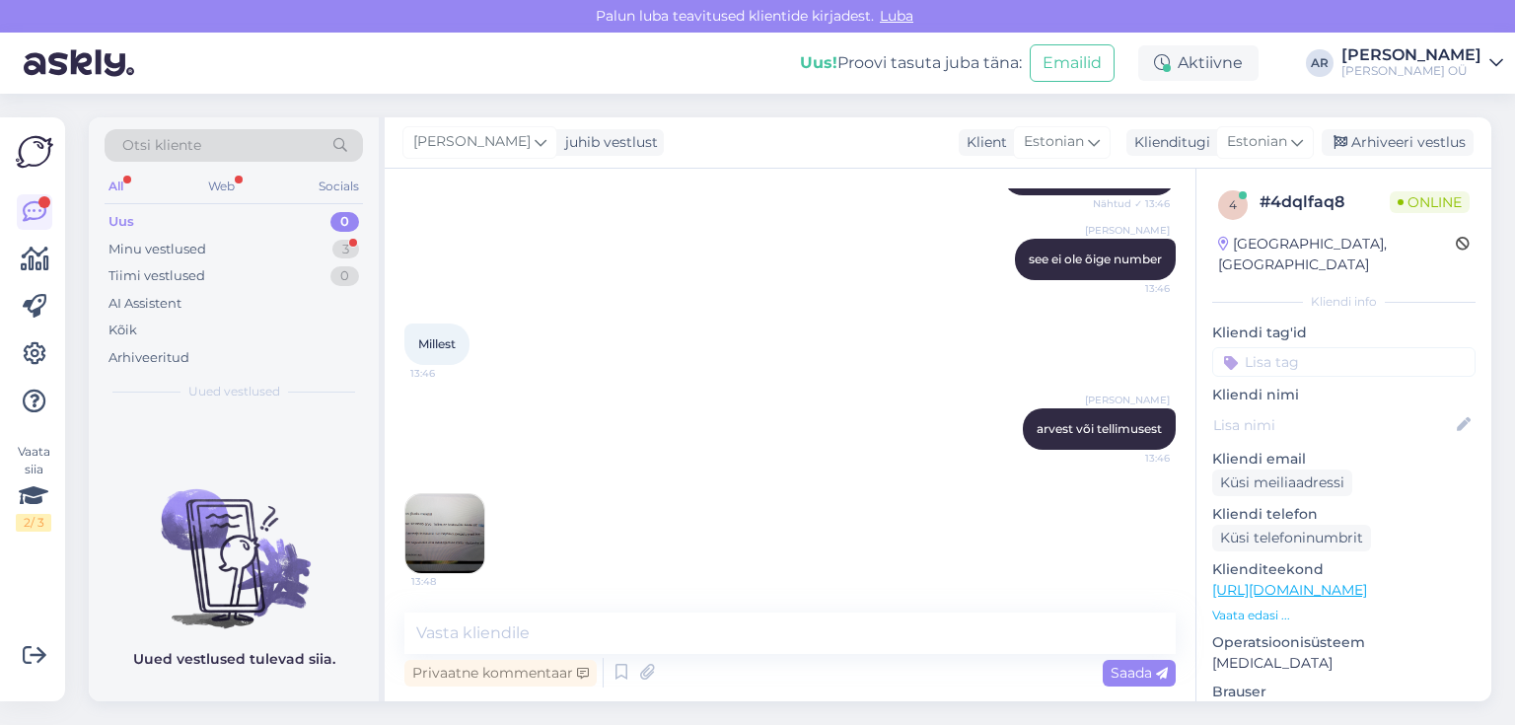
click at [467, 541] on img at bounding box center [444, 533] width 79 height 79
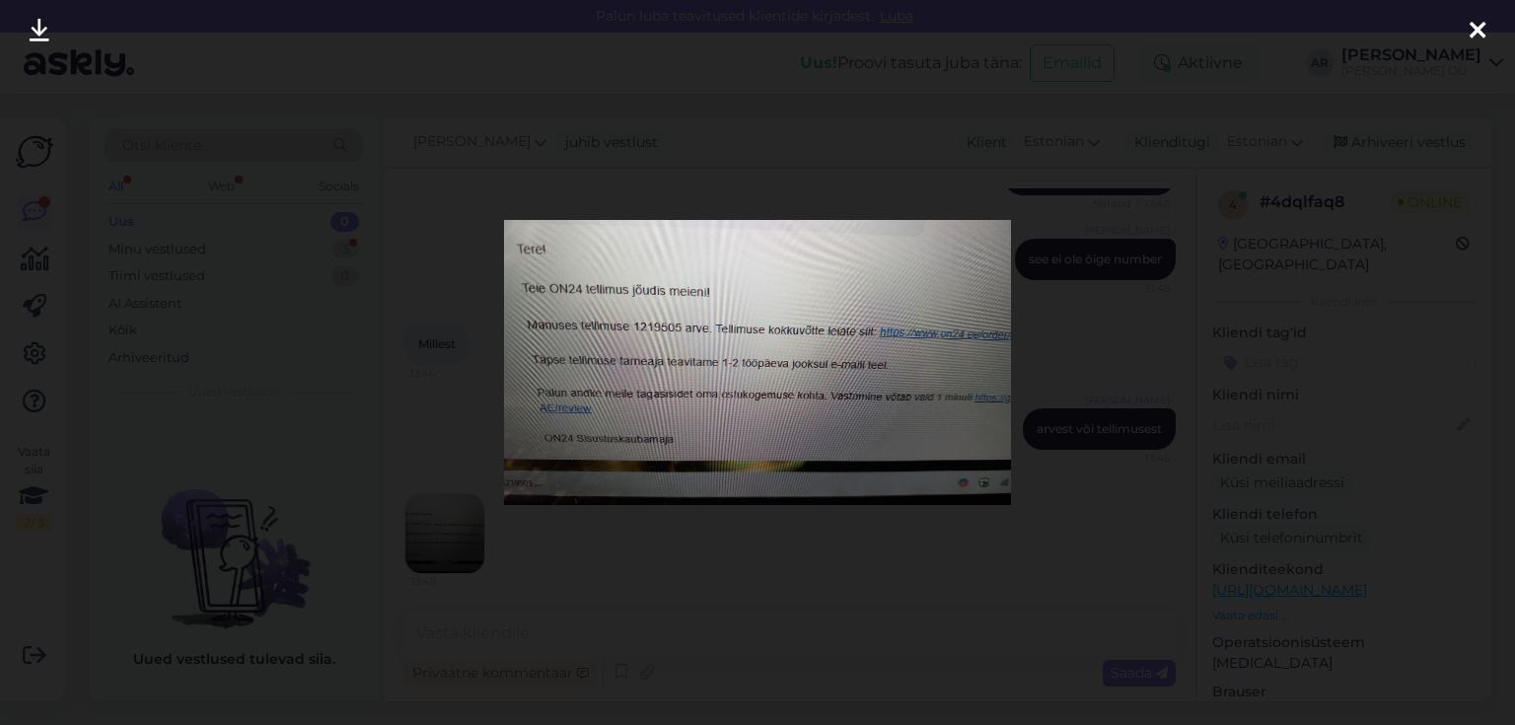
click at [1071, 395] on div at bounding box center [757, 362] width 1515 height 725
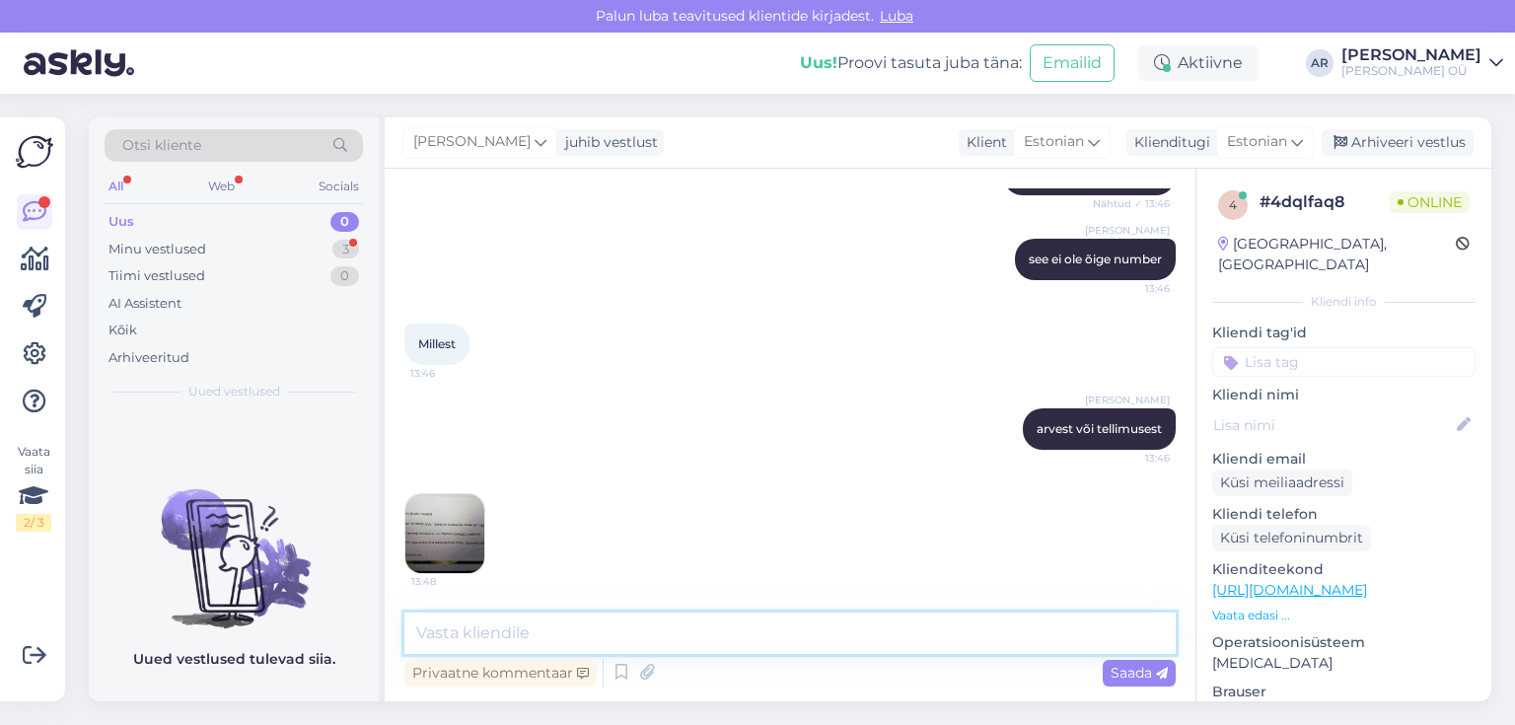
click at [663, 633] on textarea at bounding box center [789, 633] width 771 height 41
click at [663, 637] on textarea at bounding box center [789, 633] width 771 height 41
click at [663, 639] on textarea at bounding box center [789, 633] width 771 height 41
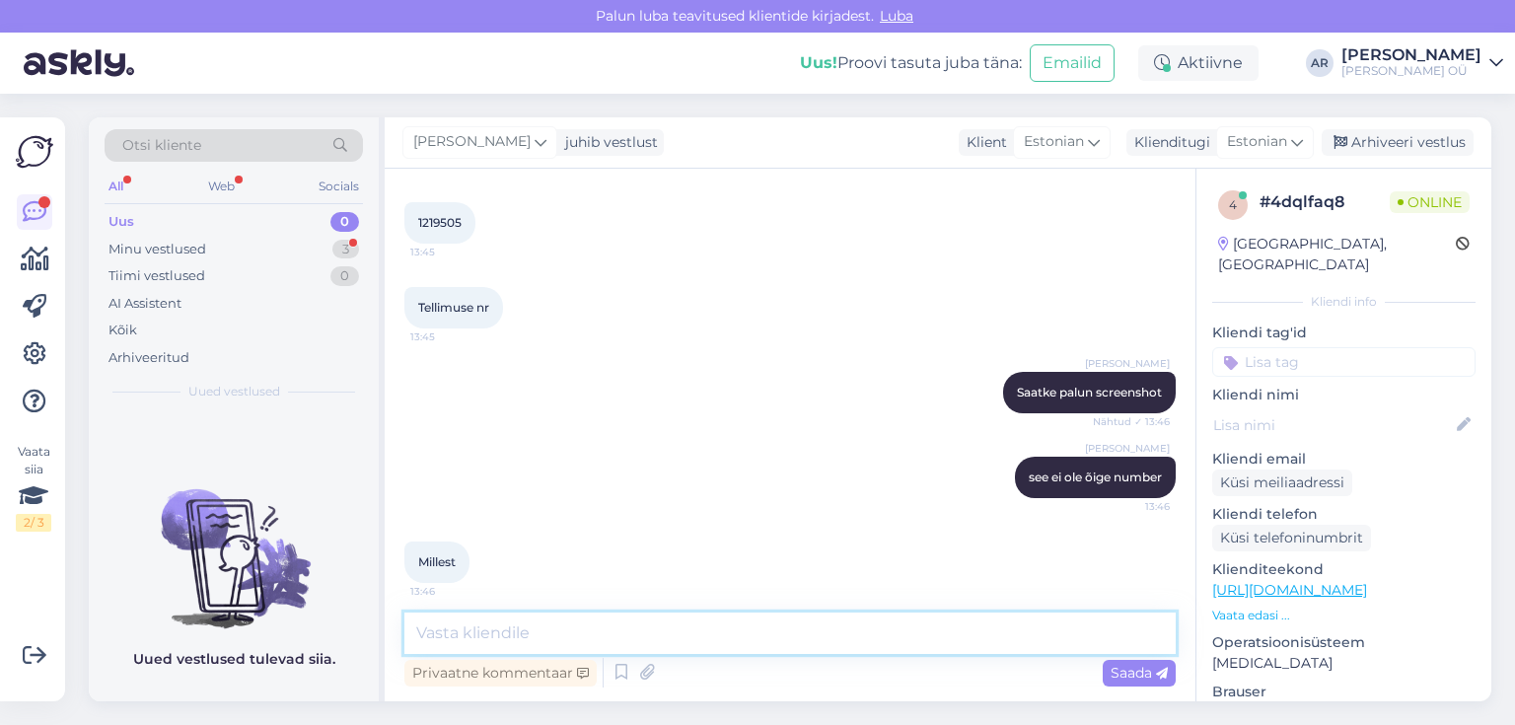
scroll to position [1105, 0]
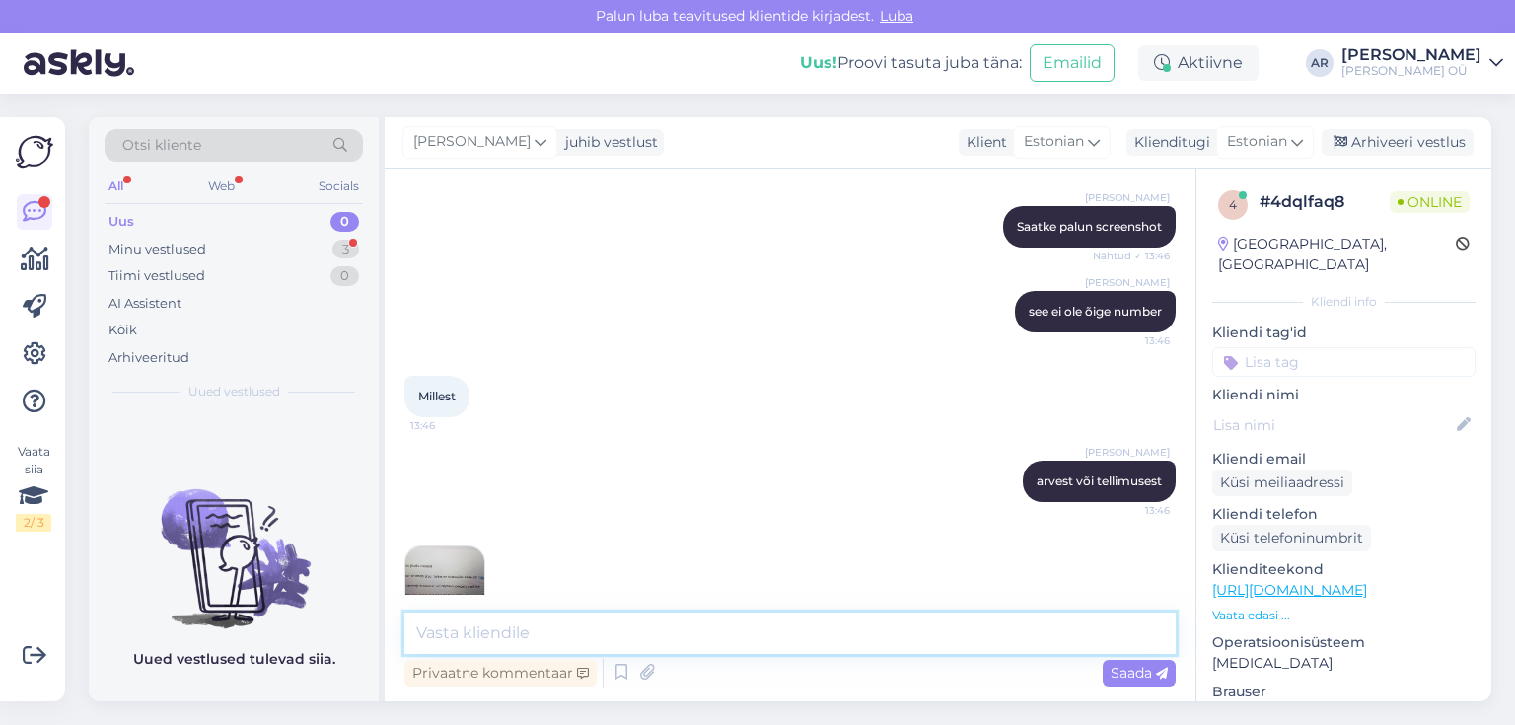
click at [621, 627] on textarea at bounding box center [789, 633] width 771 height 41
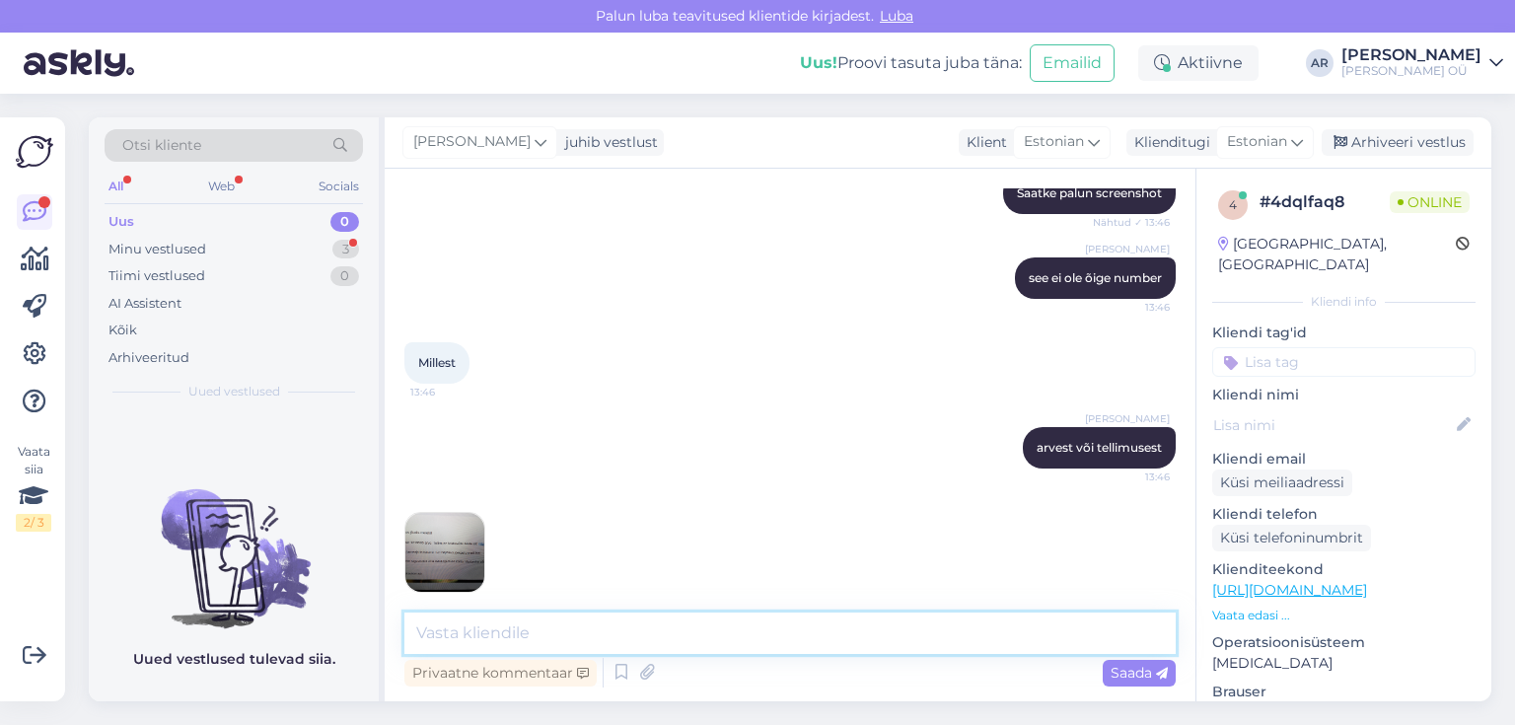
scroll to position [1157, 0]
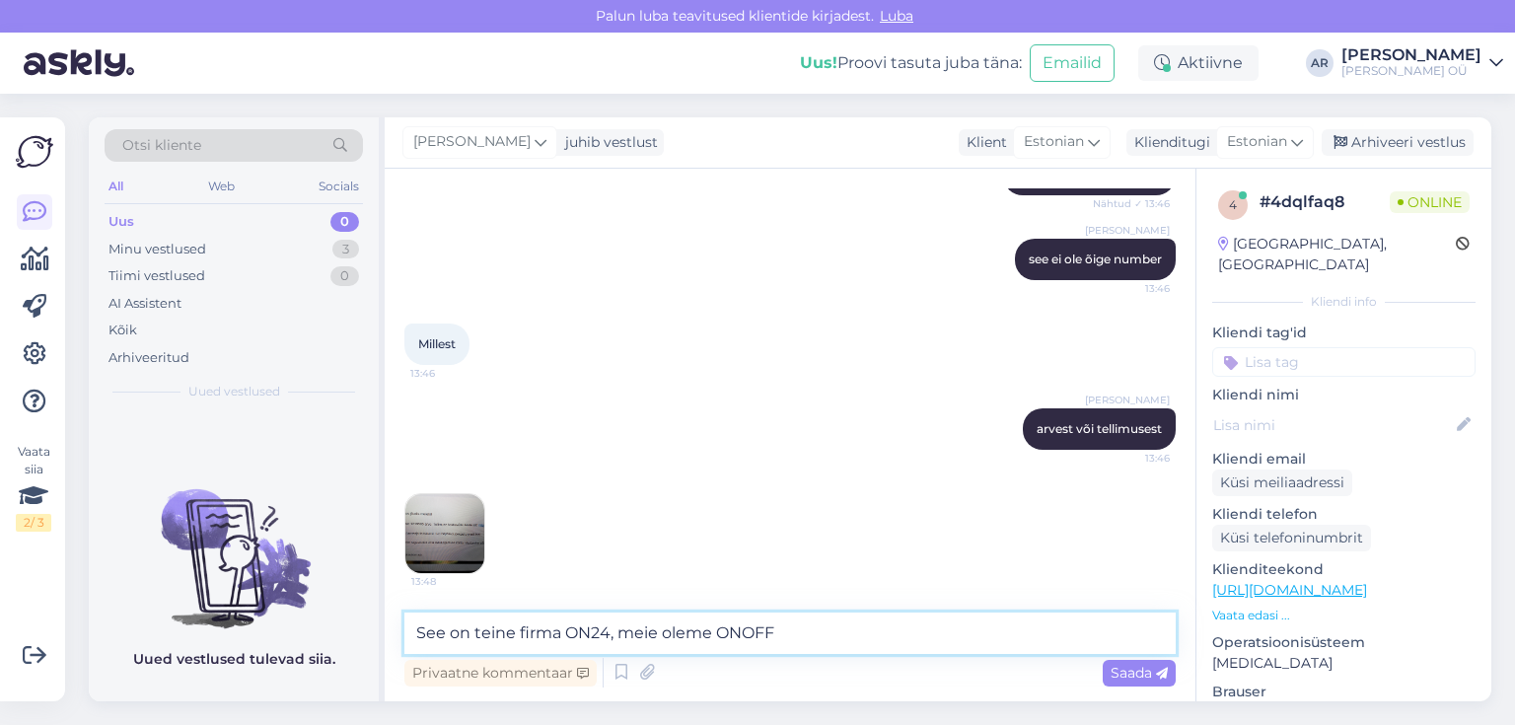
type textarea "See on teine firma ON24, meie oleme ONOFF"
click at [426, 522] on img at bounding box center [444, 533] width 79 height 79
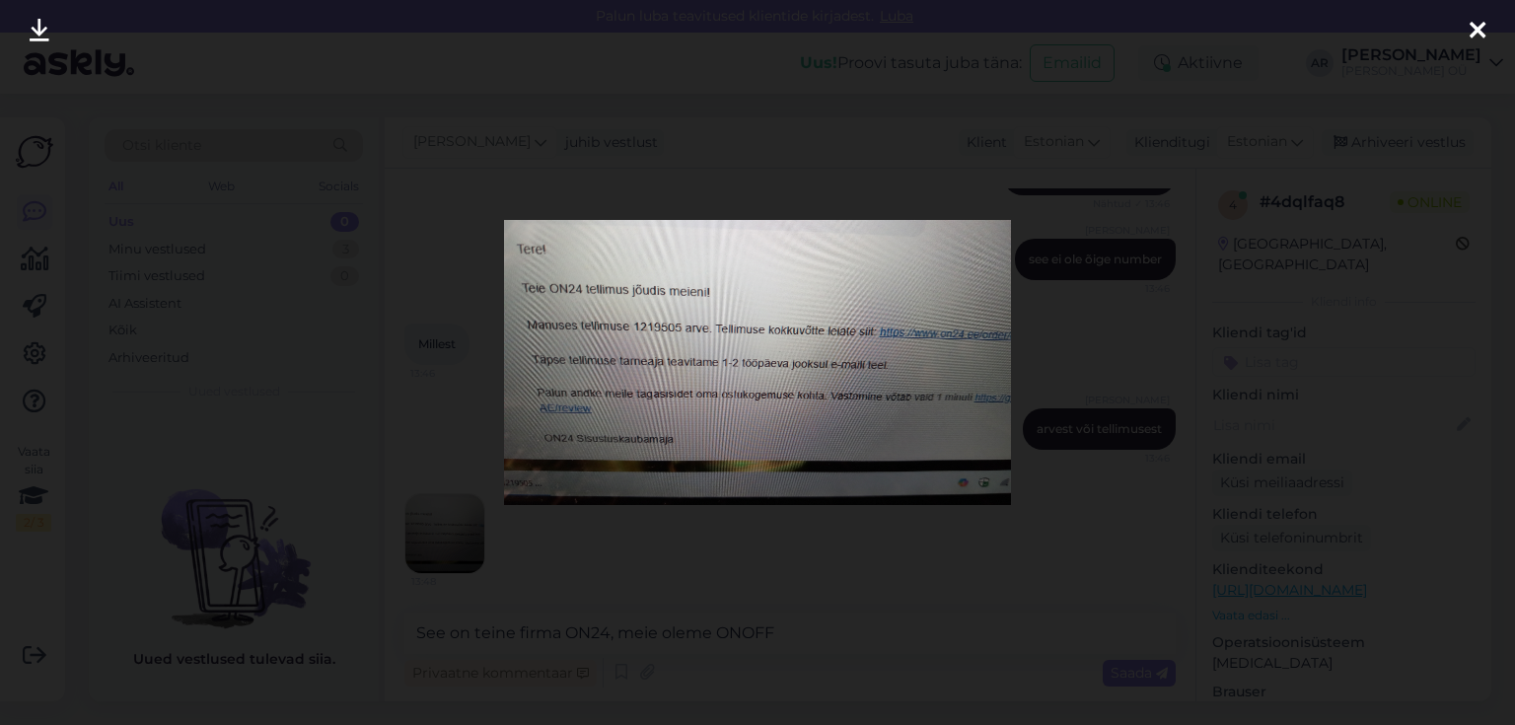
click at [1160, 408] on div at bounding box center [757, 362] width 1515 height 725
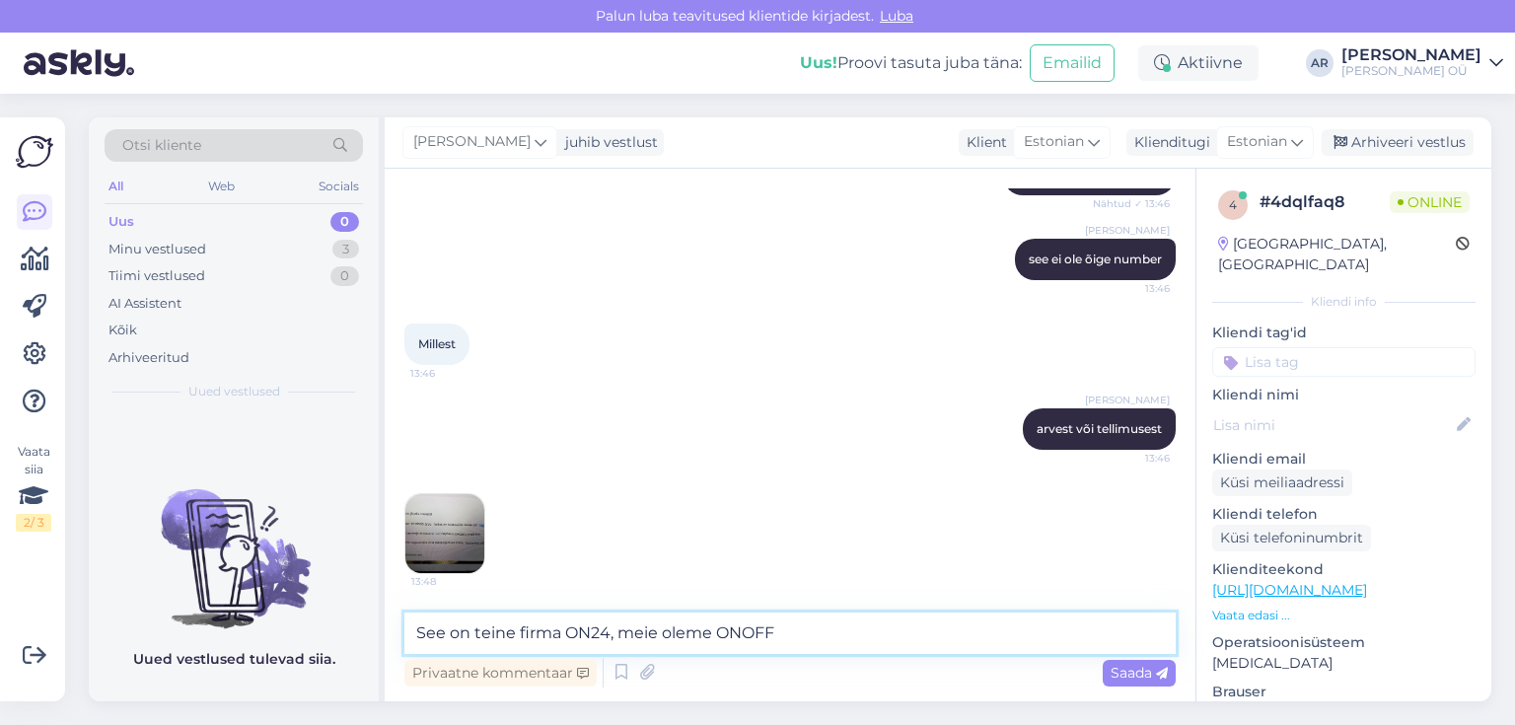
click at [859, 635] on textarea "See on teine firma ON24, meie oleme ONOFF" at bounding box center [789, 633] width 771 height 41
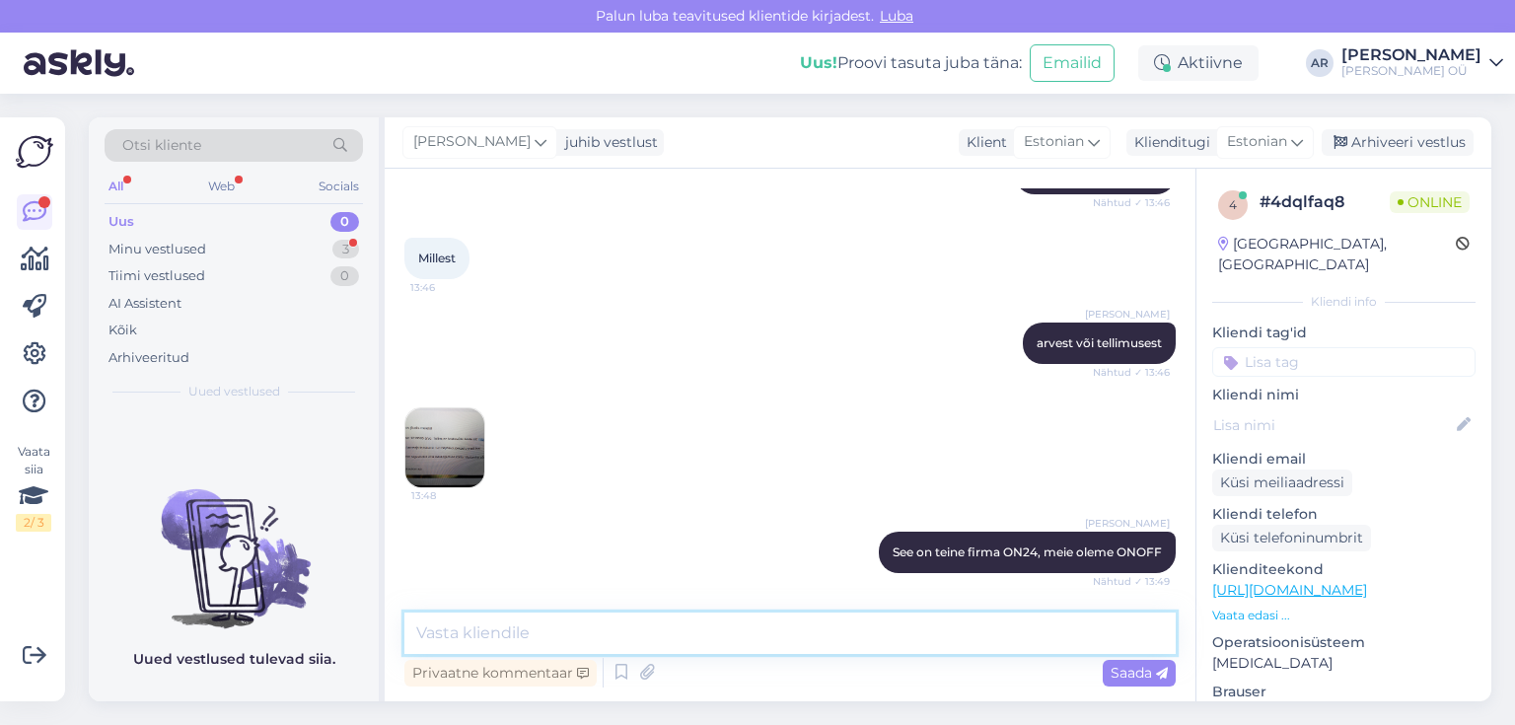
scroll to position [1327, 0]
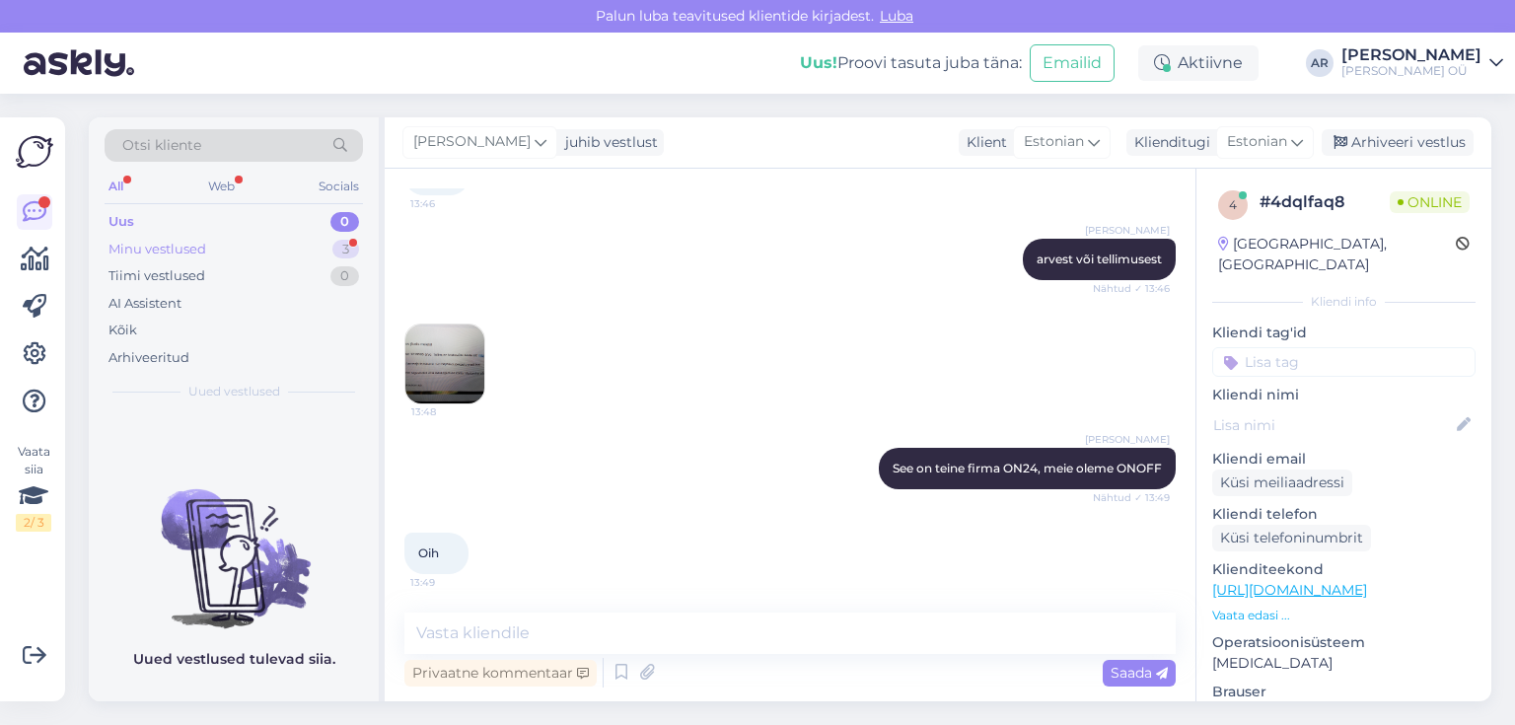
click at [276, 241] on div "Minu vestlused 3" at bounding box center [234, 250] width 258 height 28
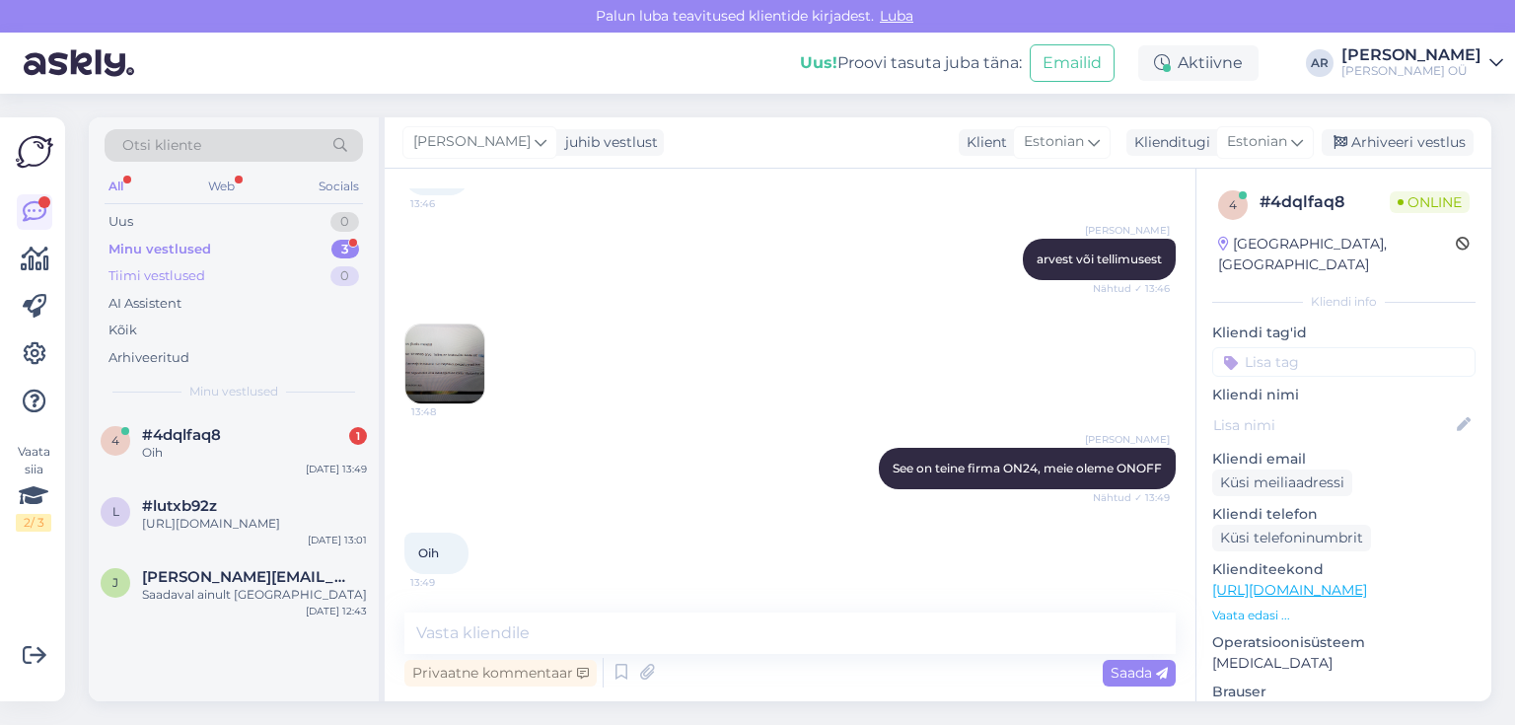
click at [249, 264] on div "Tiimi vestlused 0" at bounding box center [234, 276] width 258 height 28
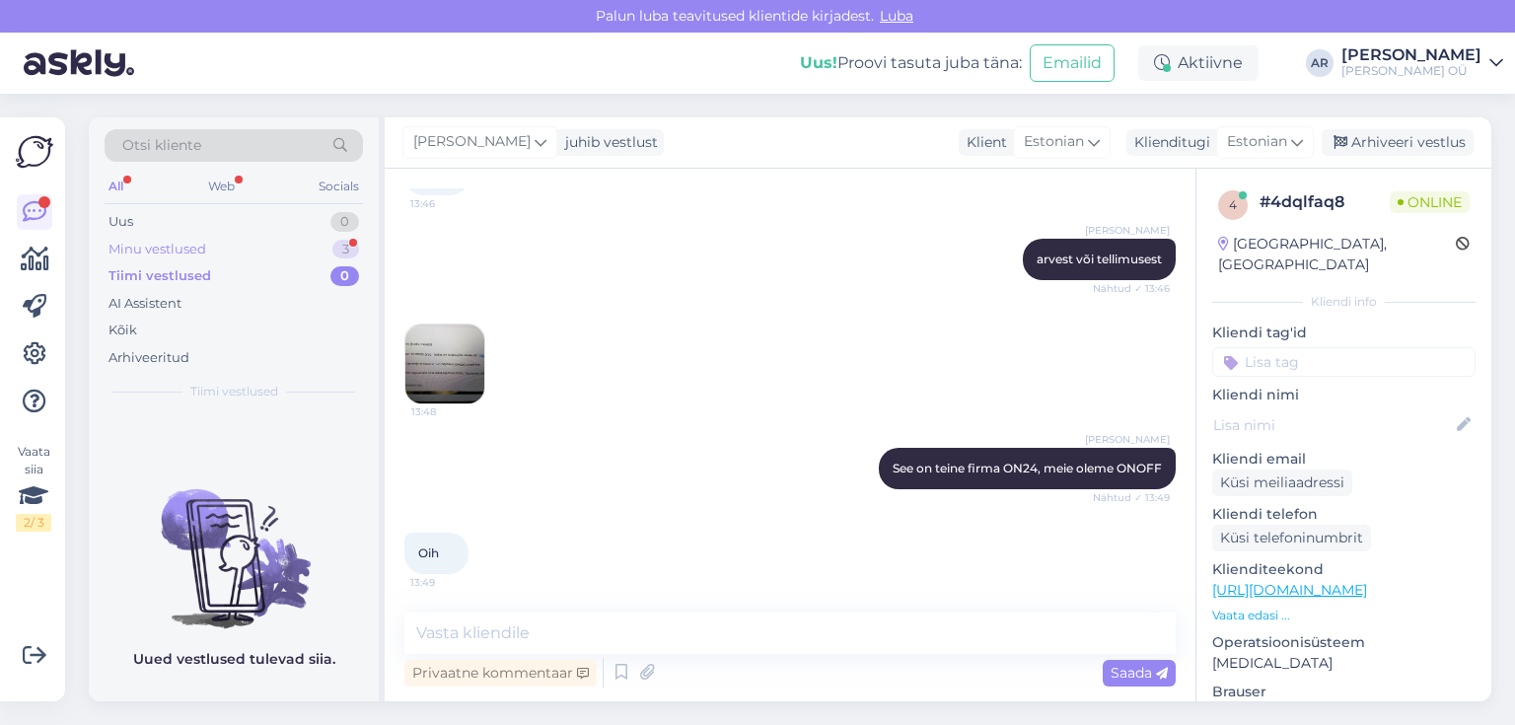
click at [242, 245] on div "Minu vestlused 3" at bounding box center [234, 250] width 258 height 28
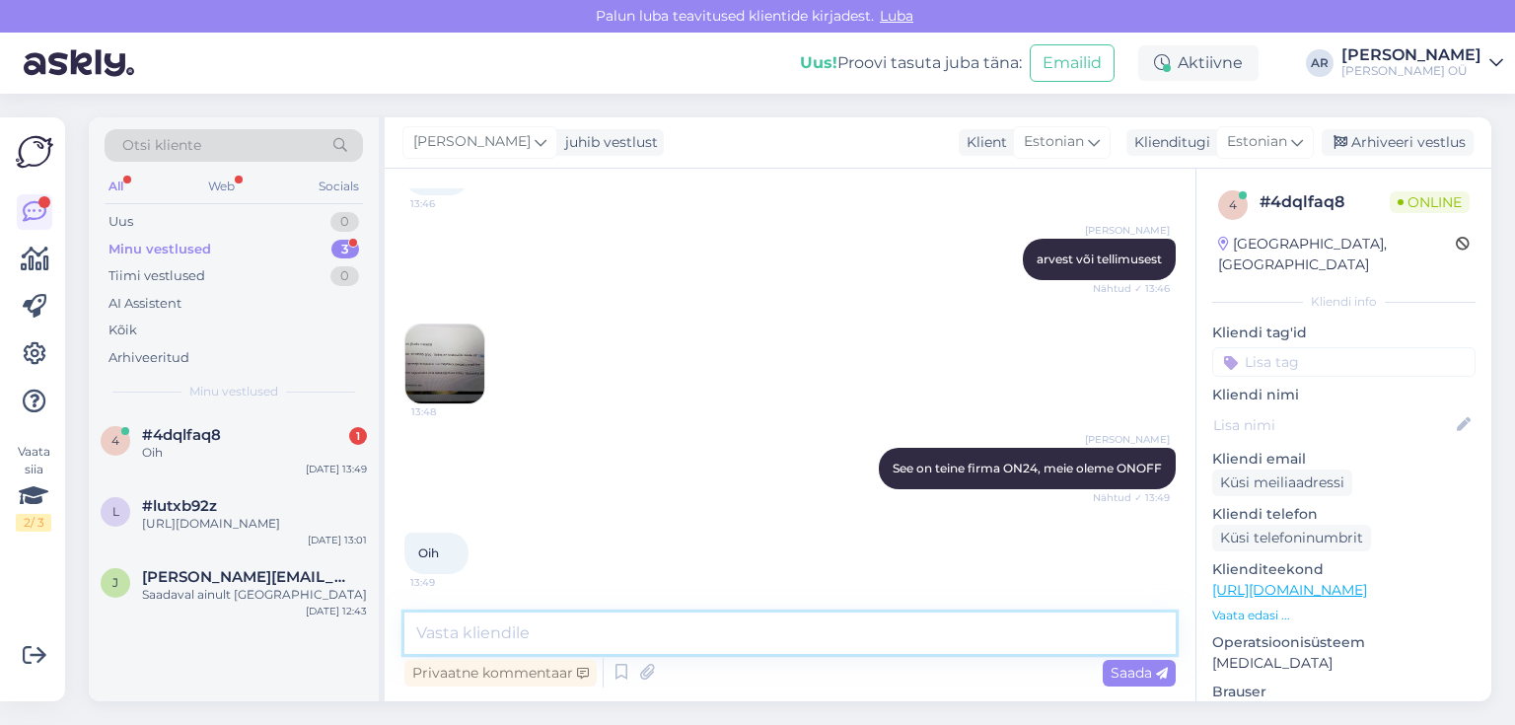
click at [501, 642] on textarea at bounding box center [789, 633] width 771 height 41
click at [501, 641] on textarea at bounding box center [789, 633] width 771 height 41
click at [501, 640] on textarea at bounding box center [789, 633] width 771 height 41
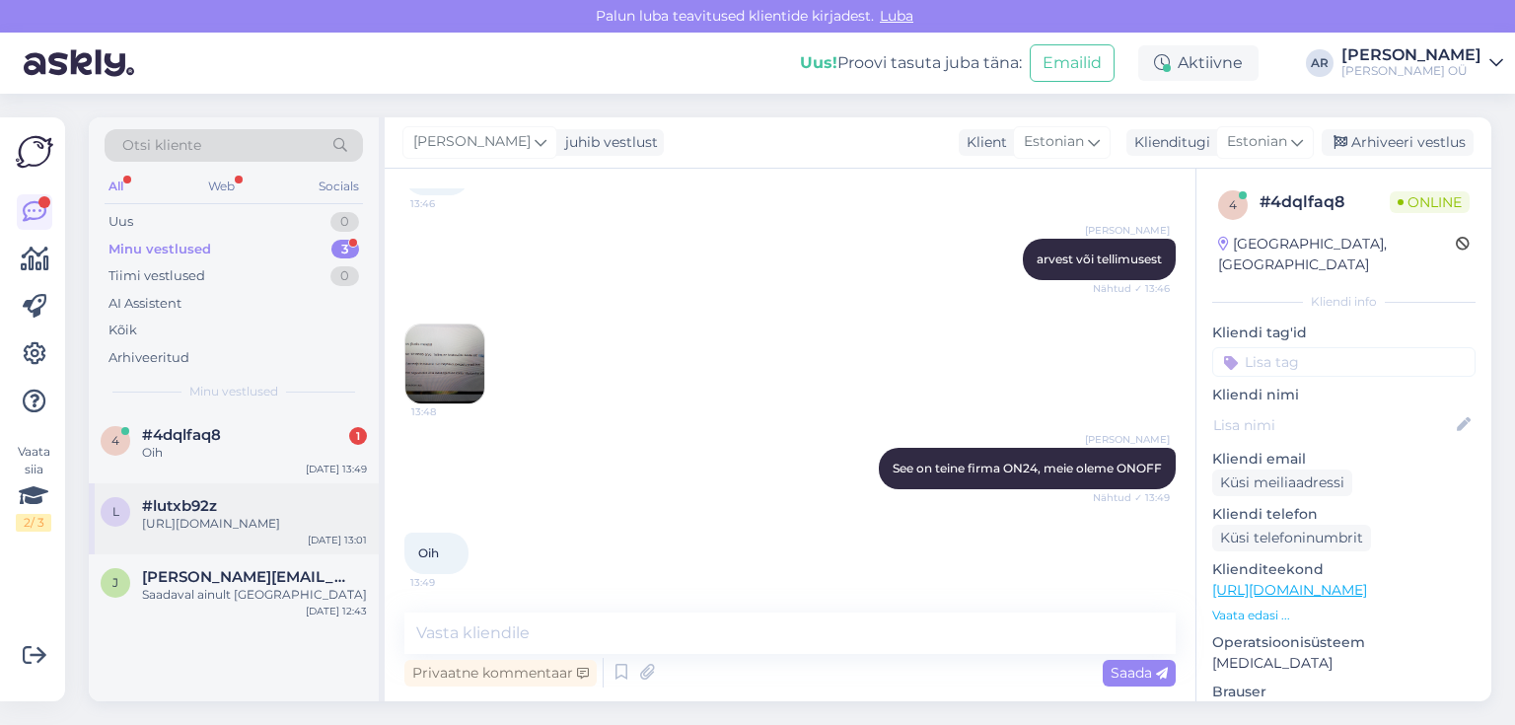
drag, startPoint x: 245, startPoint y: 486, endPoint x: 238, endPoint y: 505, distance: 20.0
click at [246, 491] on div "l #lutxb92z [URL][DOMAIN_NAME] [DATE] 13:01" at bounding box center [234, 518] width 290 height 71
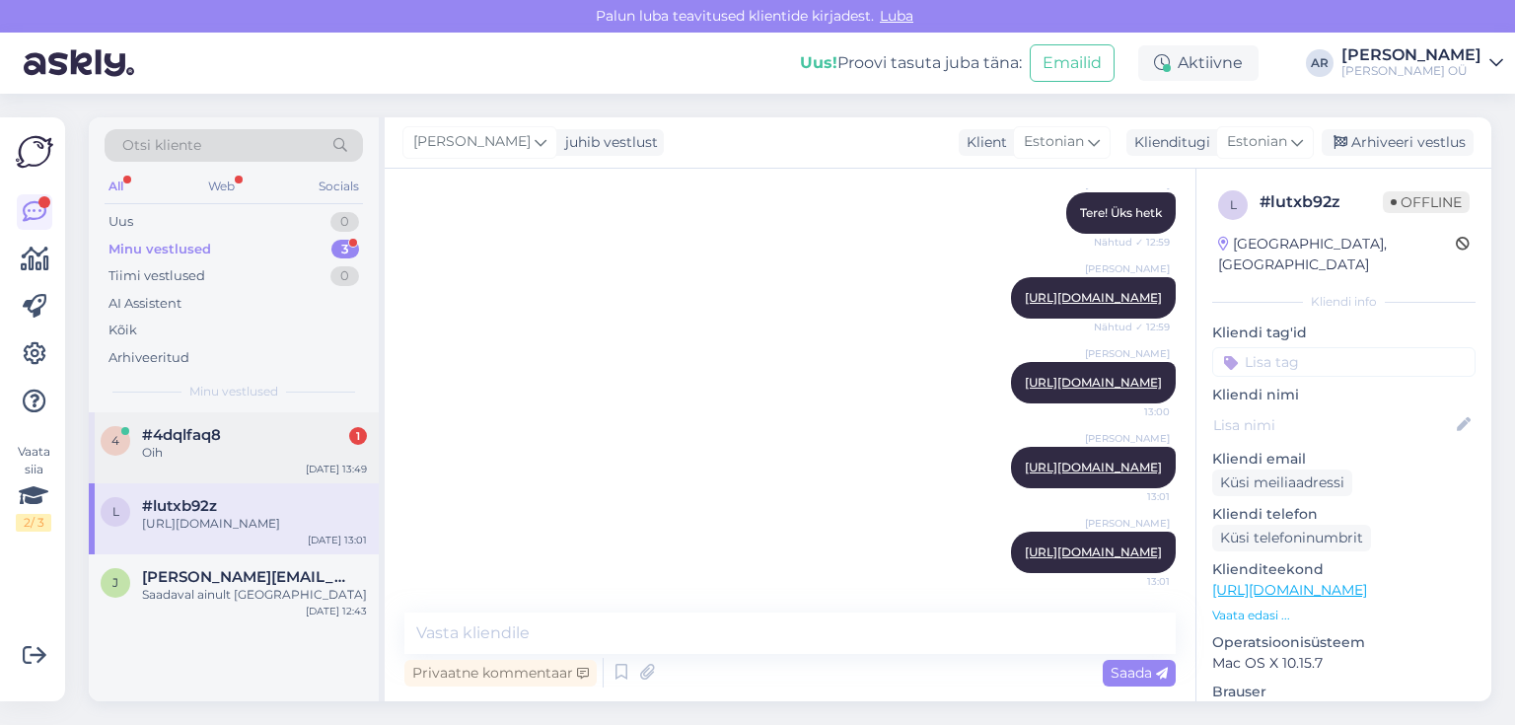
click at [237, 454] on div "Oih" at bounding box center [254, 453] width 225 height 18
